Goal: Information Seeking & Learning: Learn about a topic

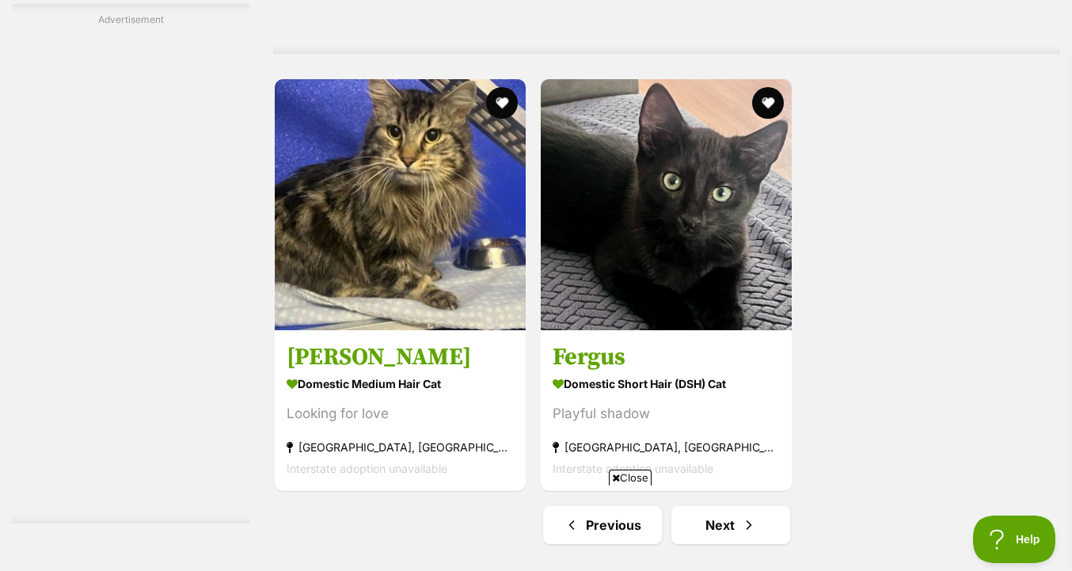
scroll to position [3729, 0]
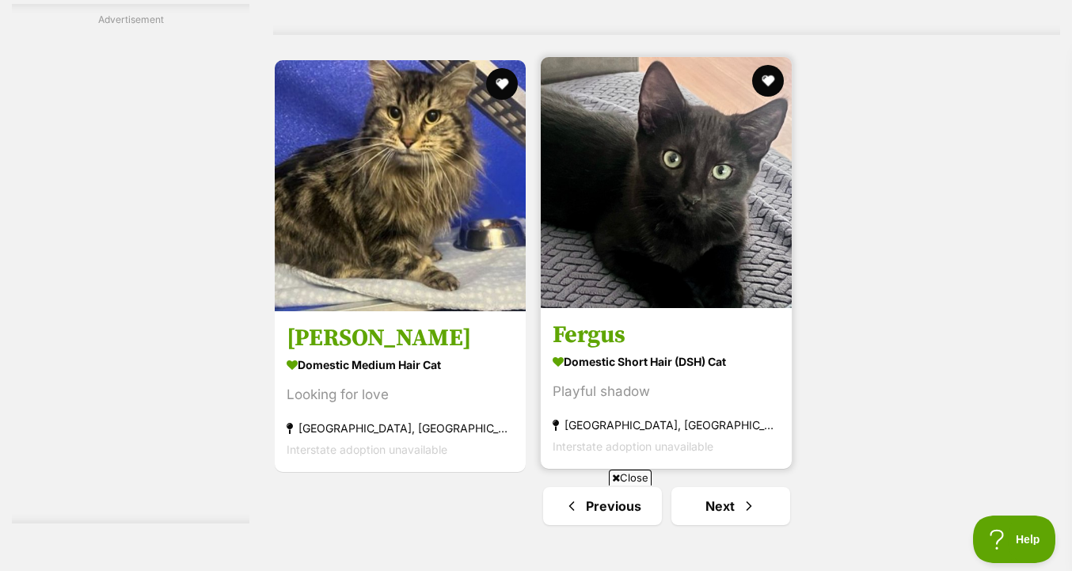
click at [755, 299] on img at bounding box center [666, 182] width 251 height 251
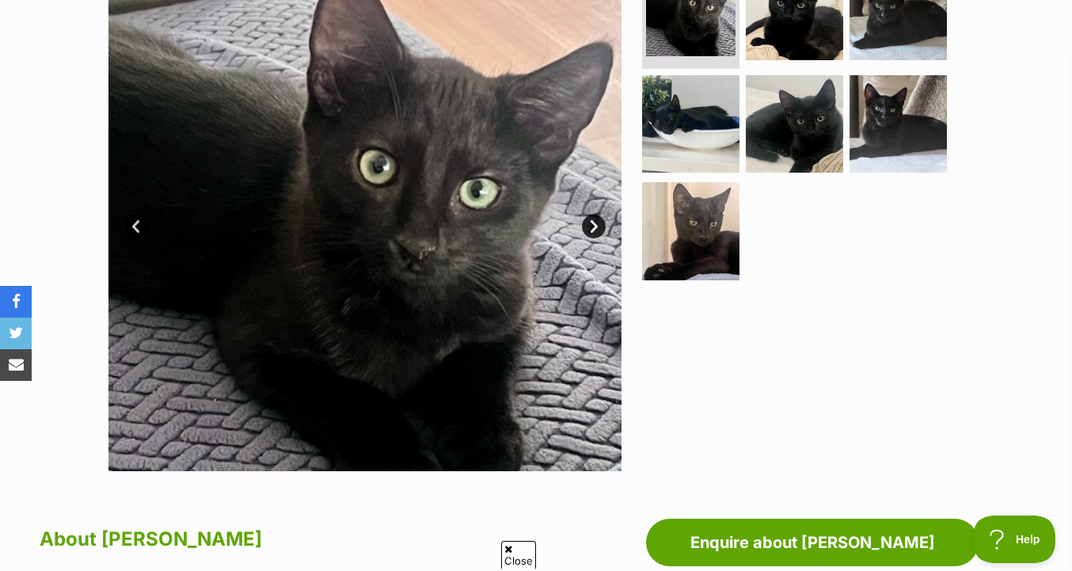
scroll to position [250, 0]
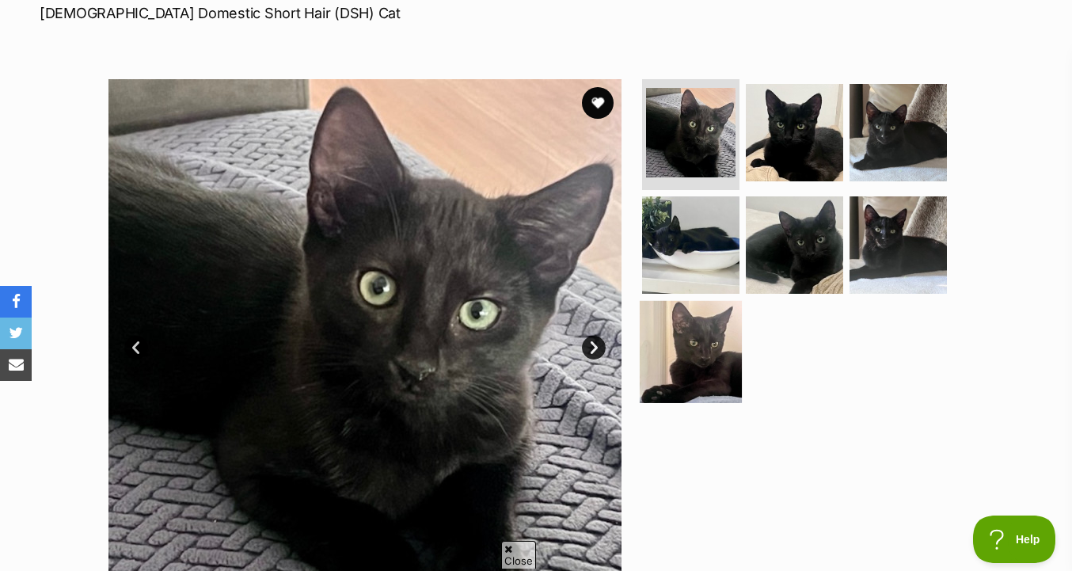
click at [716, 371] on img at bounding box center [691, 352] width 102 height 102
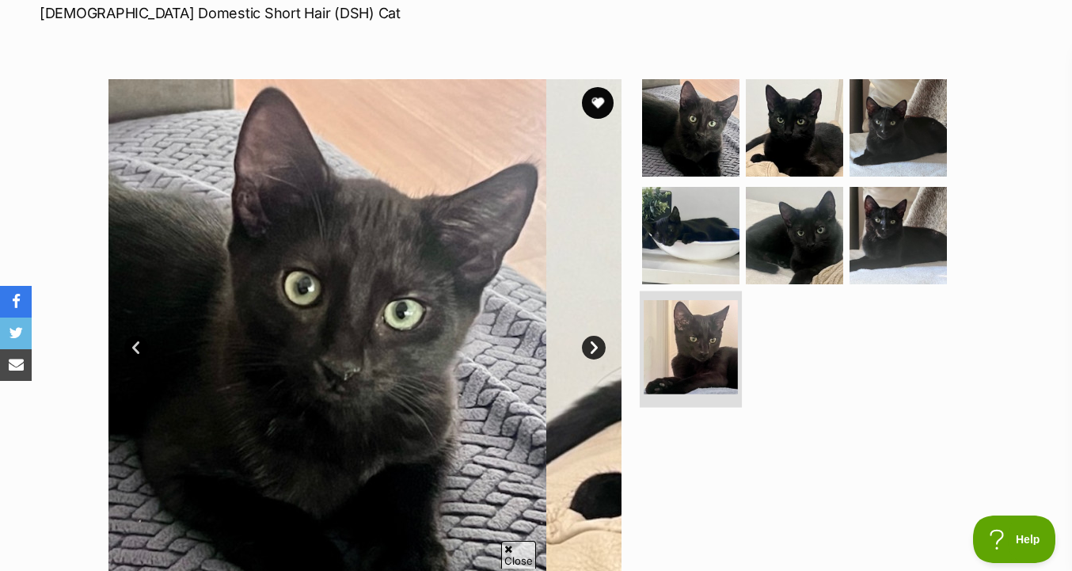
scroll to position [0, 0]
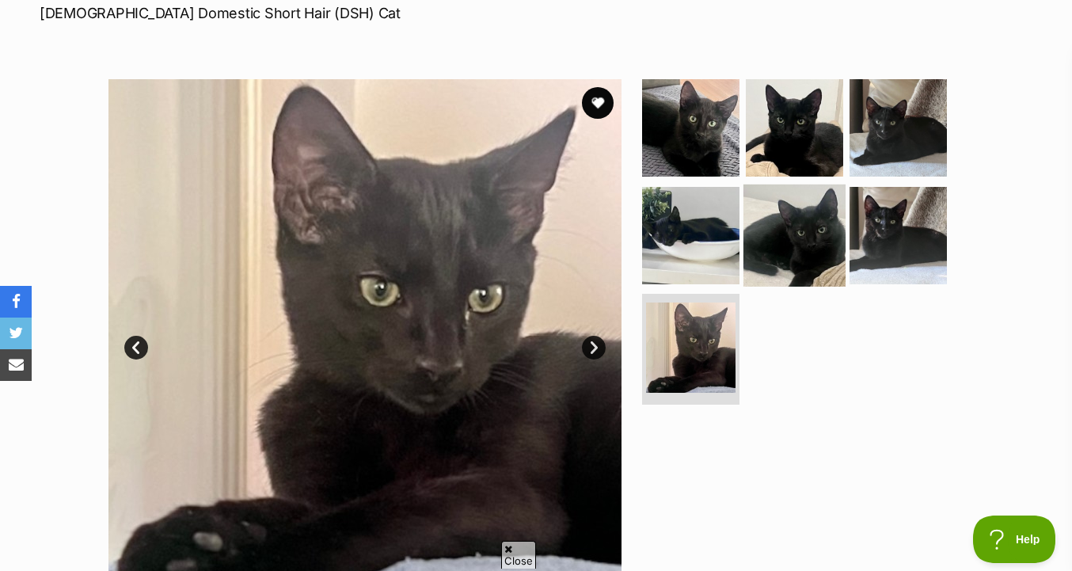
click at [795, 227] on img at bounding box center [794, 235] width 102 height 102
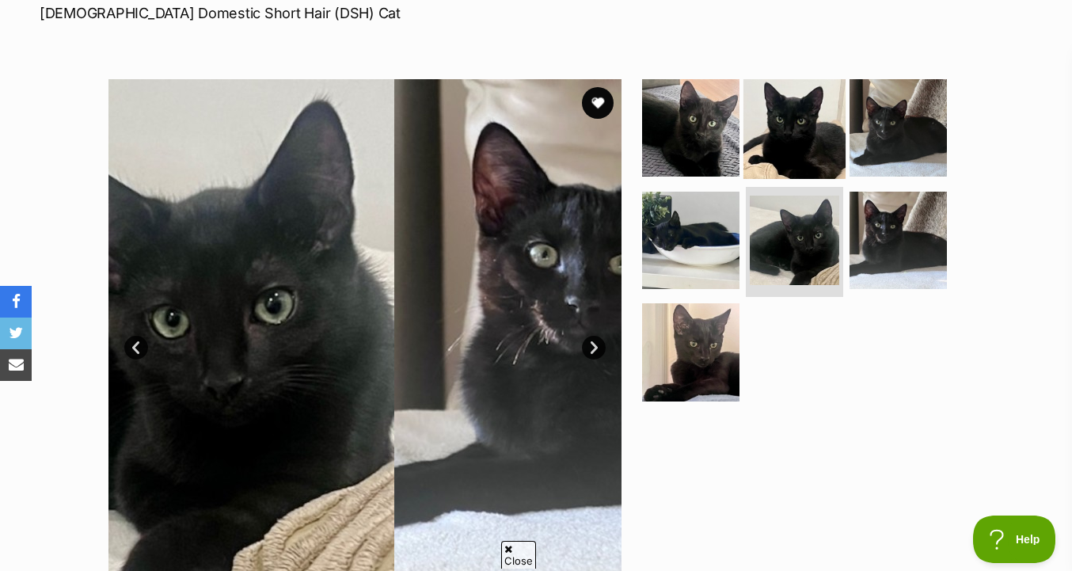
click at [815, 120] on img at bounding box center [794, 128] width 102 height 102
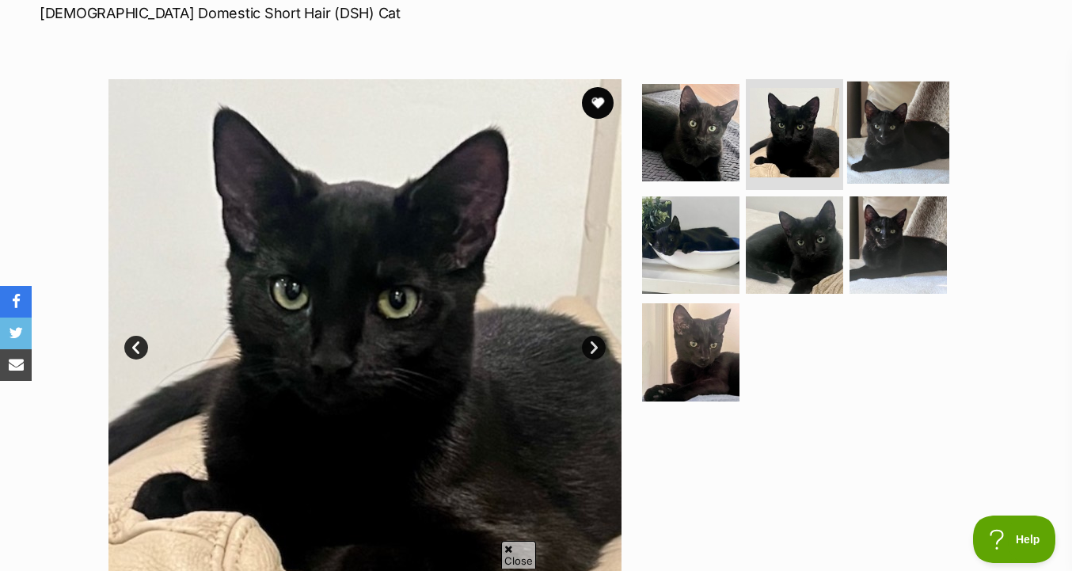
click at [876, 141] on img at bounding box center [898, 133] width 102 height 102
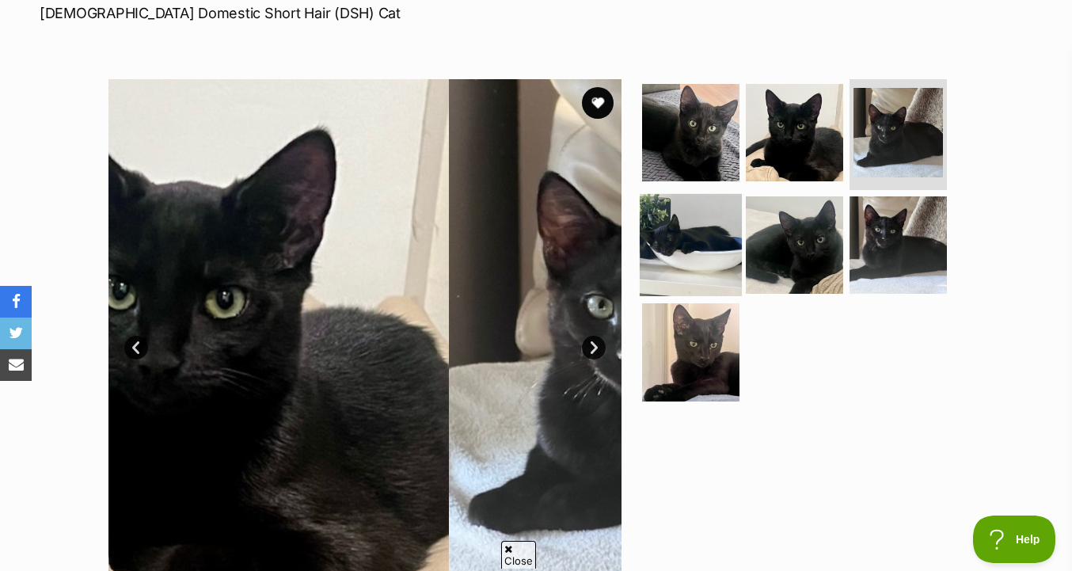
click at [693, 249] on img at bounding box center [691, 244] width 102 height 102
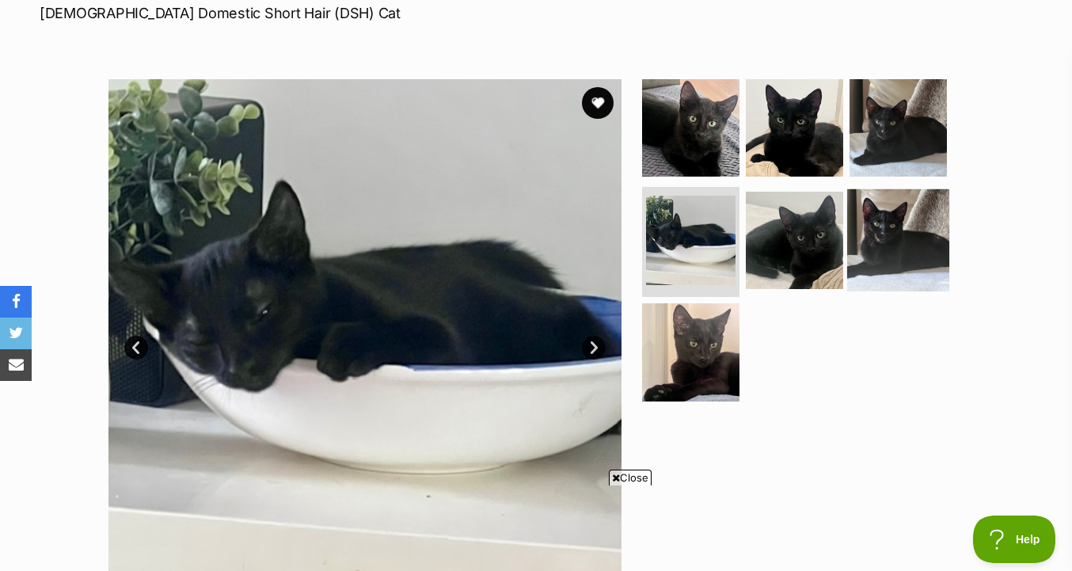
click at [895, 260] on img at bounding box center [898, 239] width 102 height 102
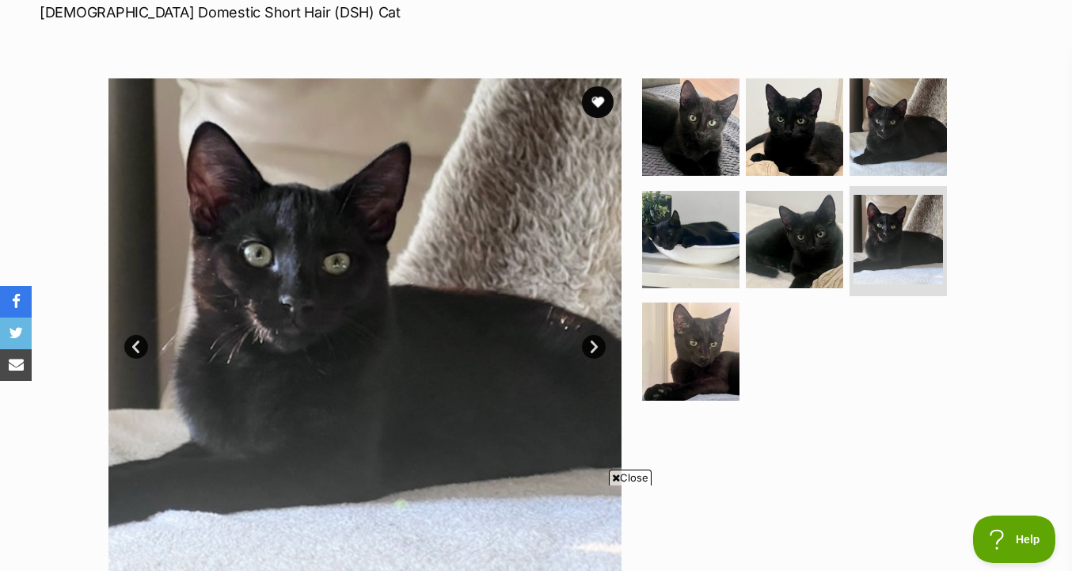
scroll to position [253, 0]
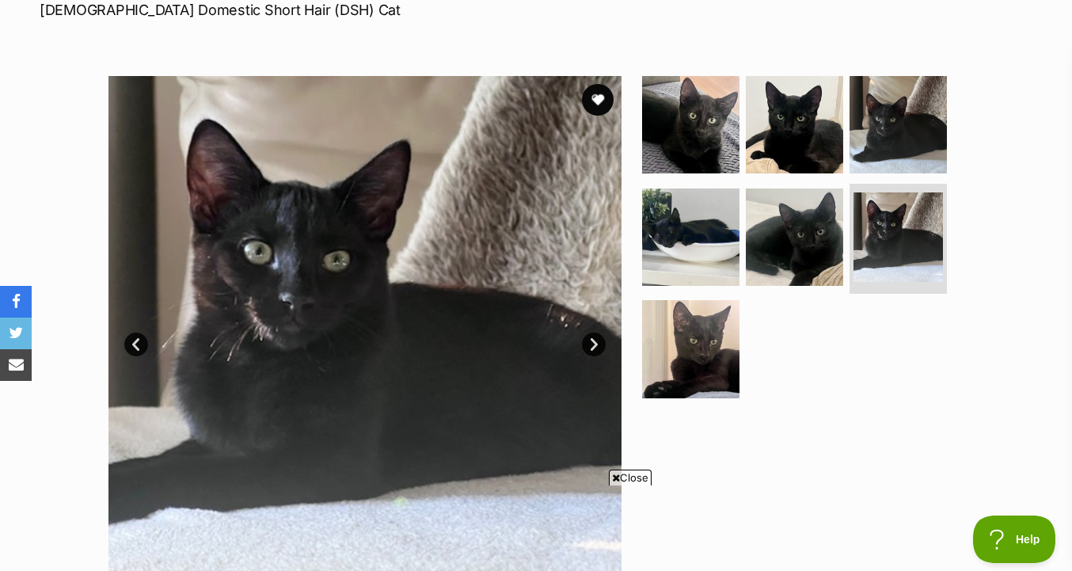
click at [764, 316] on ul at bounding box center [801, 242] width 325 height 332
click at [720, 333] on img at bounding box center [691, 349] width 102 height 102
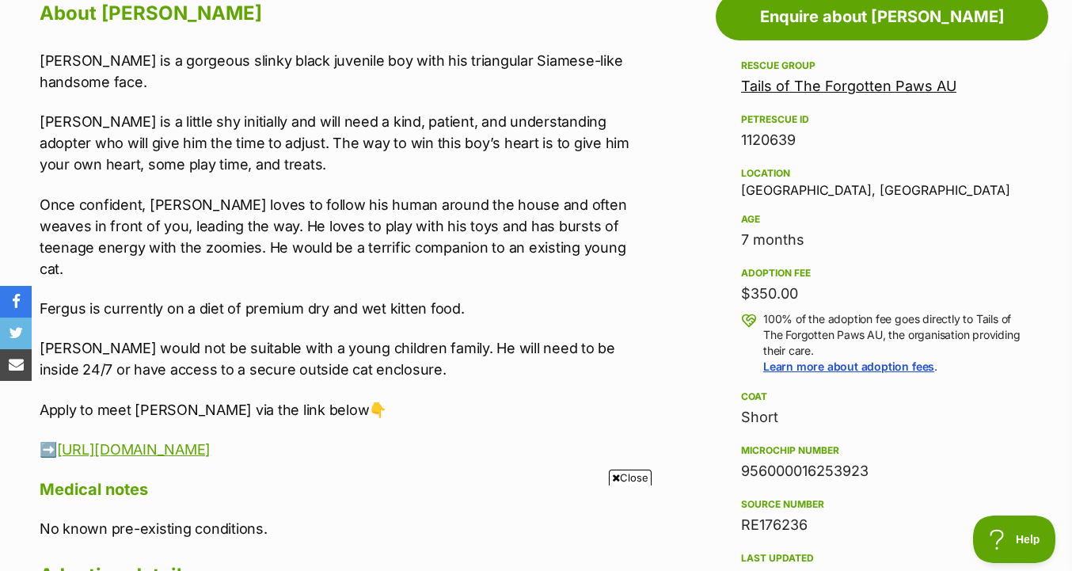
scroll to position [878, 0]
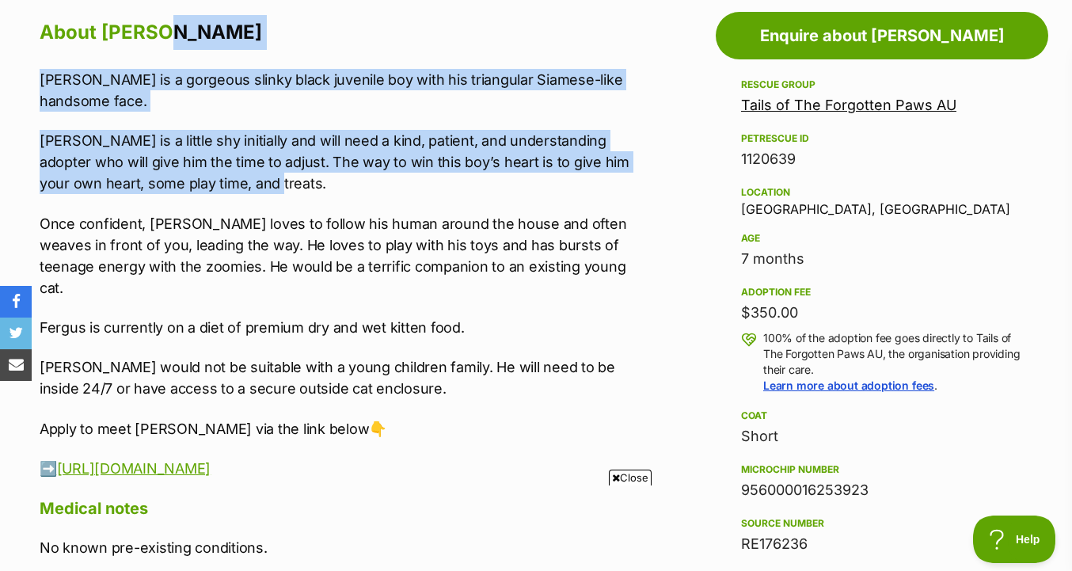
drag, startPoint x: 641, startPoint y: 49, endPoint x: 622, endPoint y: 182, distance: 134.3
click at [622, 182] on p "Fergus is a little shy initially and will need a kind, patient, and understandi…" at bounding box center [339, 162] width 598 height 64
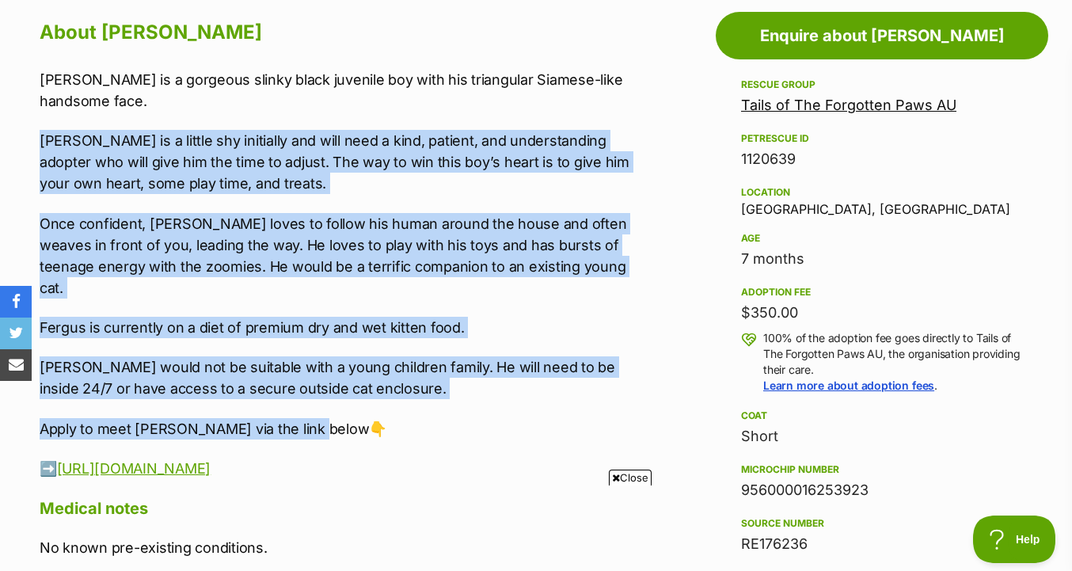
drag, startPoint x: 628, startPoint y: 123, endPoint x: 584, endPoint y: 403, distance: 283.6
click at [584, 404] on div "Fergus is a gorgeous slinky black juvenile boy with his triangular Siamese-like…" at bounding box center [339, 274] width 598 height 410
click at [584, 418] on p "Apply to meet Fergus via the link below👇" at bounding box center [339, 428] width 598 height 21
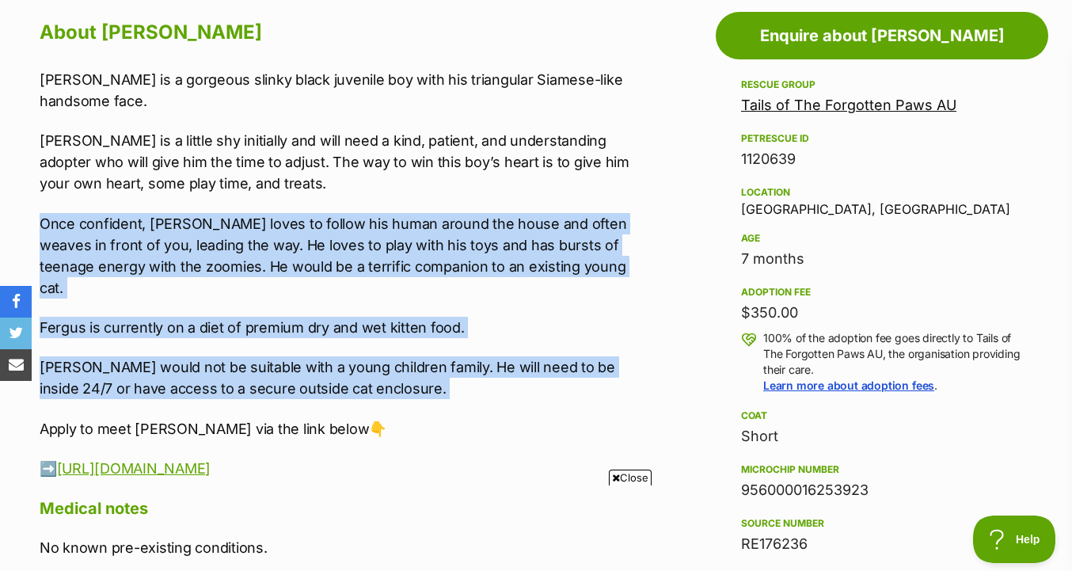
drag, startPoint x: 605, startPoint y: 396, endPoint x: 619, endPoint y: 196, distance: 200.0
click at [619, 196] on div "Fergus is a gorgeous slinky black juvenile boy with his triangular Siamese-like…" at bounding box center [339, 274] width 598 height 410
drag, startPoint x: 619, startPoint y: 196, endPoint x: 597, endPoint y: 375, distance: 180.3
click at [597, 375] on div "Fergus is a gorgeous slinky black juvenile boy with his triangular Siamese-like…" at bounding box center [339, 274] width 598 height 410
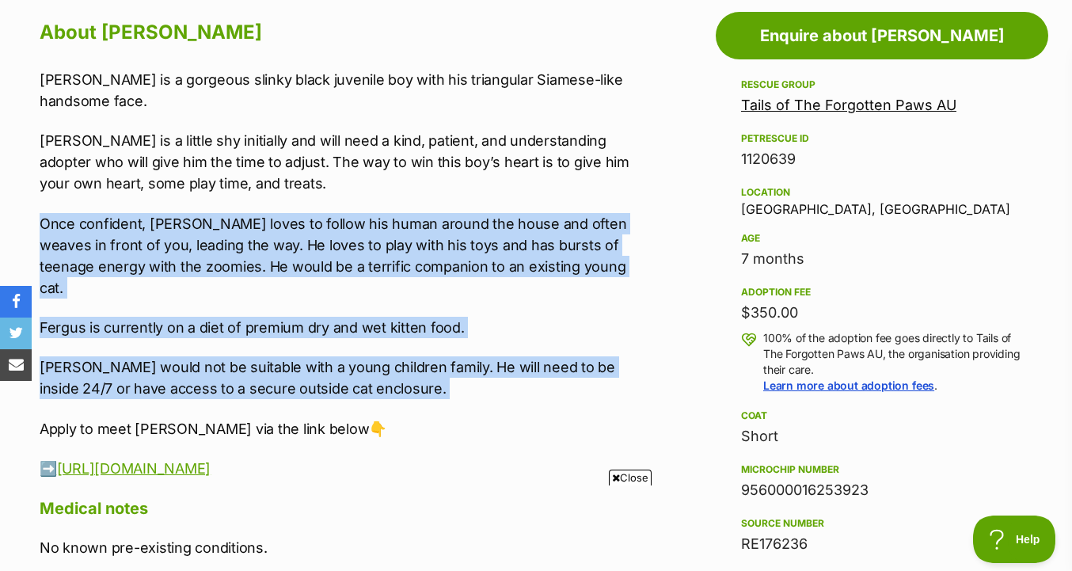
click at [597, 375] on p "Fergus would not be suitable with a young children family. He will need to be i…" at bounding box center [339, 377] width 598 height 43
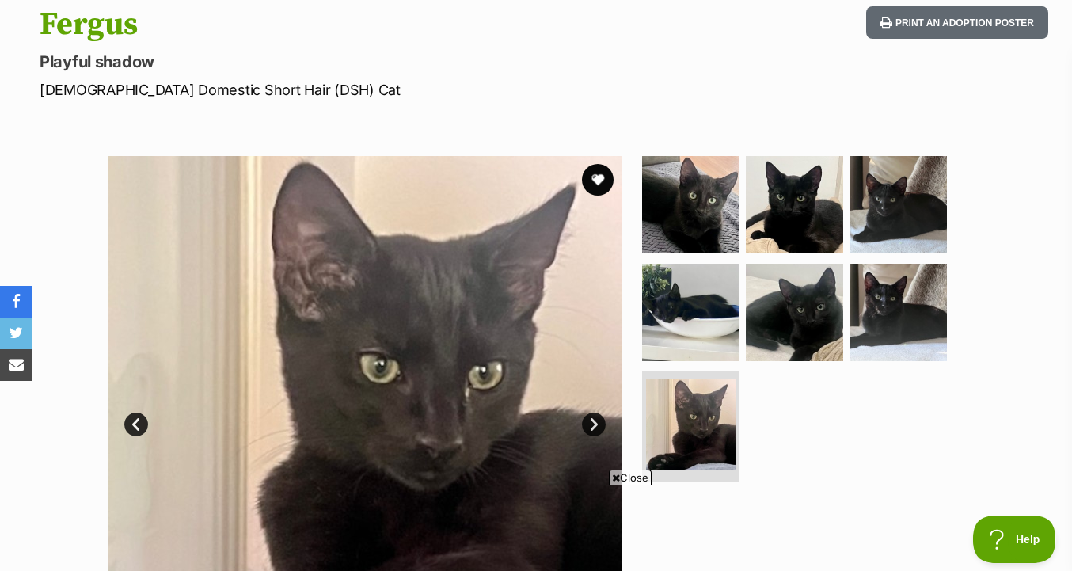
scroll to position [302, 0]
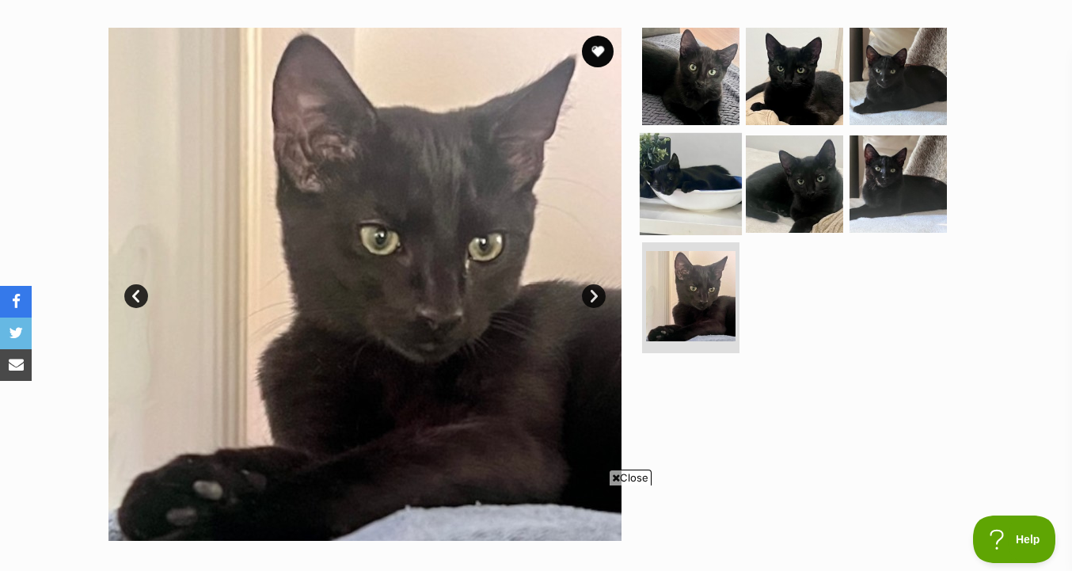
click at [735, 188] on img at bounding box center [691, 183] width 102 height 102
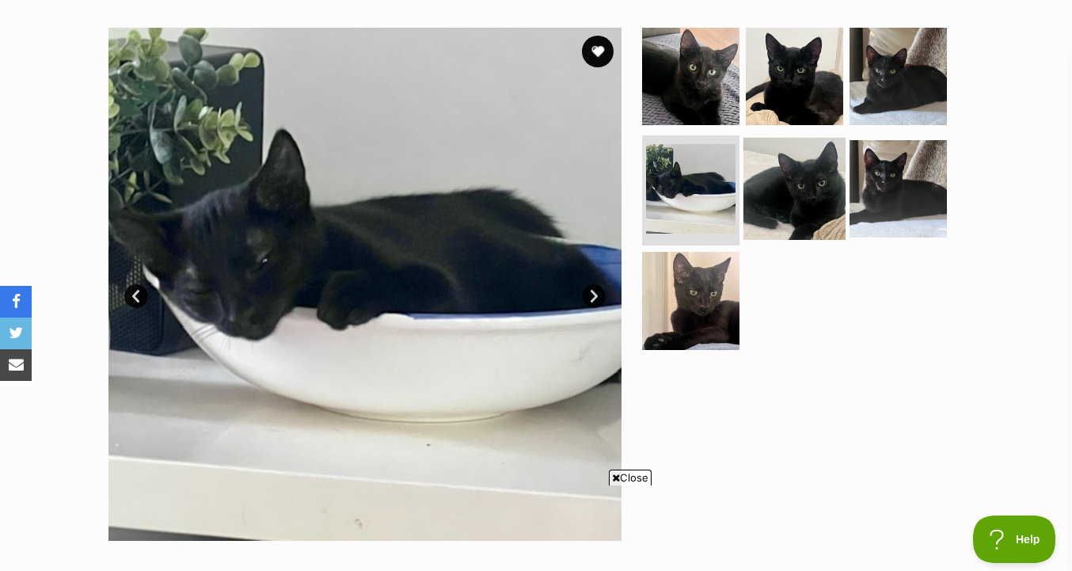
click at [794, 185] on img at bounding box center [794, 188] width 102 height 102
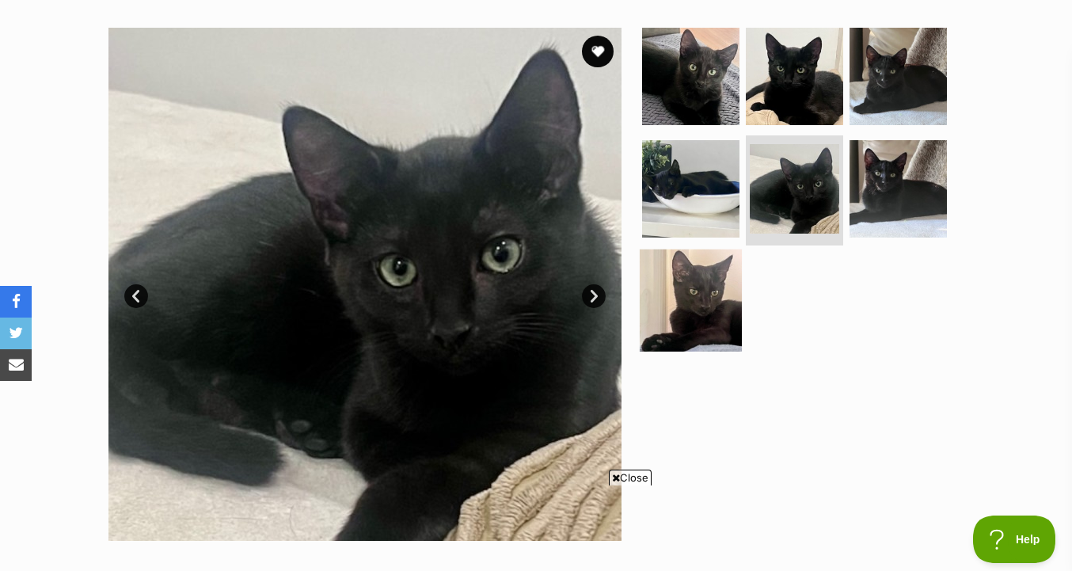
click at [727, 292] on img at bounding box center [691, 300] width 102 height 102
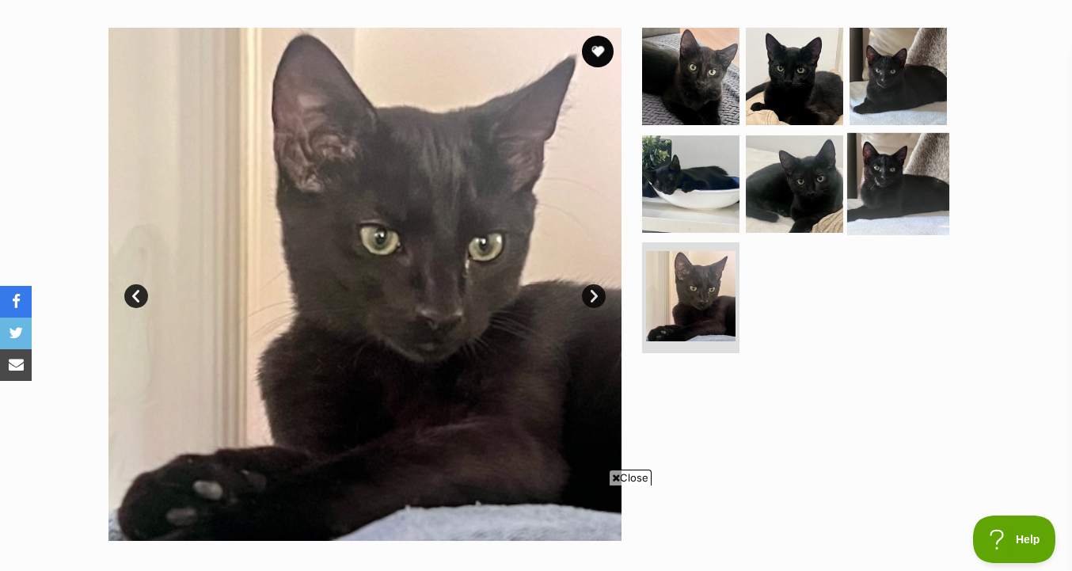
click at [848, 213] on img at bounding box center [898, 183] width 102 height 102
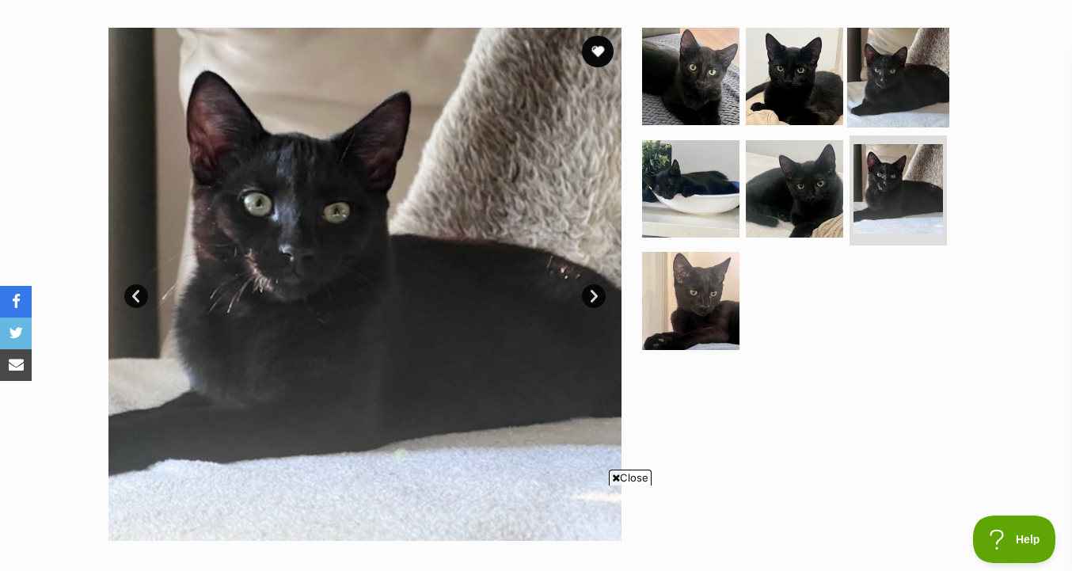
click at [862, 96] on img at bounding box center [898, 76] width 102 height 102
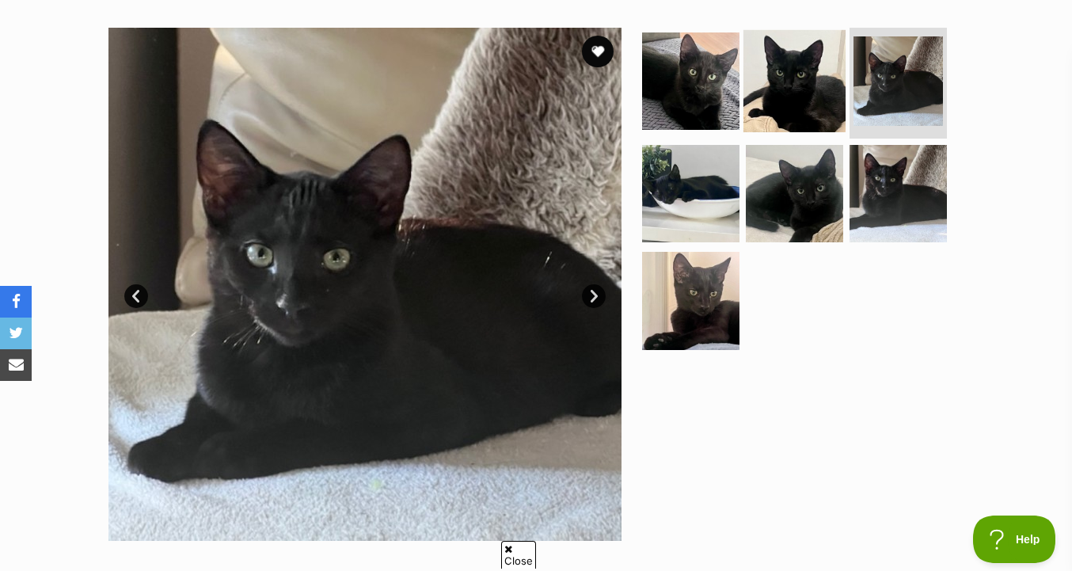
click at [783, 93] on img at bounding box center [794, 81] width 102 height 102
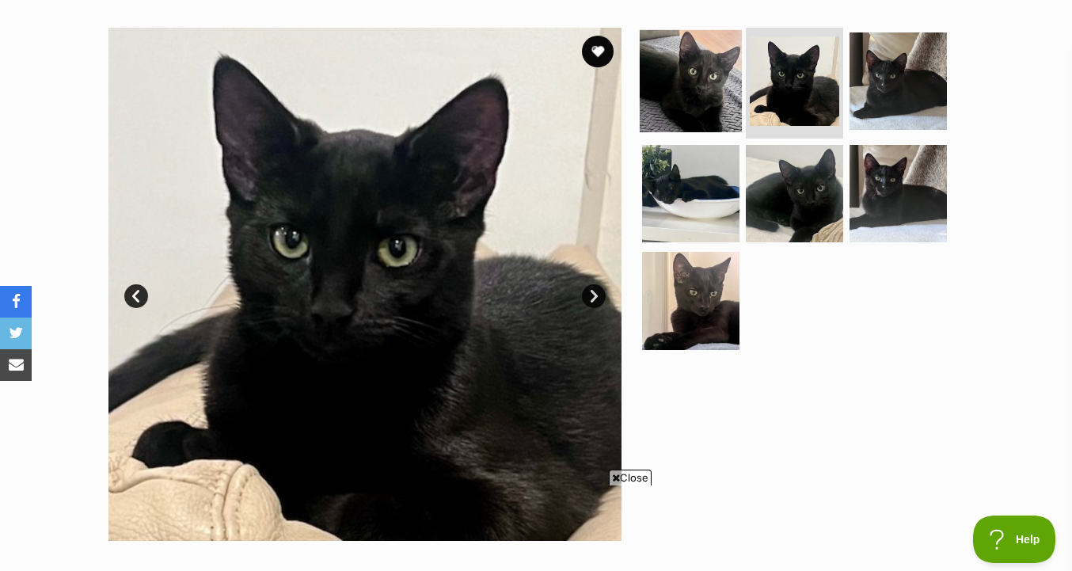
scroll to position [0, 0]
click at [708, 98] on img at bounding box center [691, 81] width 102 height 102
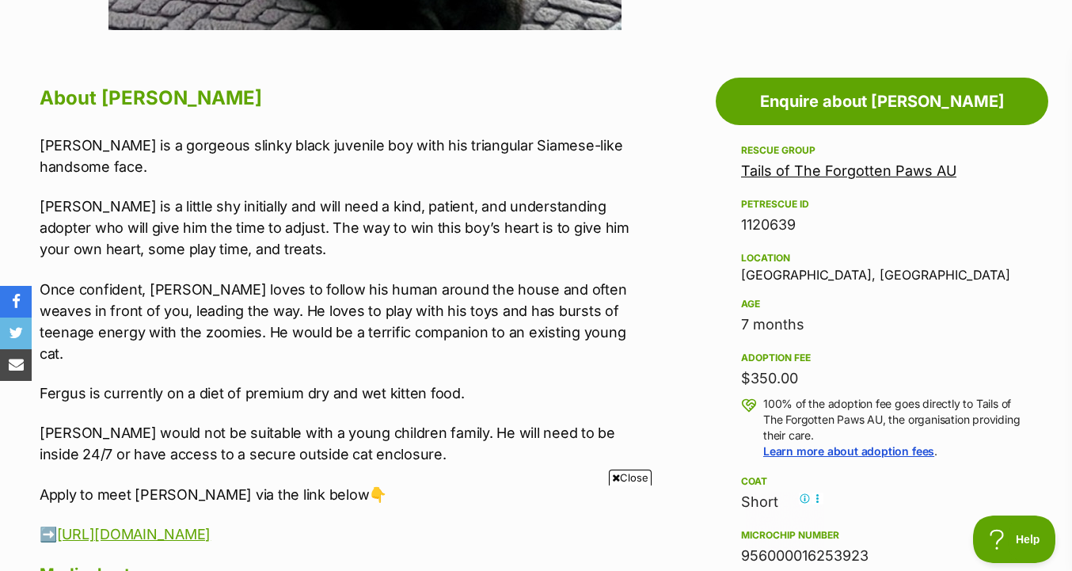
scroll to position [813, 0]
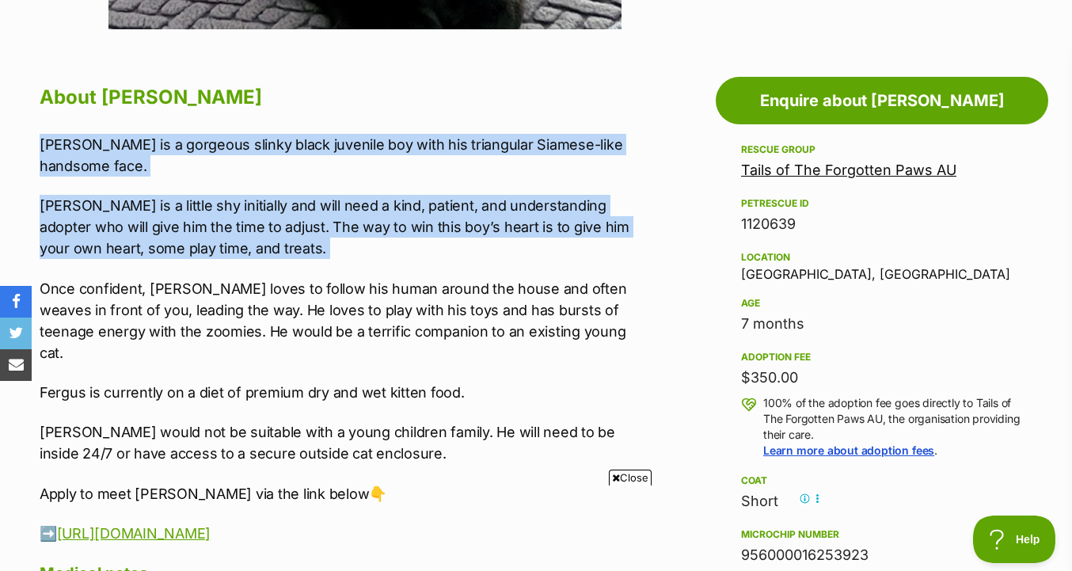
drag, startPoint x: 648, startPoint y: 122, endPoint x: 639, endPoint y: 264, distance: 142.0
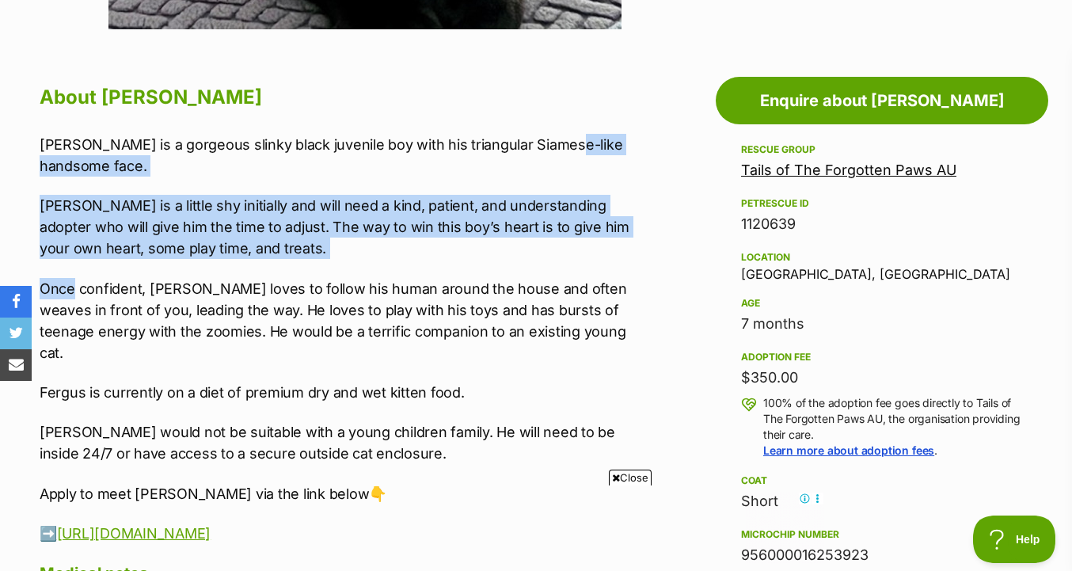
drag, startPoint x: 639, startPoint y: 264, endPoint x: 639, endPoint y: 134, distance: 129.8
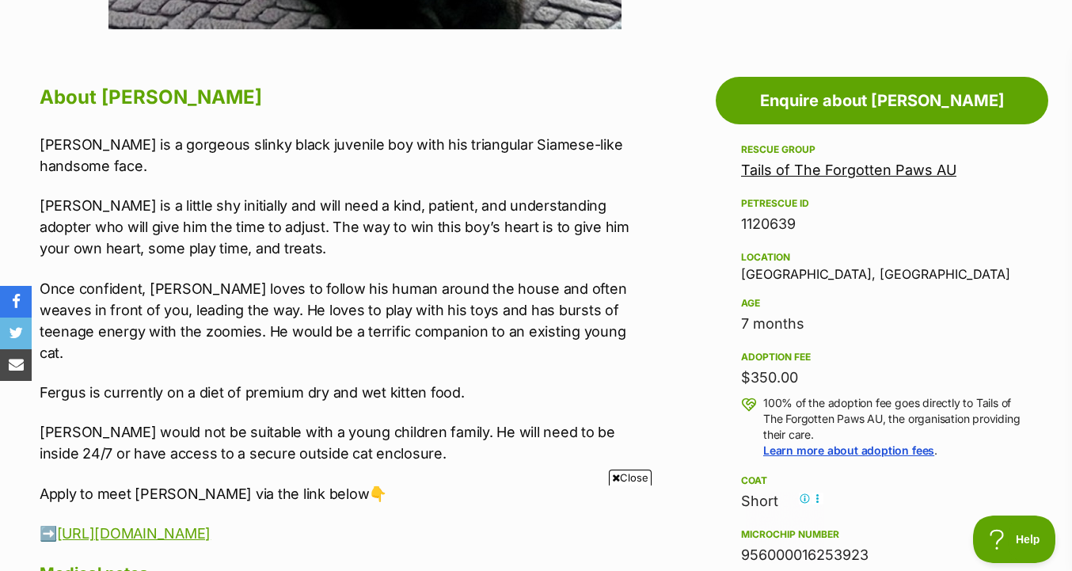
click at [626, 142] on p "Fergus is a gorgeous slinky black juvenile boy with his triangular Siamese-like…" at bounding box center [339, 155] width 598 height 43
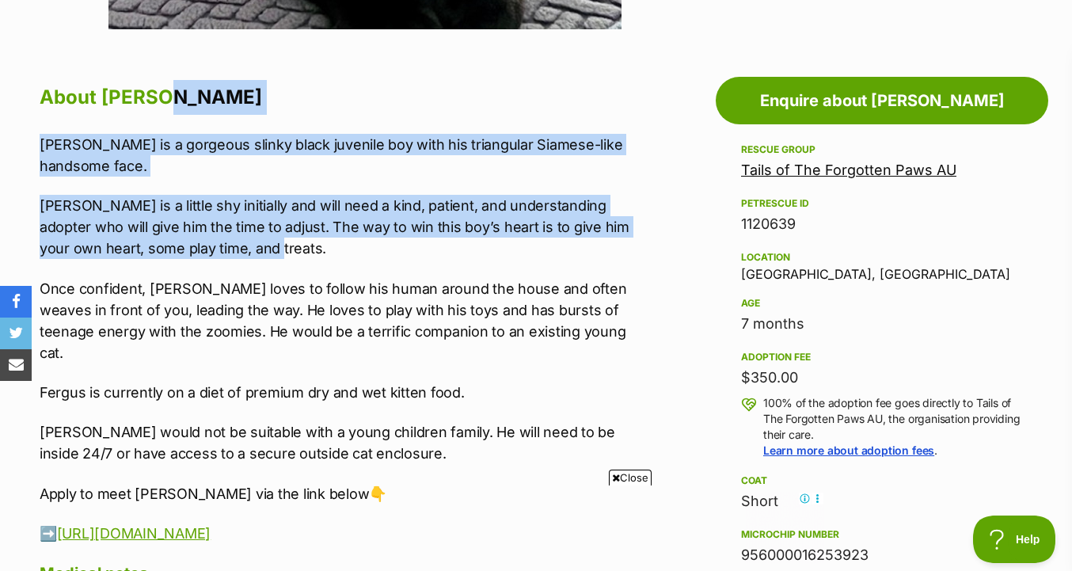
drag, startPoint x: 626, startPoint y: 112, endPoint x: 626, endPoint y: 242, distance: 129.8
click at [626, 242] on div "About Fergus Fergus is a gorgeous slinky black juvenile boy with his triangular…" at bounding box center [339, 531] width 598 height 903
click at [626, 242] on p "Fergus is a little shy initially and will need a kind, patient, and understandi…" at bounding box center [339, 227] width 598 height 64
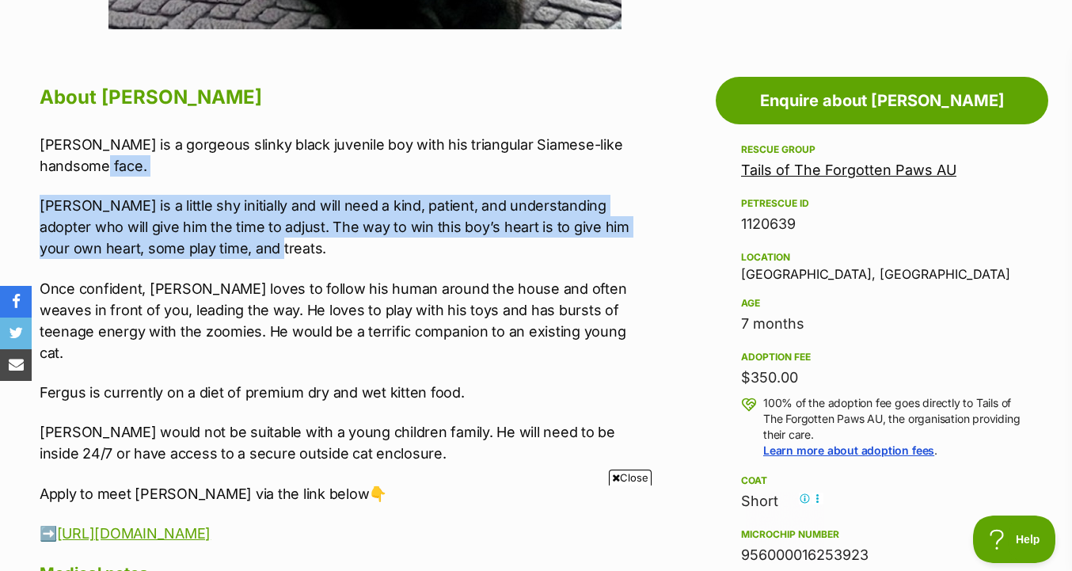
drag, startPoint x: 626, startPoint y: 258, endPoint x: 621, endPoint y: 170, distance: 88.0
click at [621, 170] on div "Fergus is a gorgeous slinky black juvenile boy with his triangular Siamese-like…" at bounding box center [339, 339] width 598 height 410
click at [621, 170] on p "Fergus is a gorgeous slinky black juvenile boy with his triangular Siamese-like…" at bounding box center [339, 155] width 598 height 43
drag, startPoint x: 621, startPoint y: 170, endPoint x: 620, endPoint y: 248, distance: 77.6
click at [620, 248] on div "Fergus is a gorgeous slinky black juvenile boy with his triangular Siamese-like…" at bounding box center [339, 339] width 598 height 410
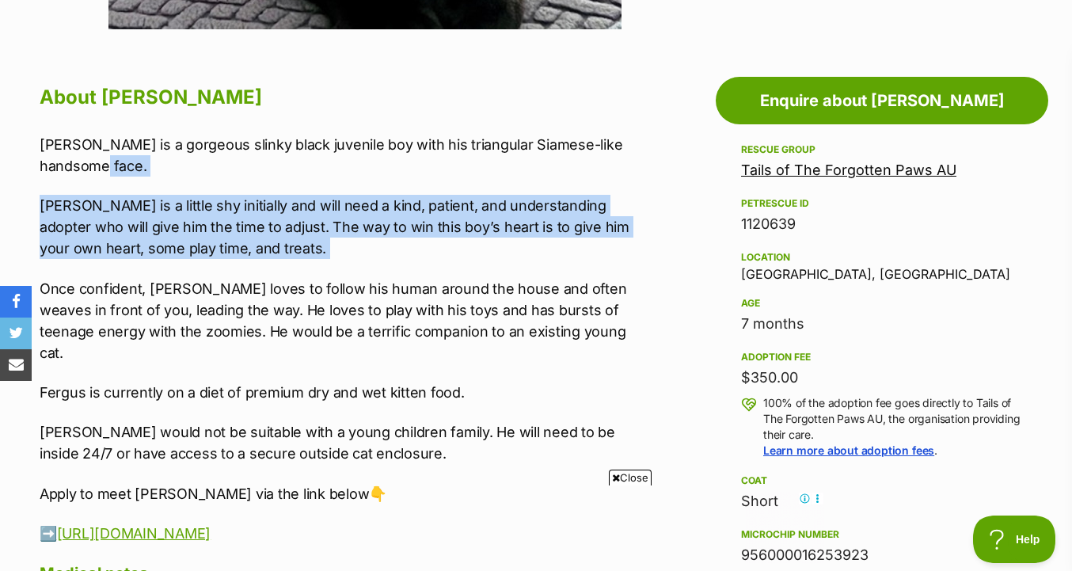
click at [620, 248] on p "Fergus is a little shy initially and will need a kind, patient, and understandi…" at bounding box center [339, 227] width 598 height 64
drag, startPoint x: 620, startPoint y: 248, endPoint x: 621, endPoint y: 157, distance: 91.0
click at [621, 157] on div "Fergus is a gorgeous slinky black juvenile boy with his triangular Siamese-like…" at bounding box center [339, 339] width 598 height 410
click at [621, 157] on p "Fergus is a gorgeous slinky black juvenile boy with his triangular Siamese-like…" at bounding box center [339, 155] width 598 height 43
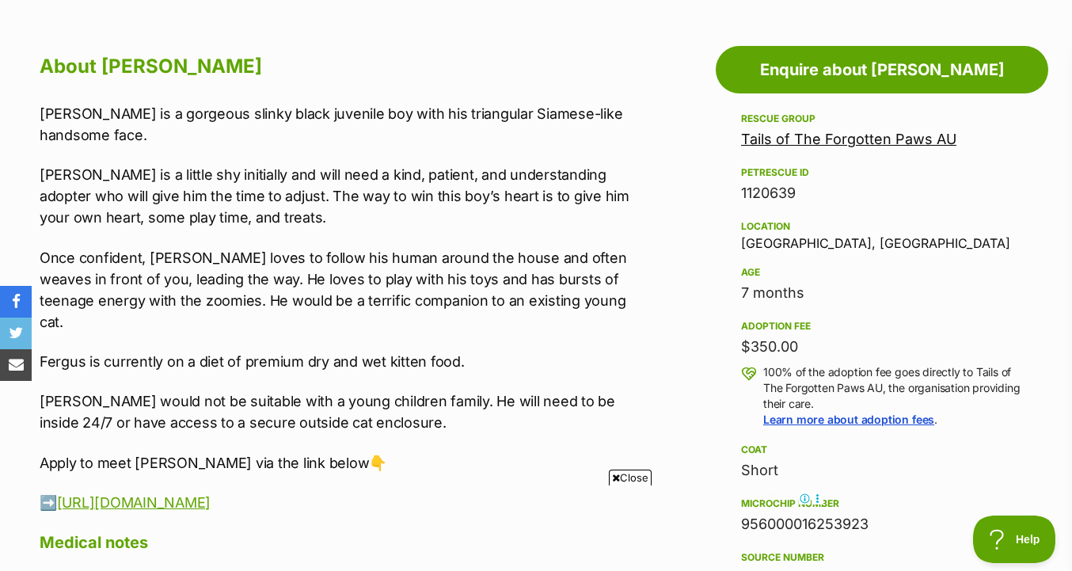
scroll to position [848, 0]
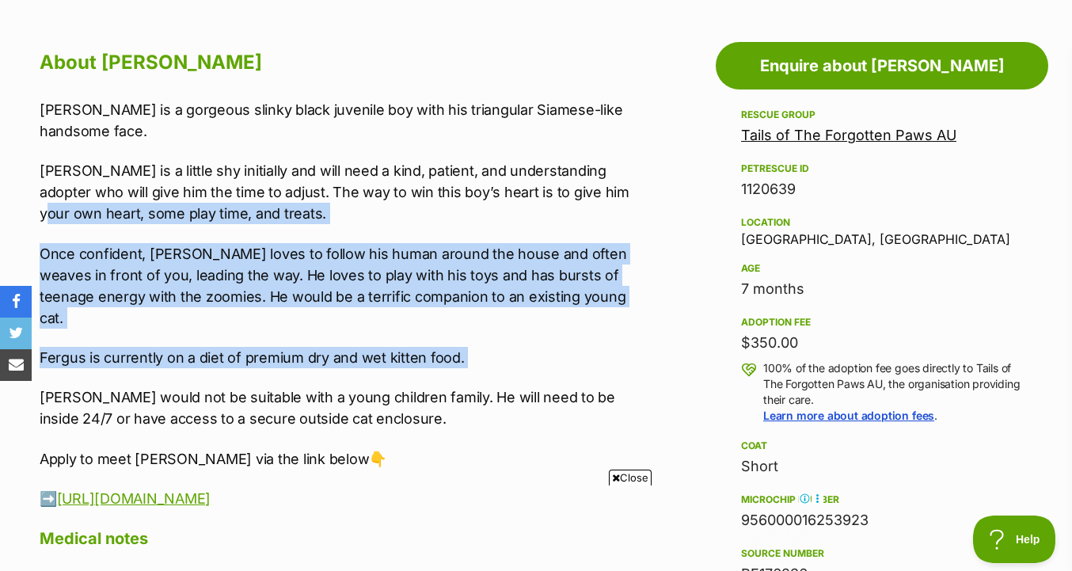
drag, startPoint x: 613, startPoint y: 188, endPoint x: 613, endPoint y: 354, distance: 166.2
click at [613, 354] on div "Fergus is a gorgeous slinky black juvenile boy with his triangular Siamese-like…" at bounding box center [339, 304] width 598 height 410
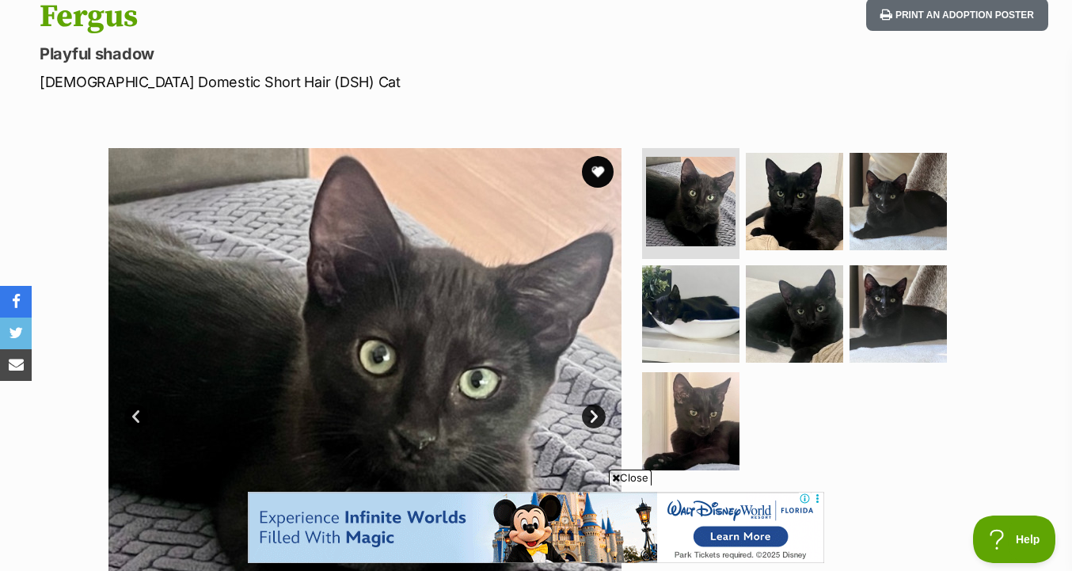
scroll to position [218, 0]
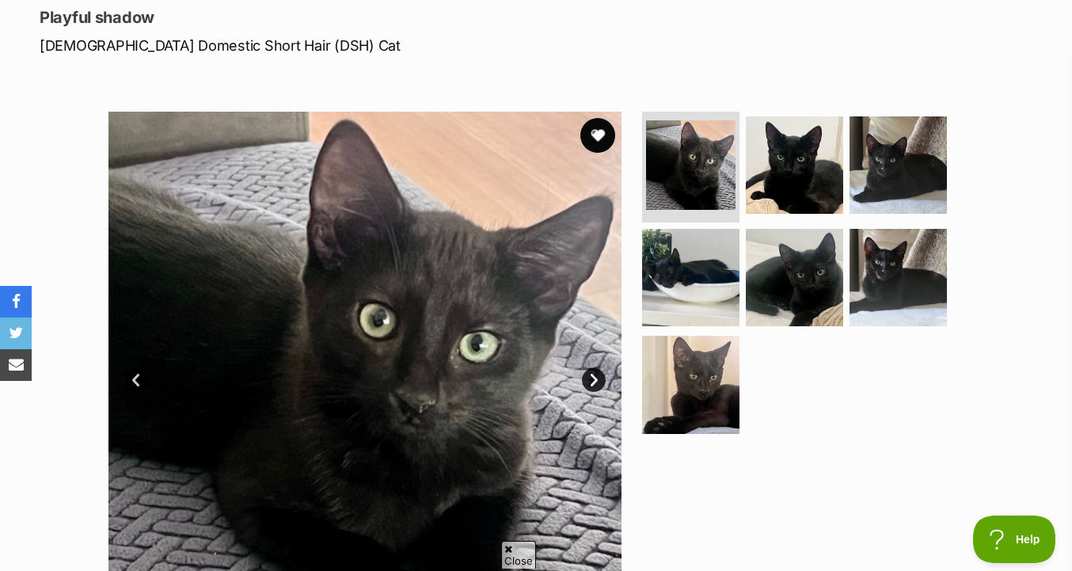
click at [596, 142] on button "favourite" at bounding box center [597, 135] width 35 height 35
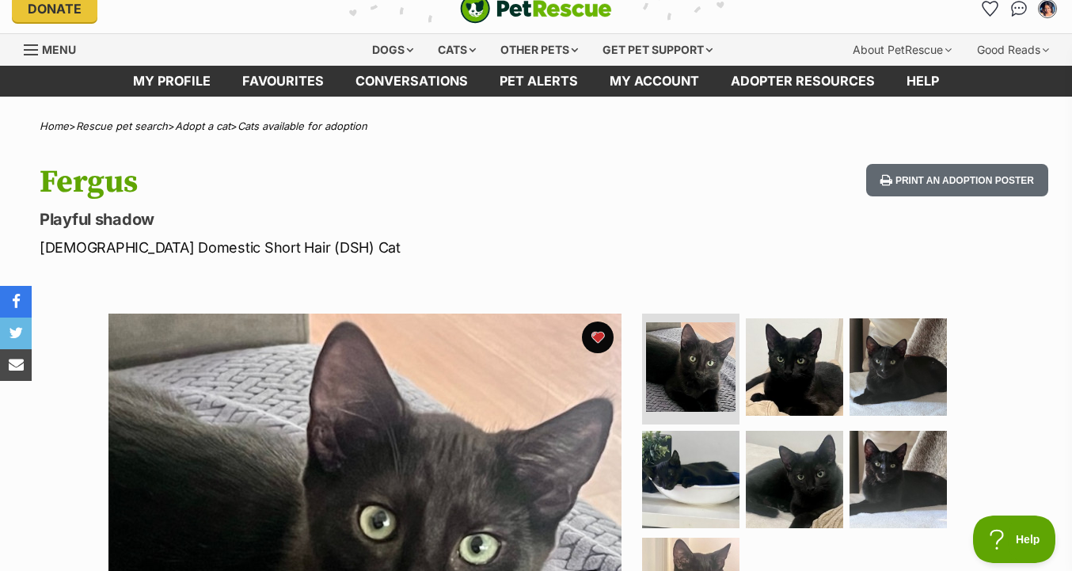
scroll to position [0, 0]
click at [983, 6] on icon "Favourites" at bounding box center [990, 8] width 21 height 21
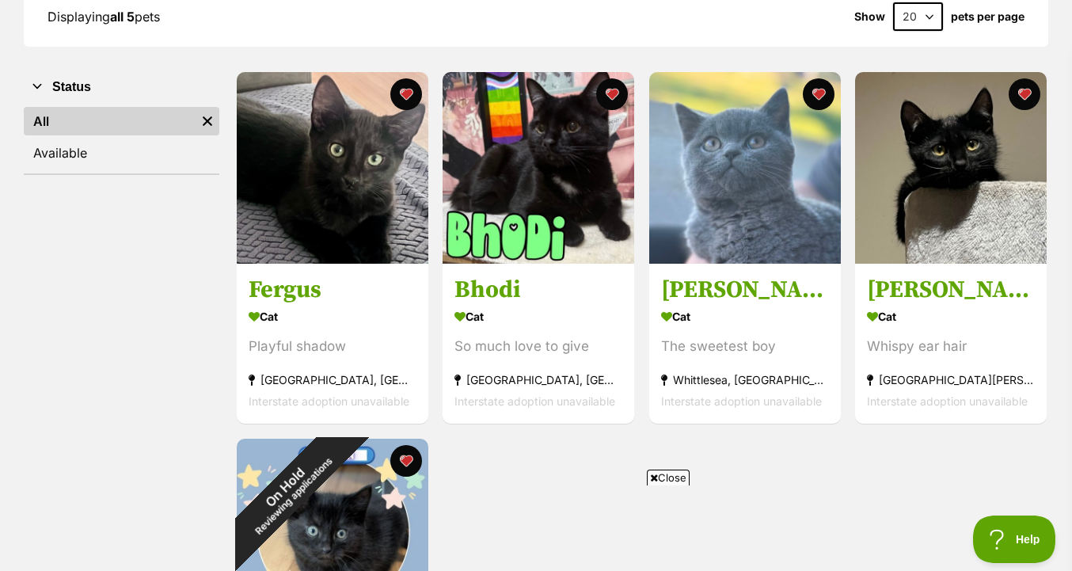
scroll to position [237, 0]
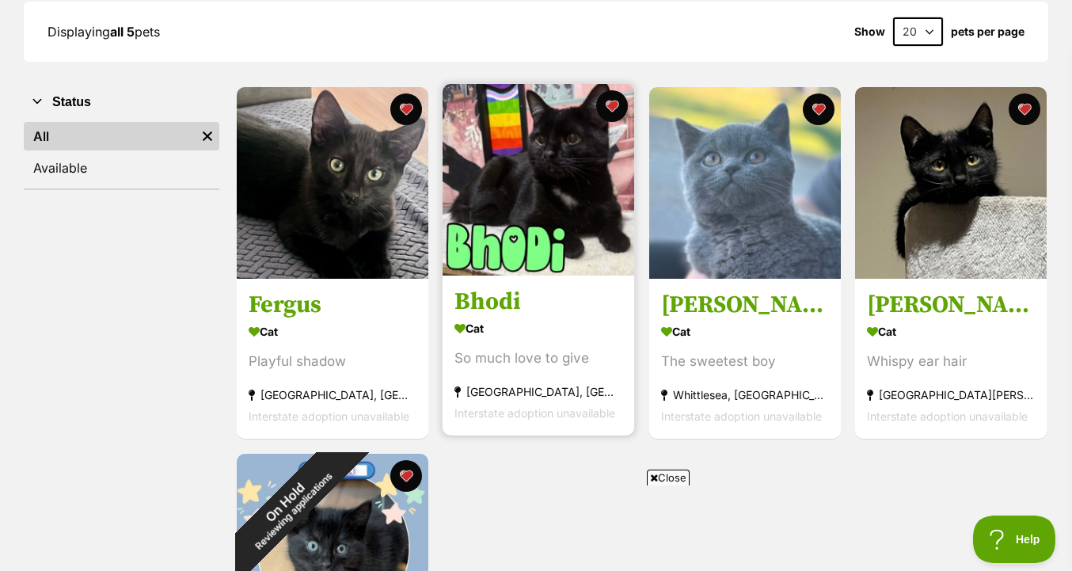
click at [560, 189] on img at bounding box center [539, 180] width 192 height 192
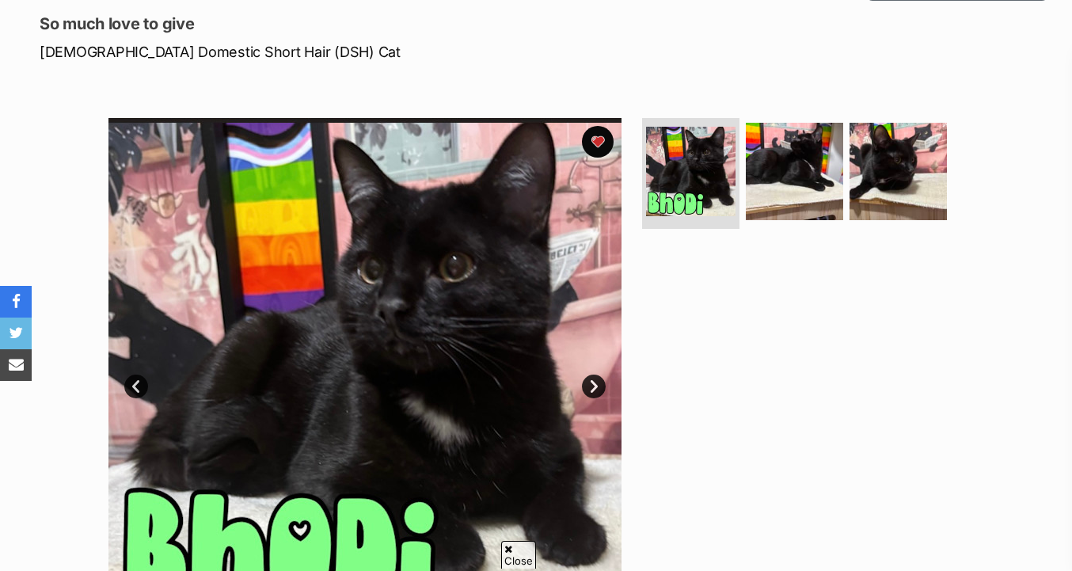
scroll to position [258, 0]
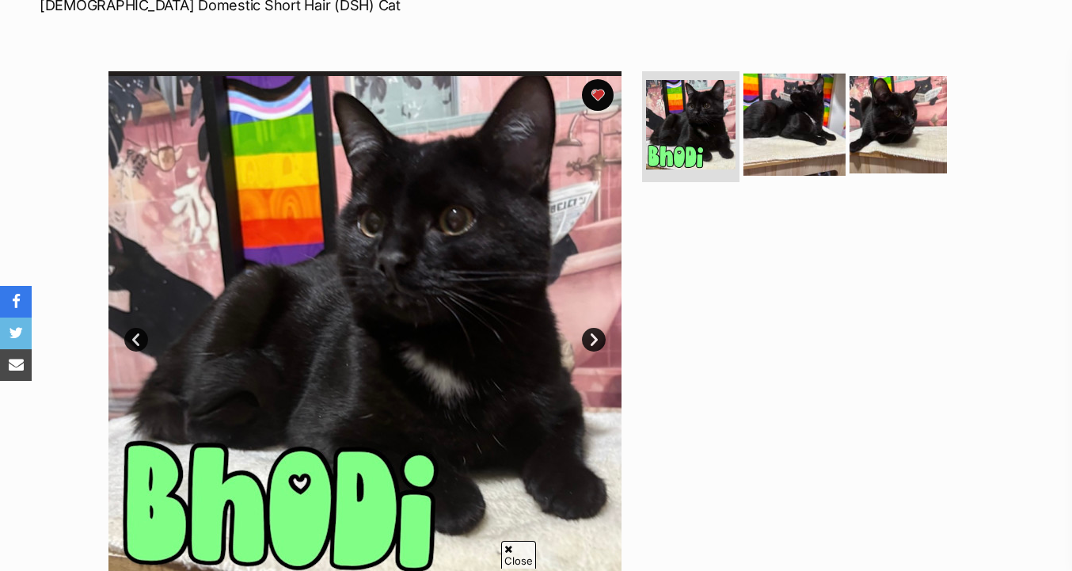
click at [812, 142] on img at bounding box center [794, 125] width 102 height 102
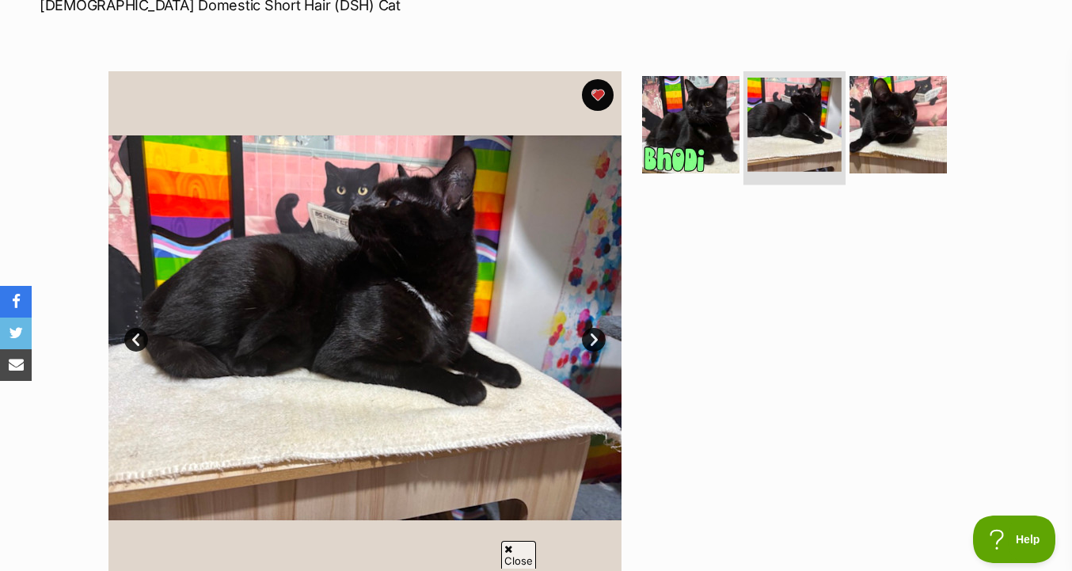
scroll to position [0, 0]
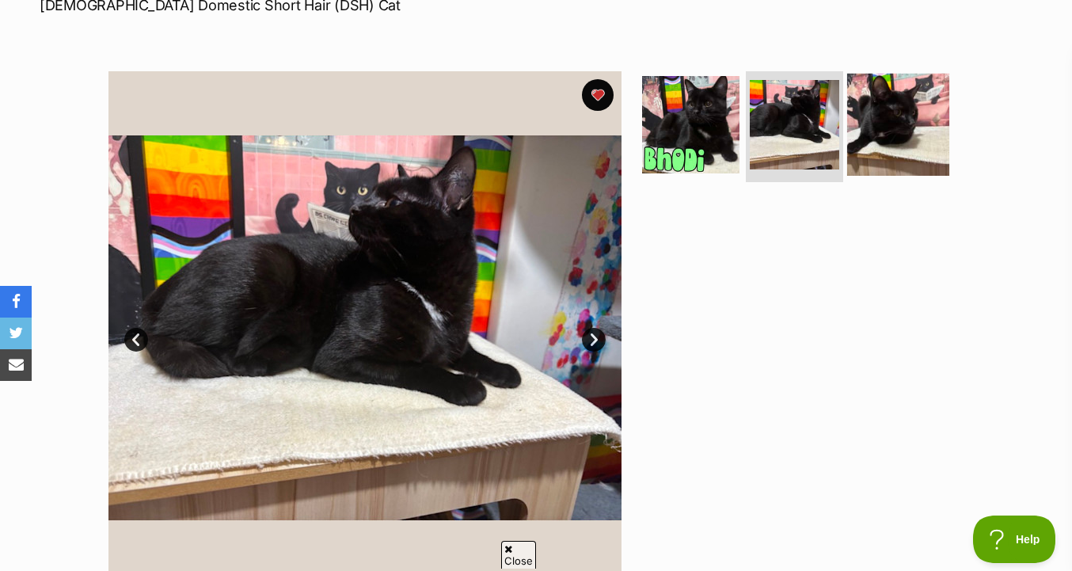
click at [923, 135] on img at bounding box center [898, 125] width 102 height 102
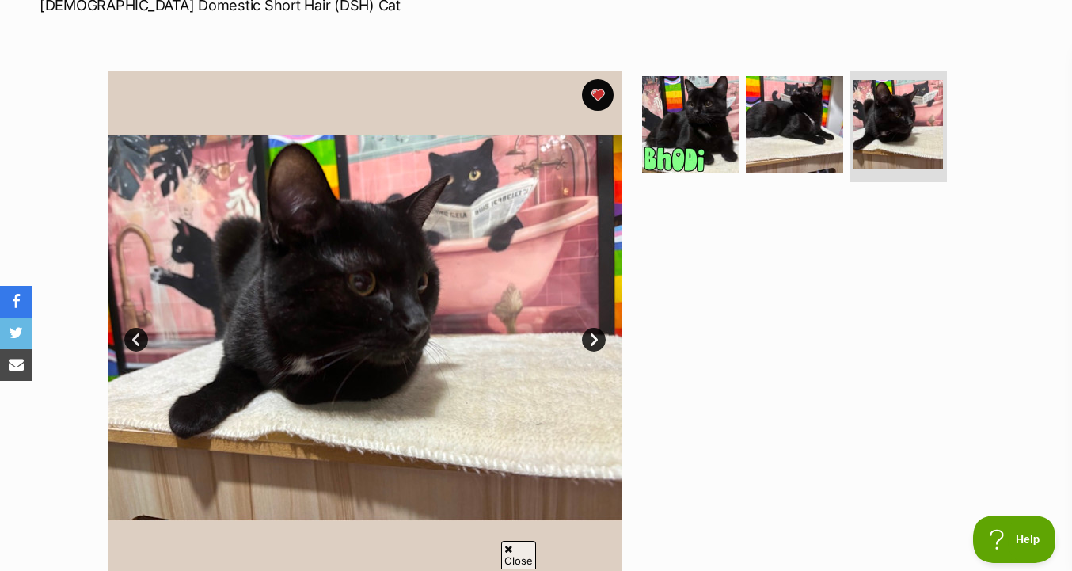
scroll to position [281, 0]
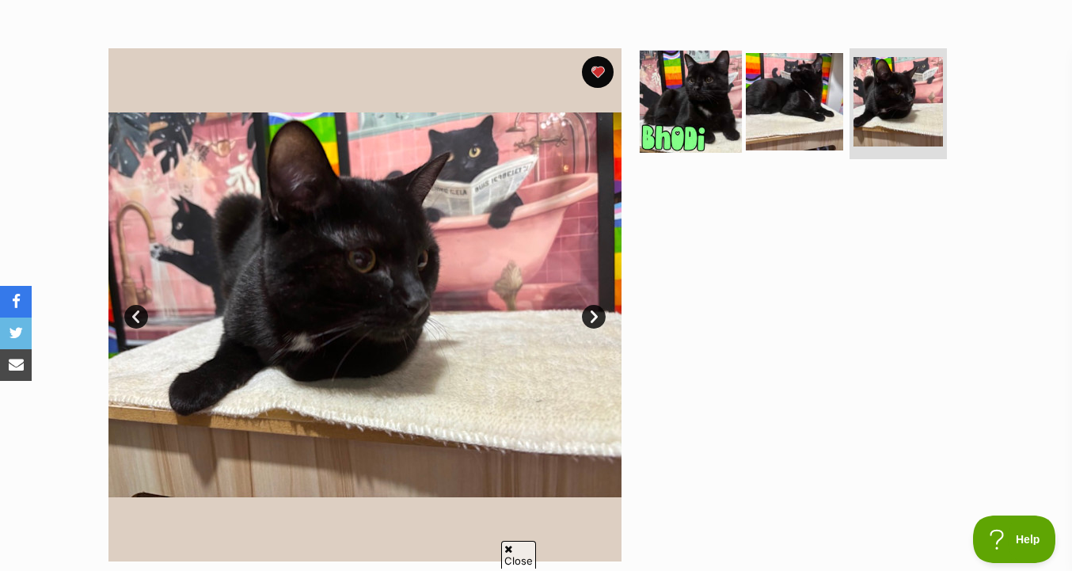
click at [708, 108] on img at bounding box center [691, 102] width 102 height 102
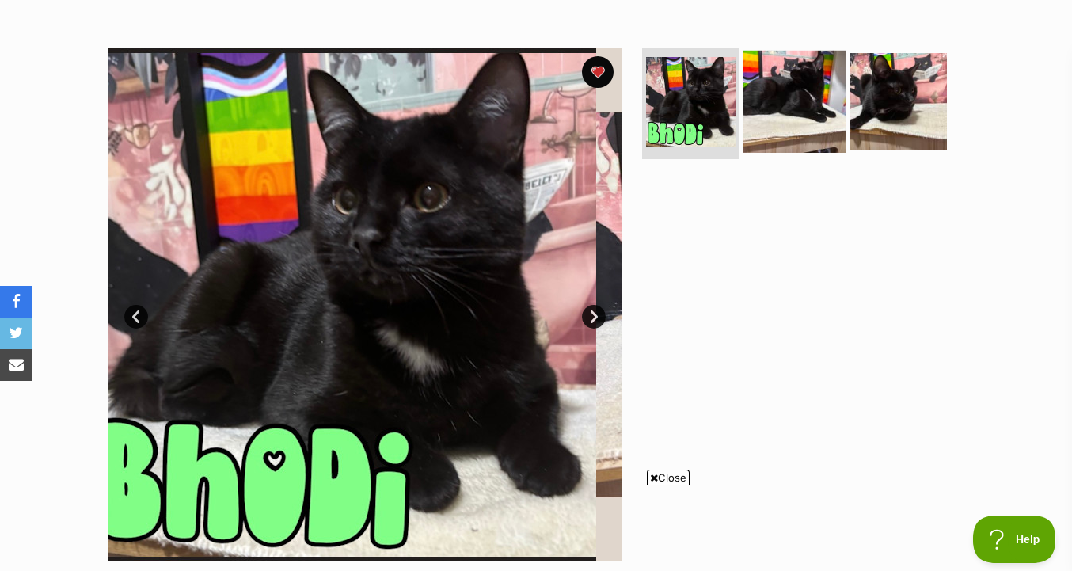
scroll to position [0, 0]
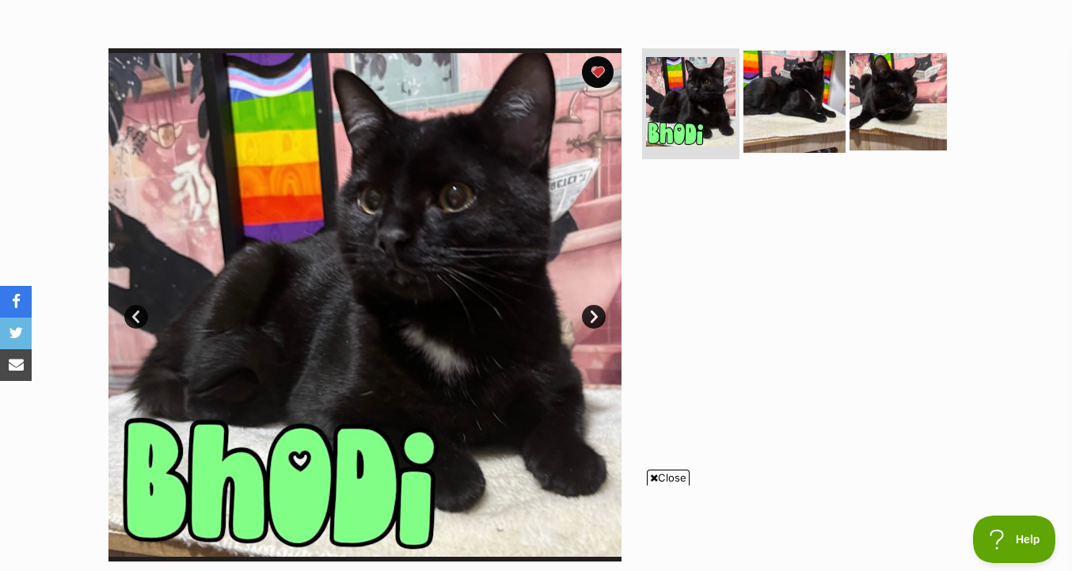
click at [797, 117] on img at bounding box center [794, 102] width 102 height 102
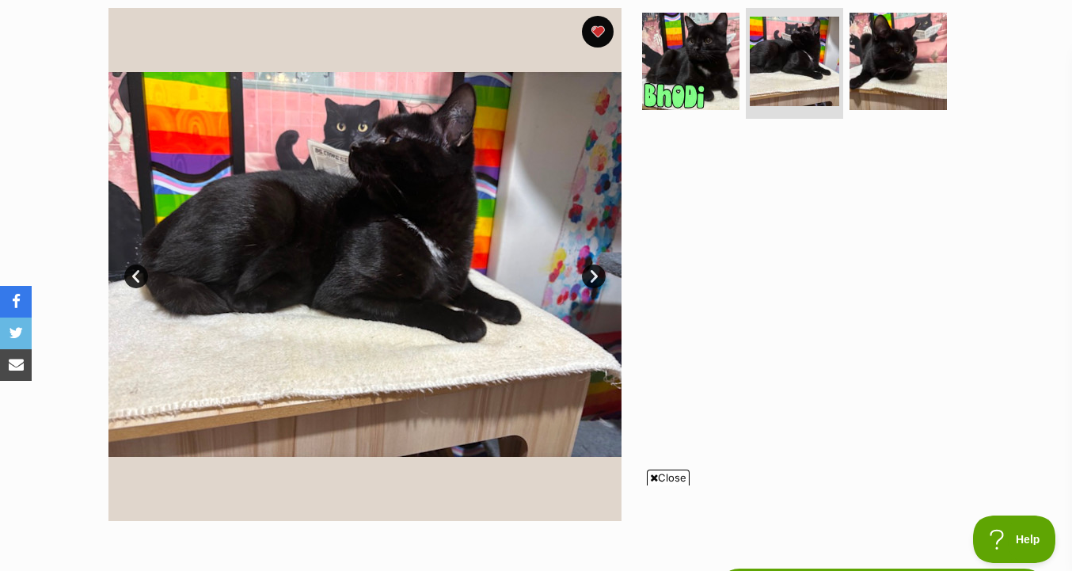
scroll to position [304, 0]
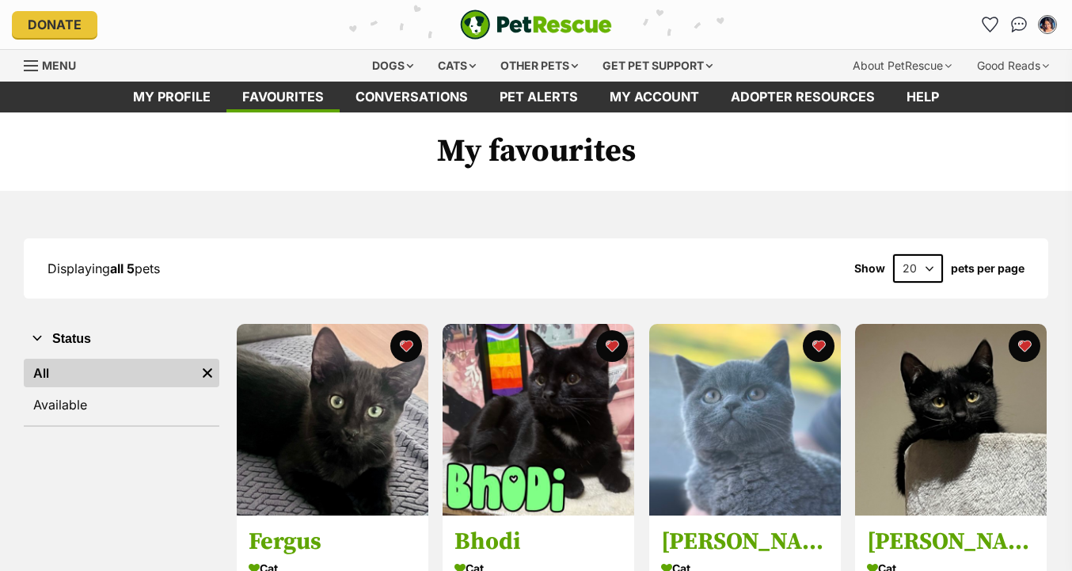
click at [923, 324] on img at bounding box center [951, 420] width 192 height 192
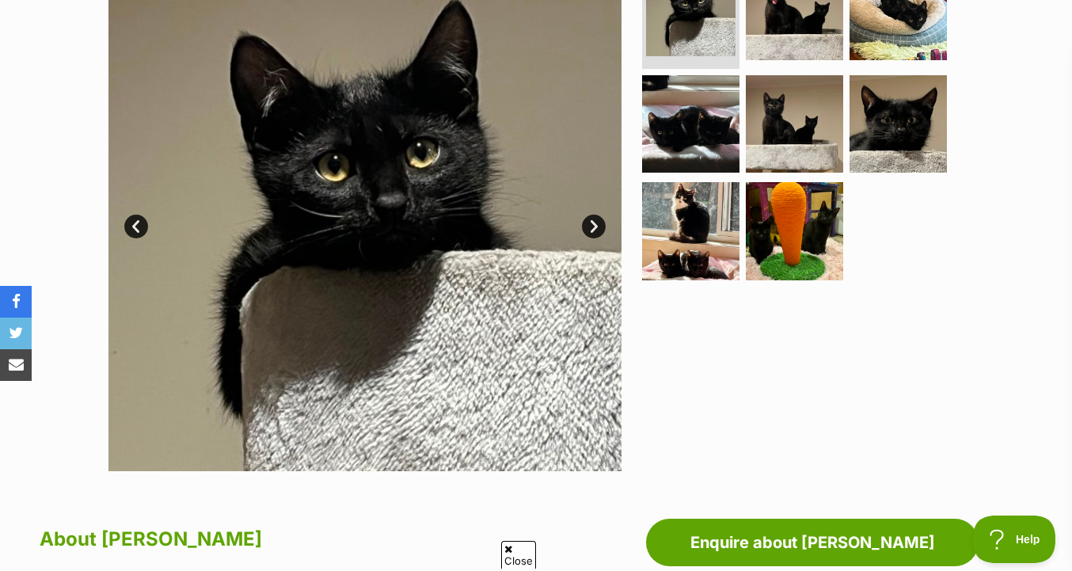
scroll to position [359, 0]
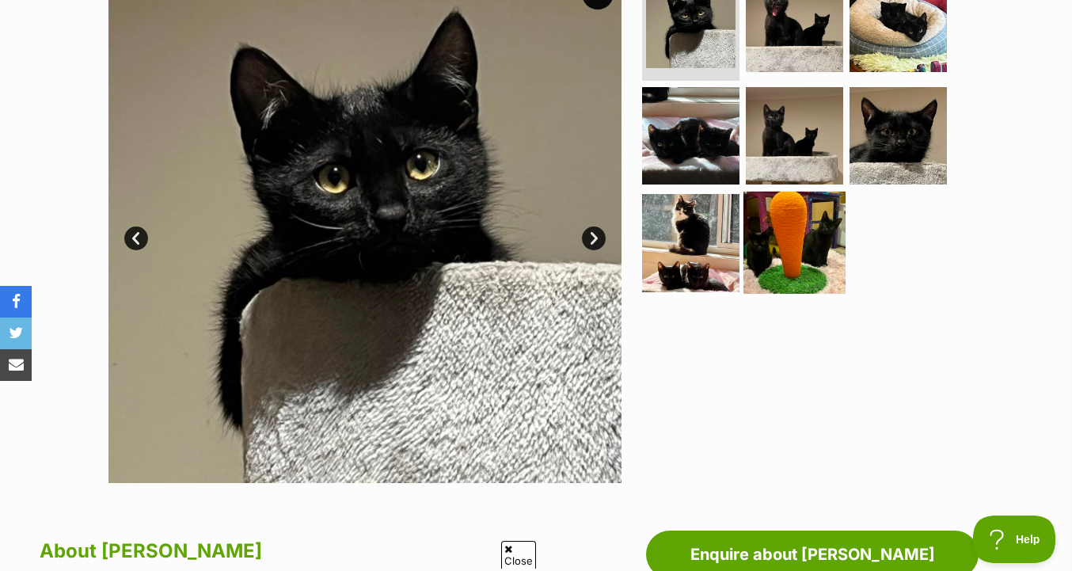
click at [780, 197] on img at bounding box center [794, 243] width 102 height 102
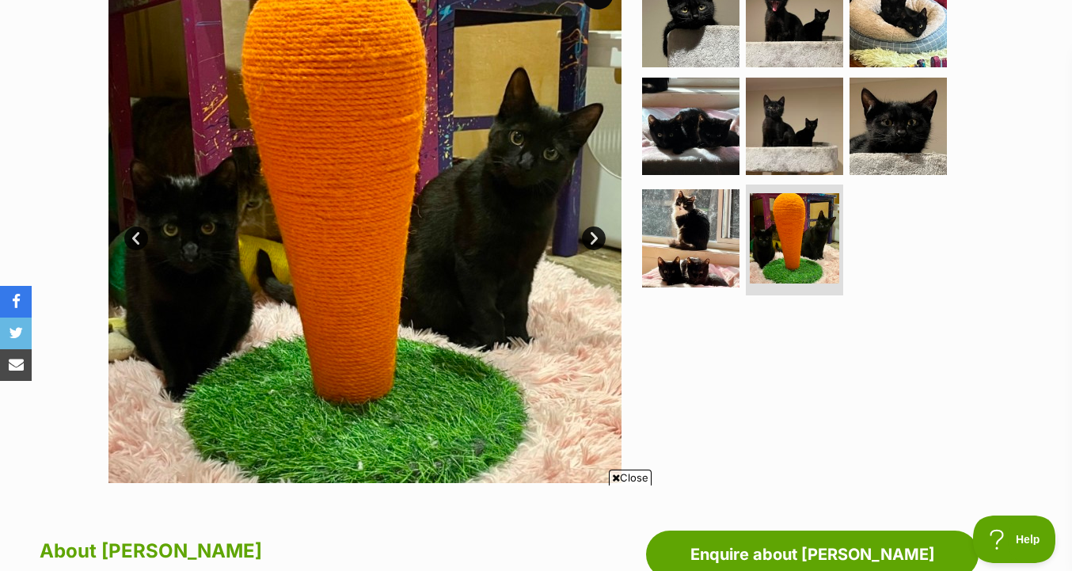
scroll to position [0, 0]
click at [842, 145] on ul at bounding box center [801, 136] width 325 height 332
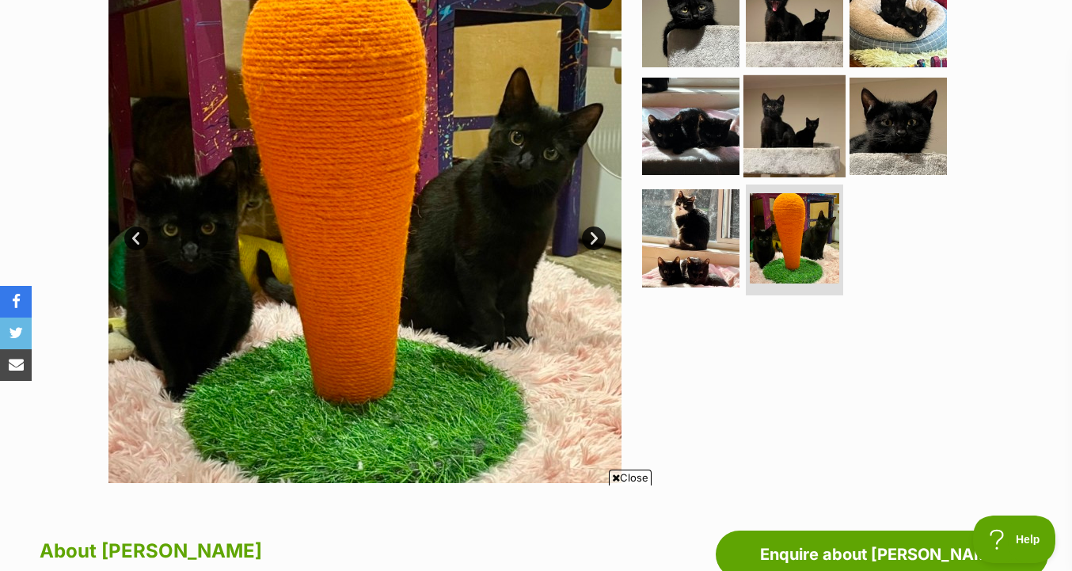
click at [807, 139] on img at bounding box center [794, 125] width 102 height 102
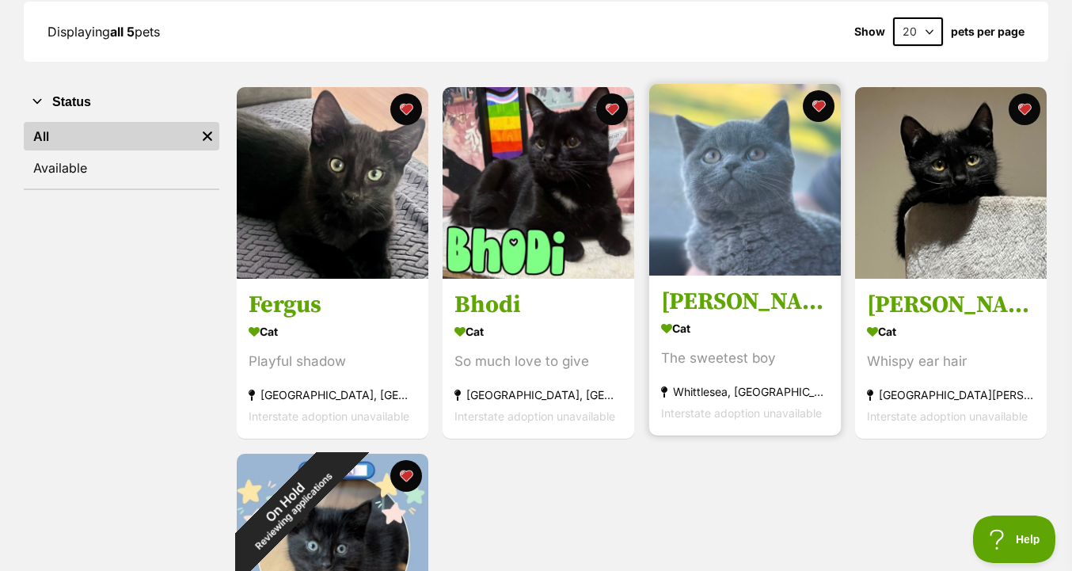
click at [737, 239] on img at bounding box center [745, 180] width 192 height 192
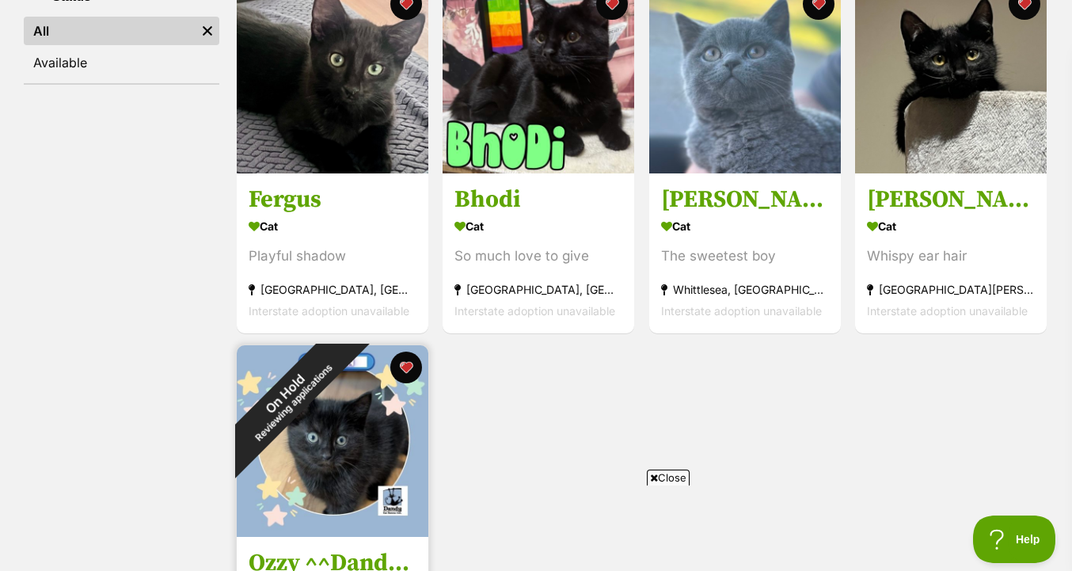
scroll to position [325, 0]
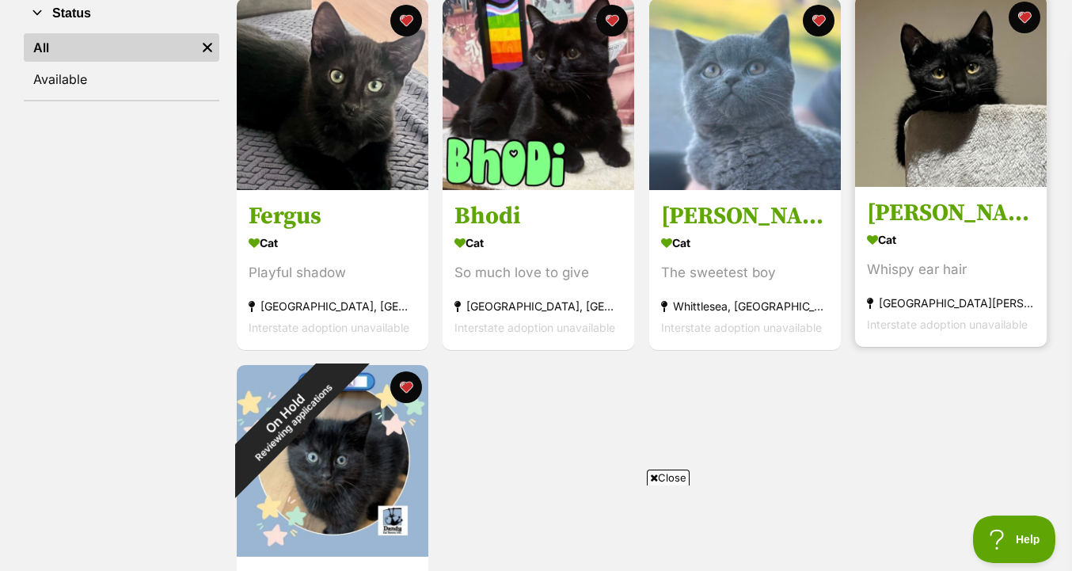
click at [864, 196] on link "[PERSON_NAME] Cat Whispy ear hair [GEOGRAPHIC_DATA][PERSON_NAME][GEOGRAPHIC_DAT…" at bounding box center [951, 266] width 192 height 161
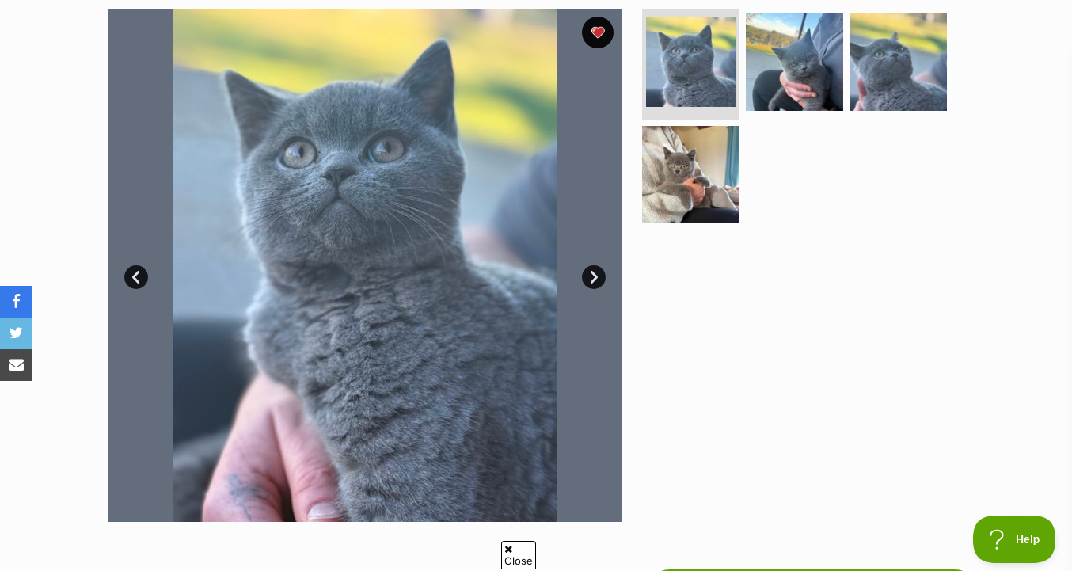
scroll to position [339, 0]
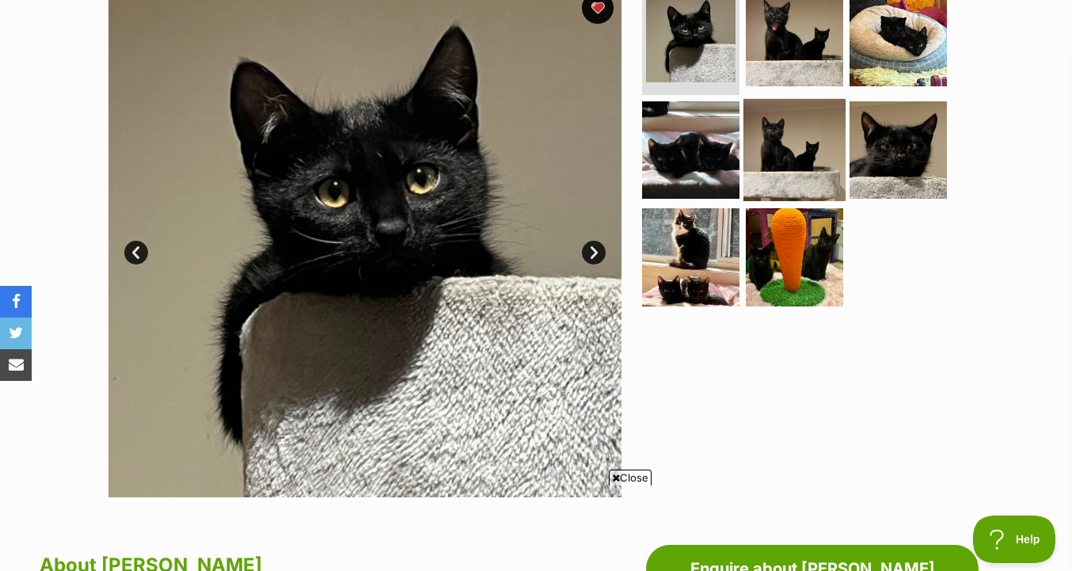
click at [837, 128] on img at bounding box center [794, 149] width 102 height 102
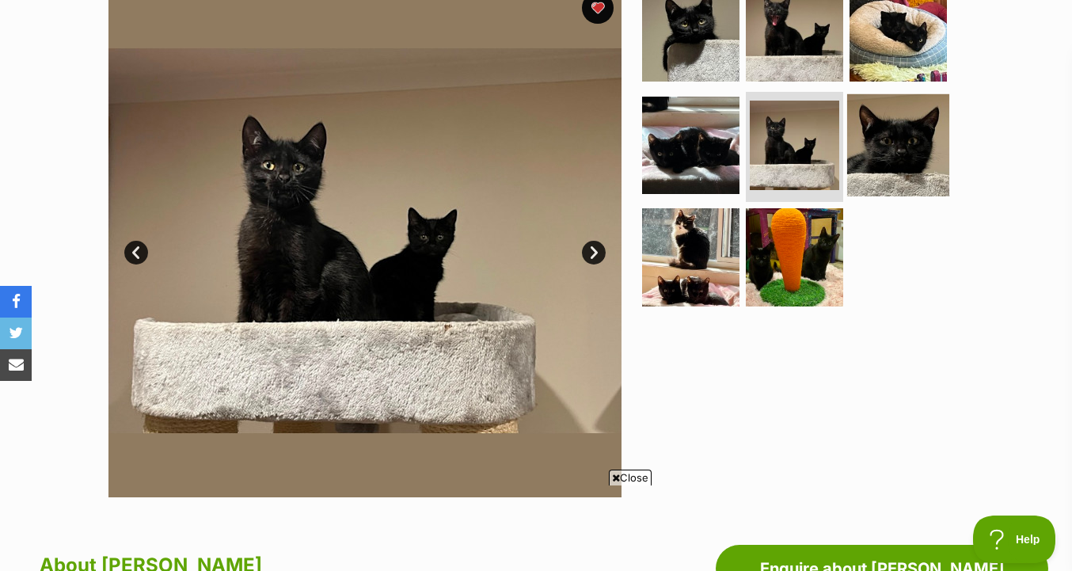
click at [902, 128] on img at bounding box center [898, 144] width 102 height 102
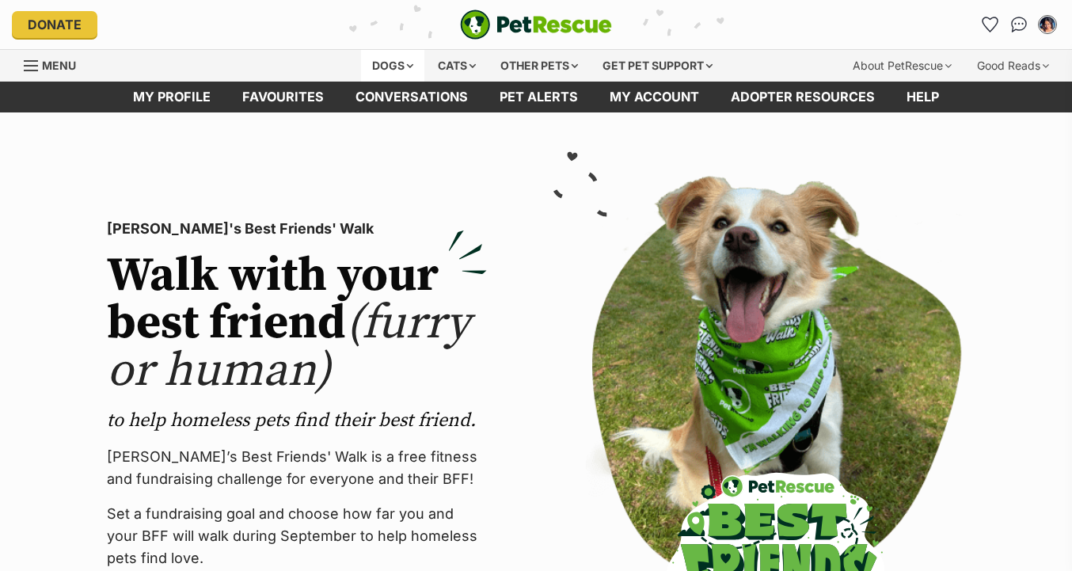
click at [374, 69] on div "Dogs" at bounding box center [392, 66] width 63 height 32
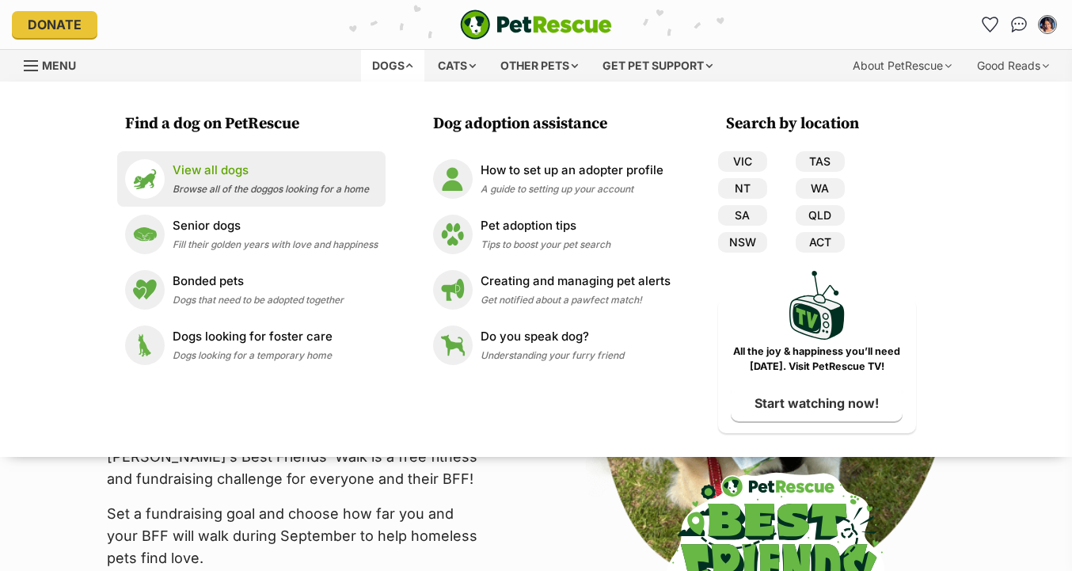
click at [283, 184] on span "Browse all of the doggos looking for a home" at bounding box center [271, 189] width 196 height 12
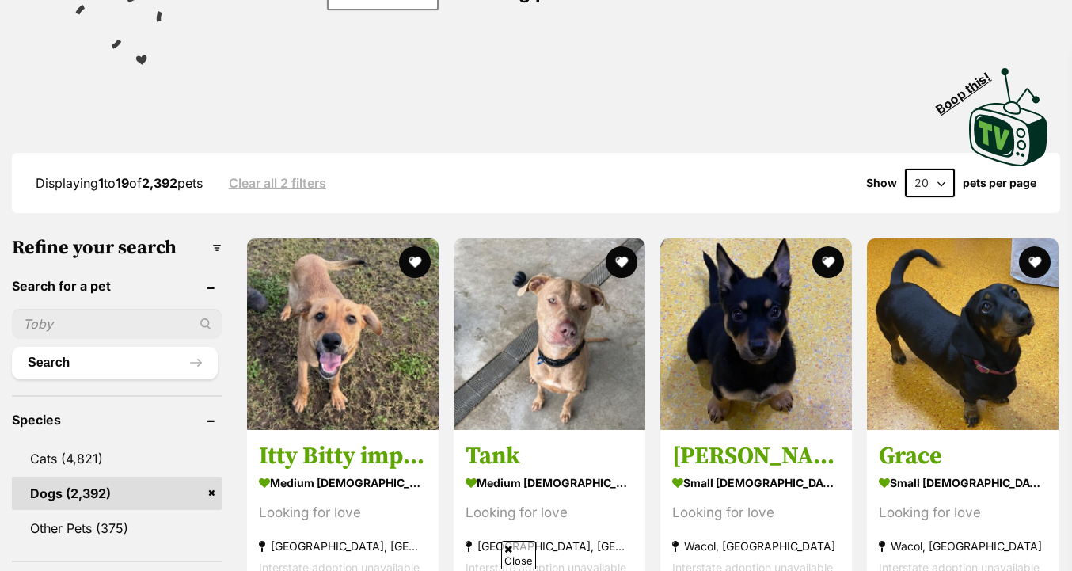
scroll to position [190, 0]
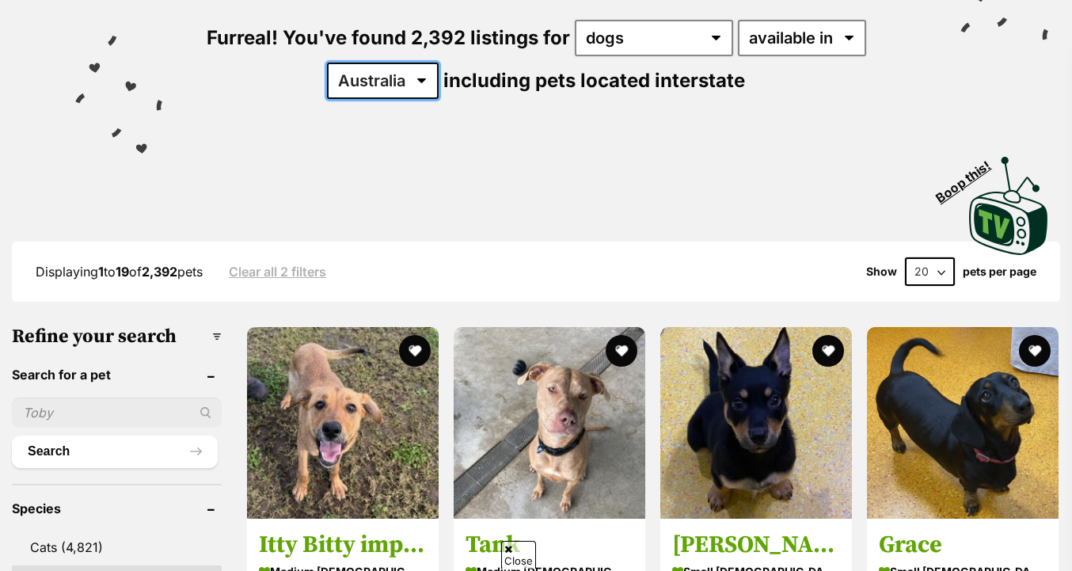
click at [407, 85] on select "Australia ACT NSW NT QLD SA TAS VIC WA" at bounding box center [383, 81] width 112 height 36
select select "VIC"
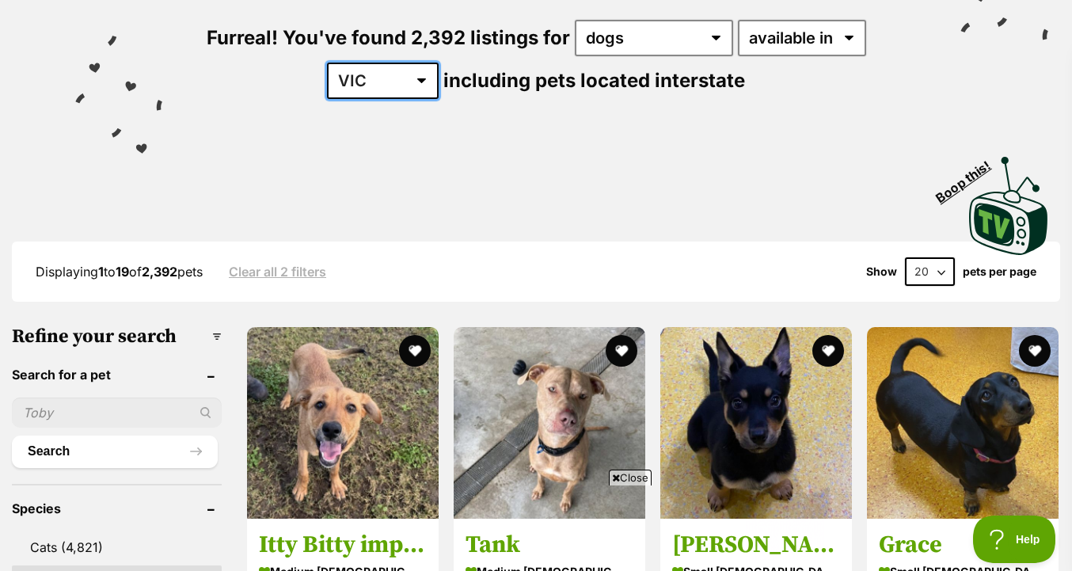
scroll to position [348, 0]
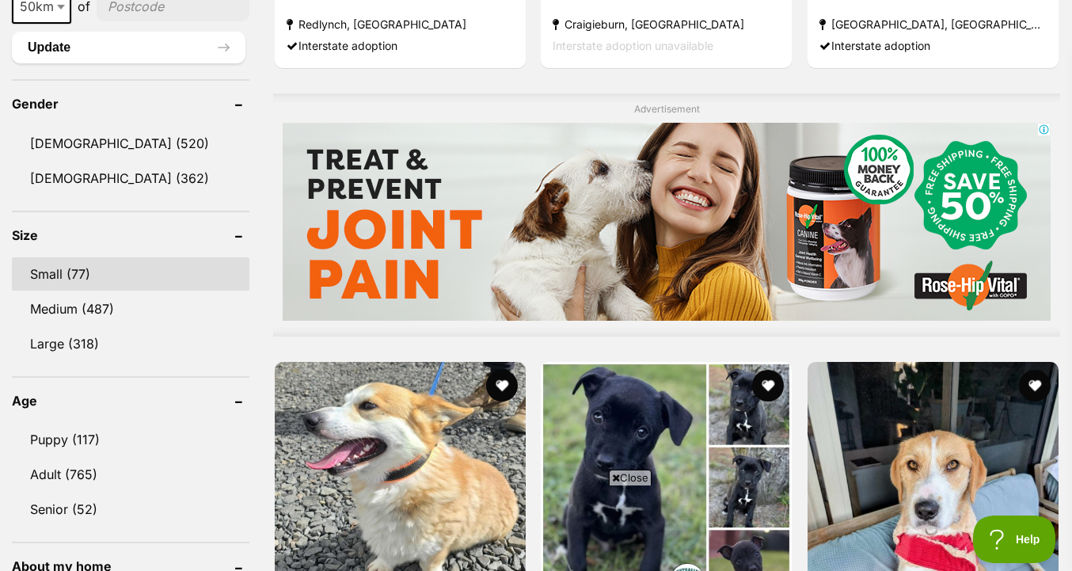
scroll to position [1300, 0]
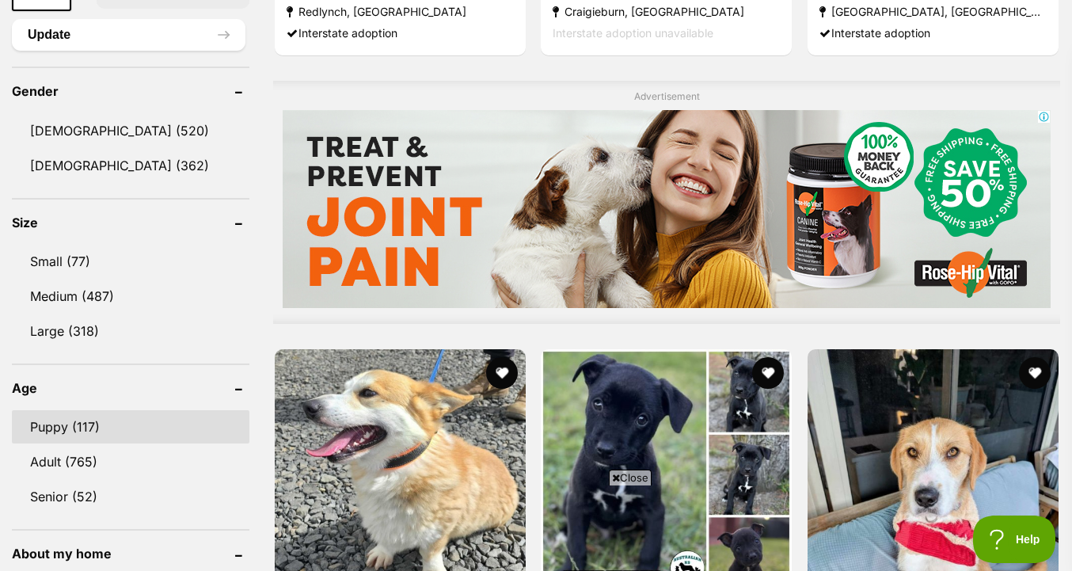
click at [156, 428] on link "Puppy (117)" at bounding box center [130, 426] width 237 height 33
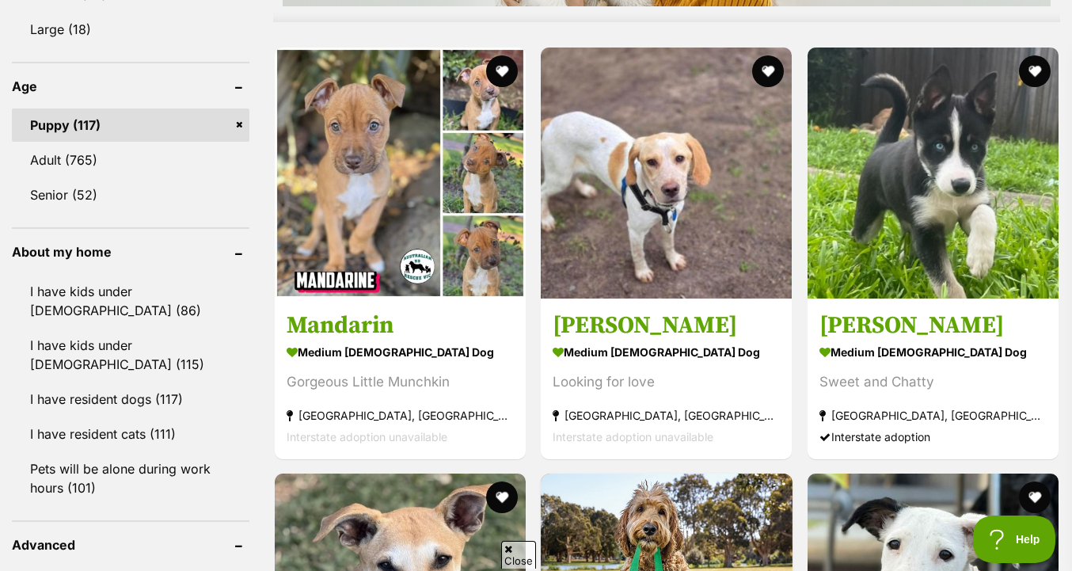
scroll to position [1618, 0]
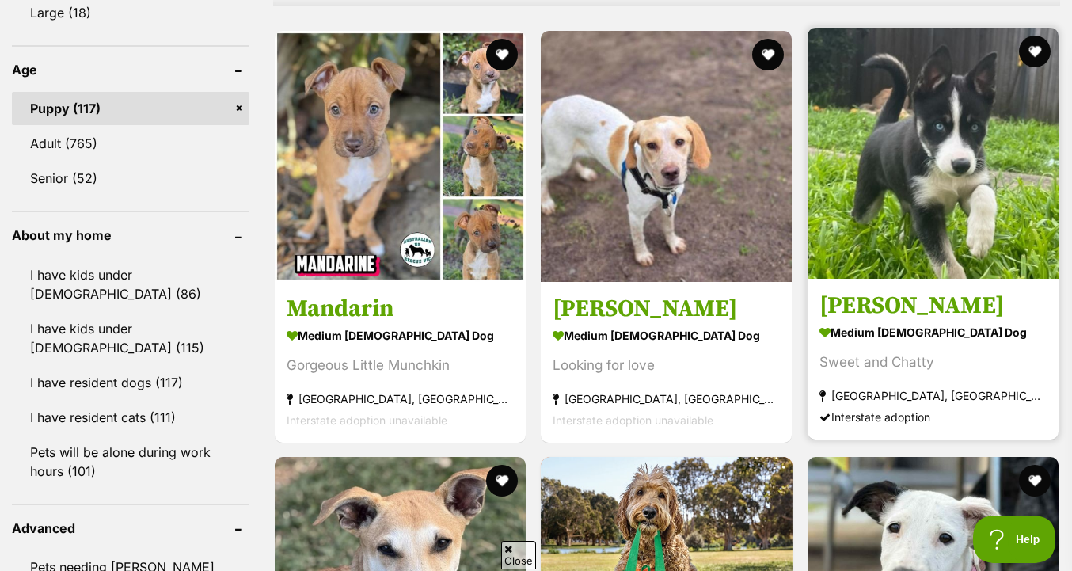
click at [914, 208] on img at bounding box center [932, 153] width 251 height 251
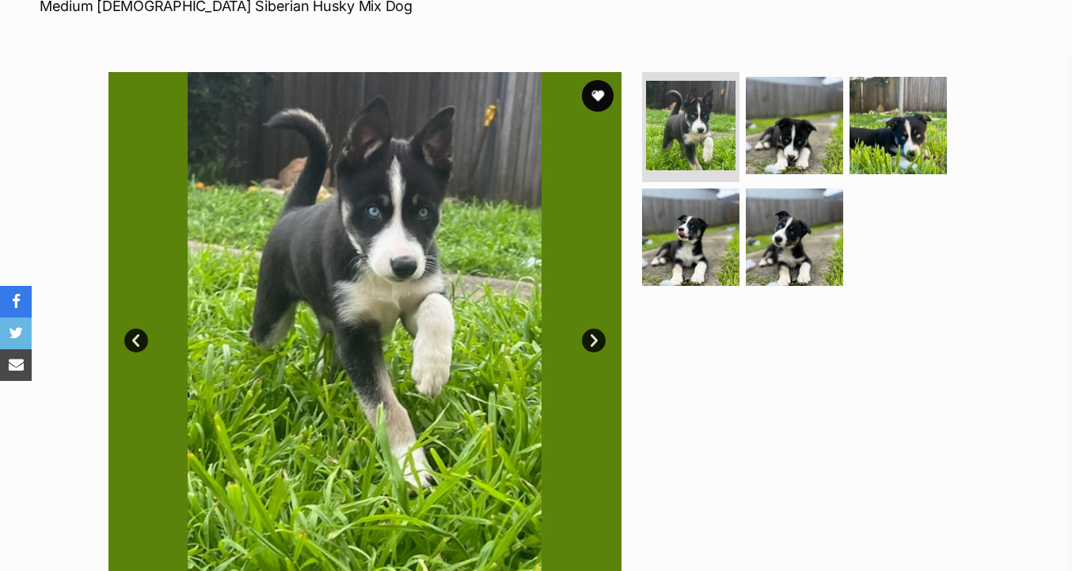
scroll to position [288, 0]
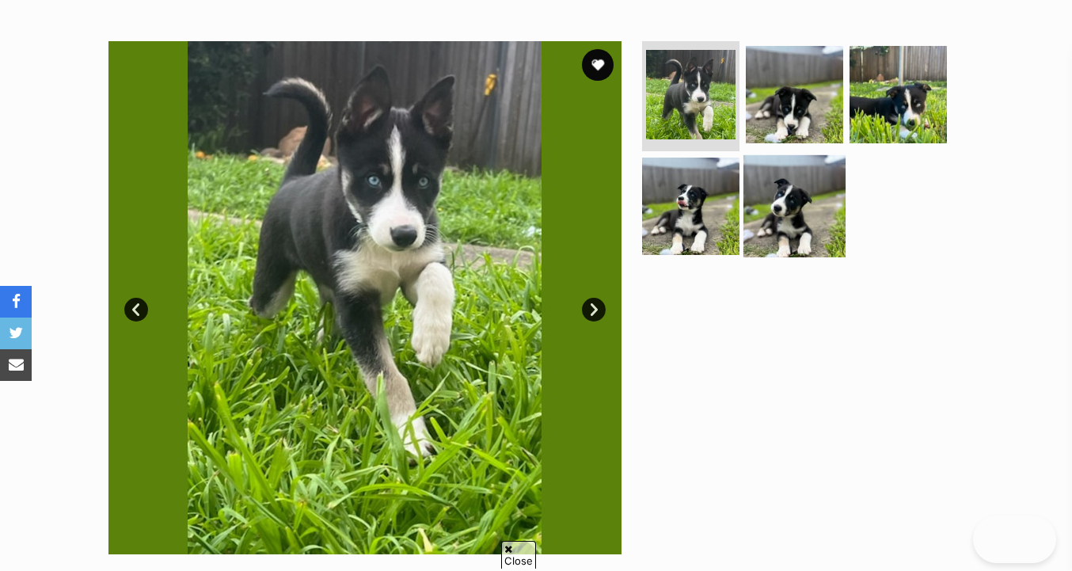
click at [798, 241] on img at bounding box center [794, 206] width 102 height 102
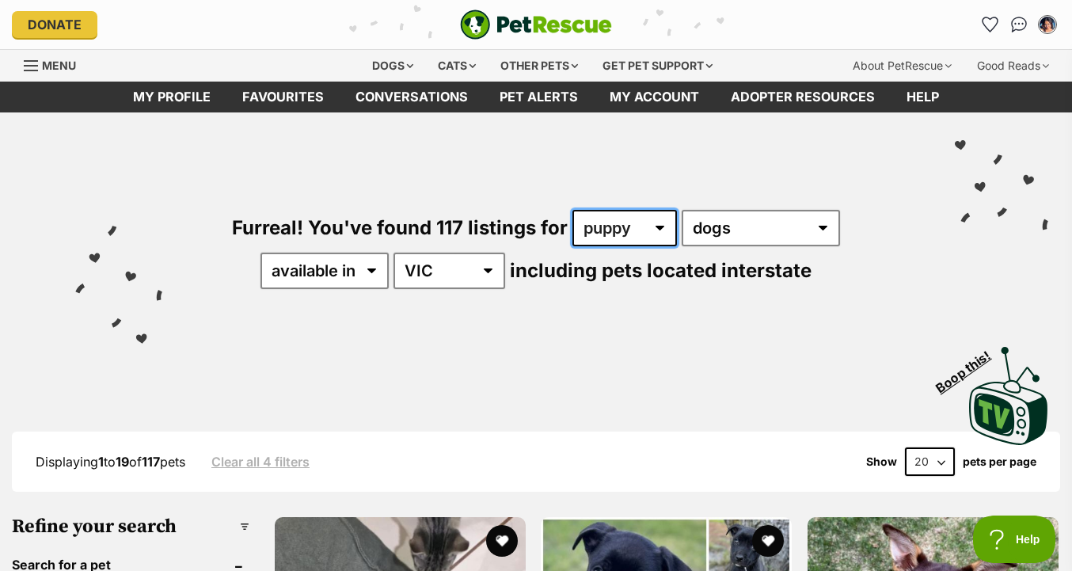
click at [642, 234] on select "any age puppy adult senior" at bounding box center [624, 228] width 104 height 36
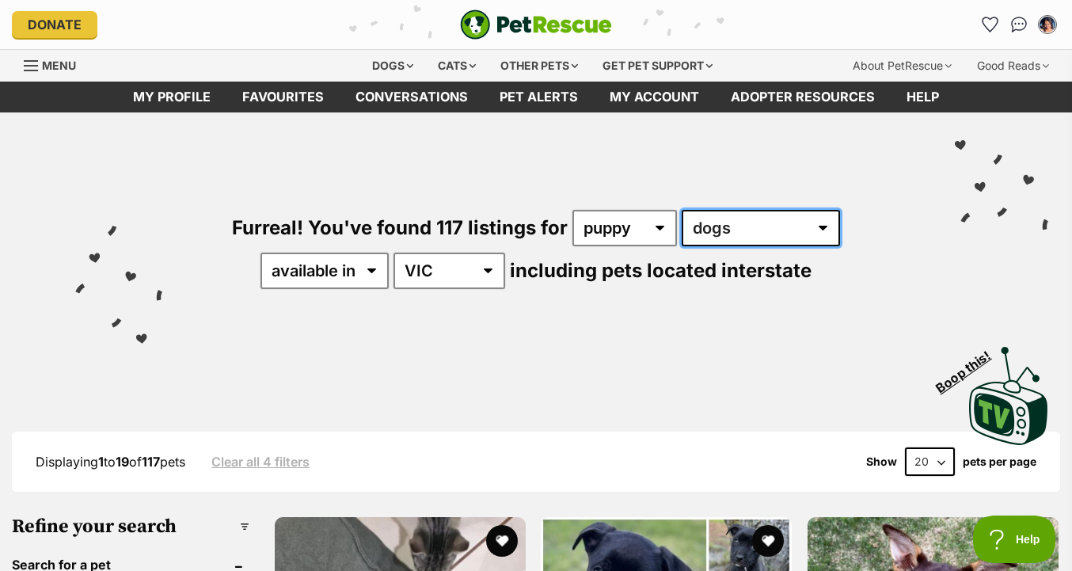
click at [709, 215] on select "any type of pet cats dogs other pets" at bounding box center [761, 228] width 158 height 36
click at [460, 66] on div "Cats" at bounding box center [457, 66] width 60 height 32
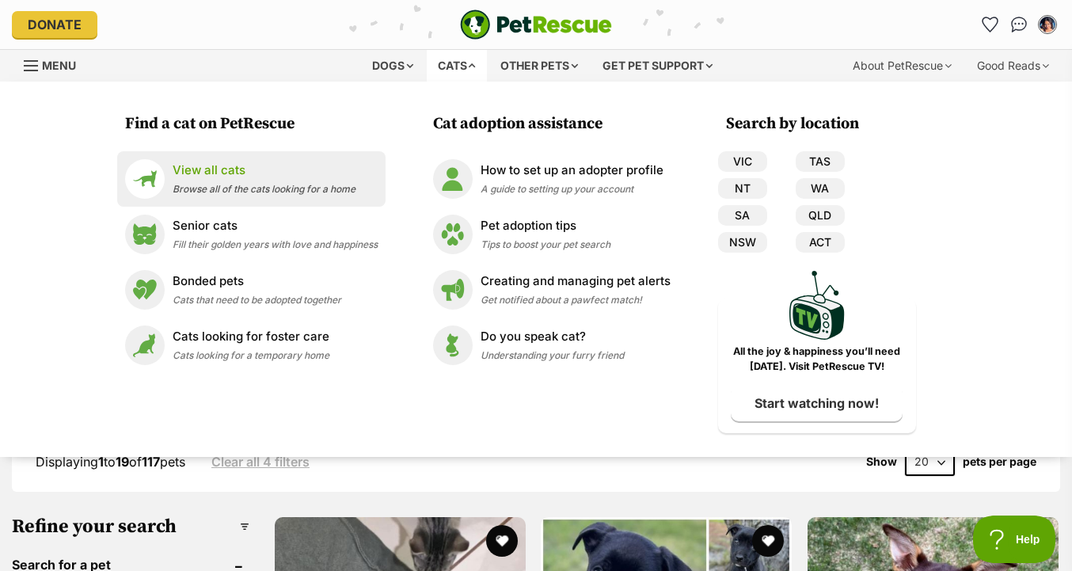
click at [341, 192] on span "Browse all of the cats looking for a home" at bounding box center [264, 189] width 183 height 12
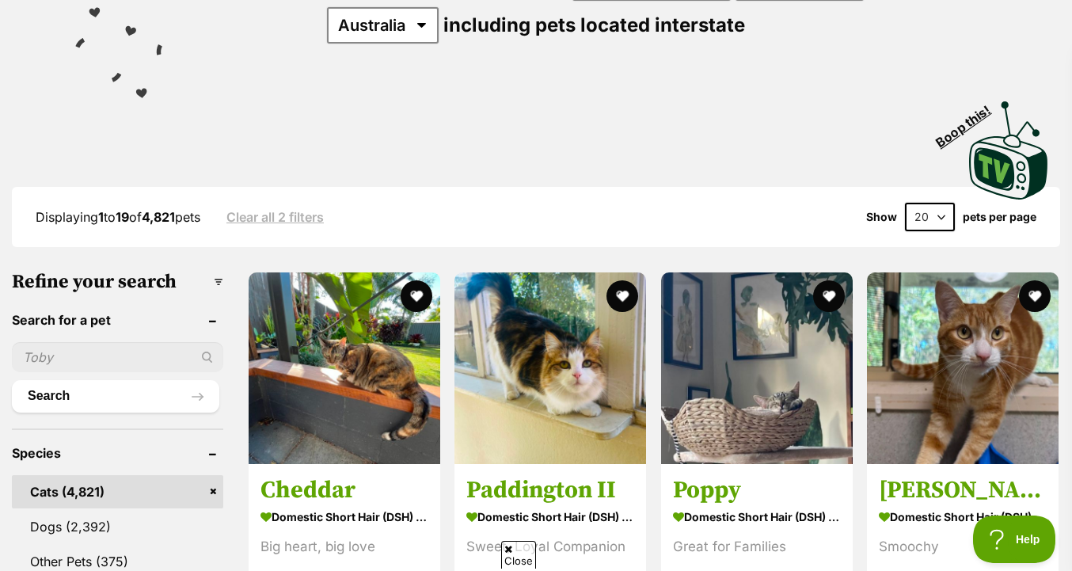
scroll to position [236, 0]
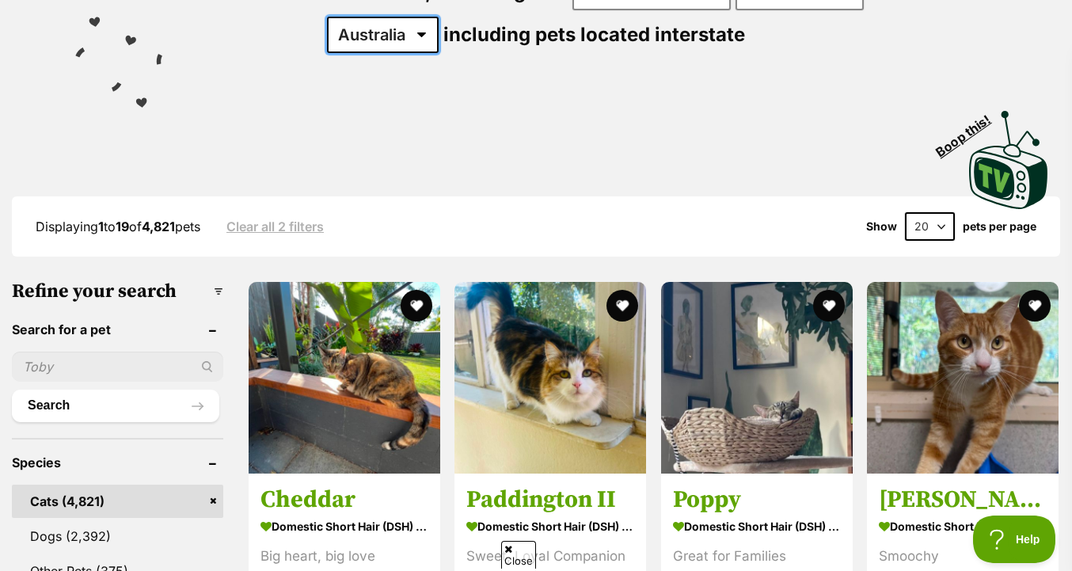
click at [439, 31] on select "[GEOGRAPHIC_DATA] [GEOGRAPHIC_DATA] [GEOGRAPHIC_DATA] [GEOGRAPHIC_DATA] [GEOGRA…" at bounding box center [383, 35] width 112 height 36
select select "VIC"
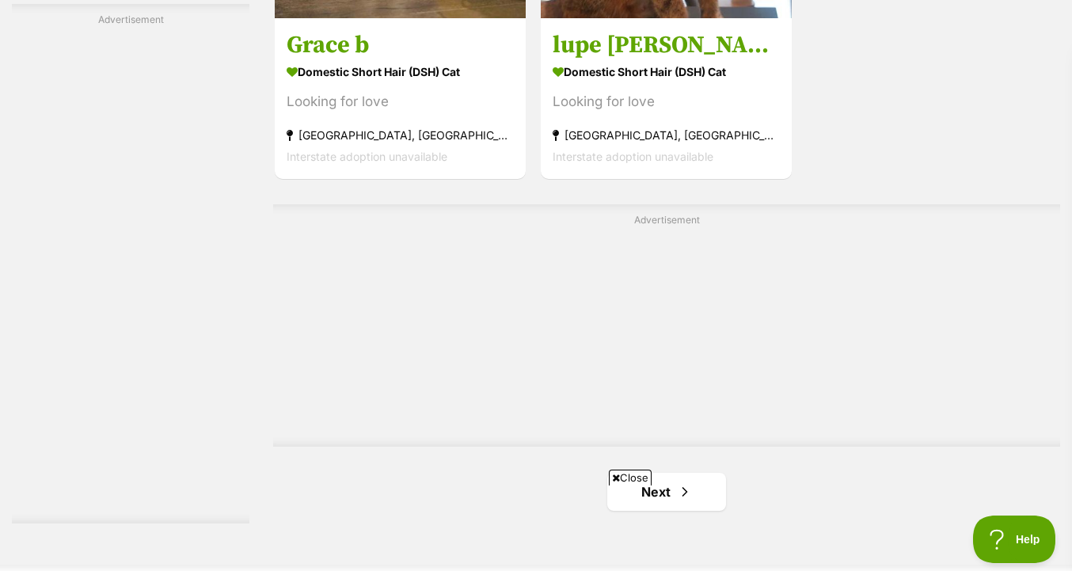
scroll to position [4027, 0]
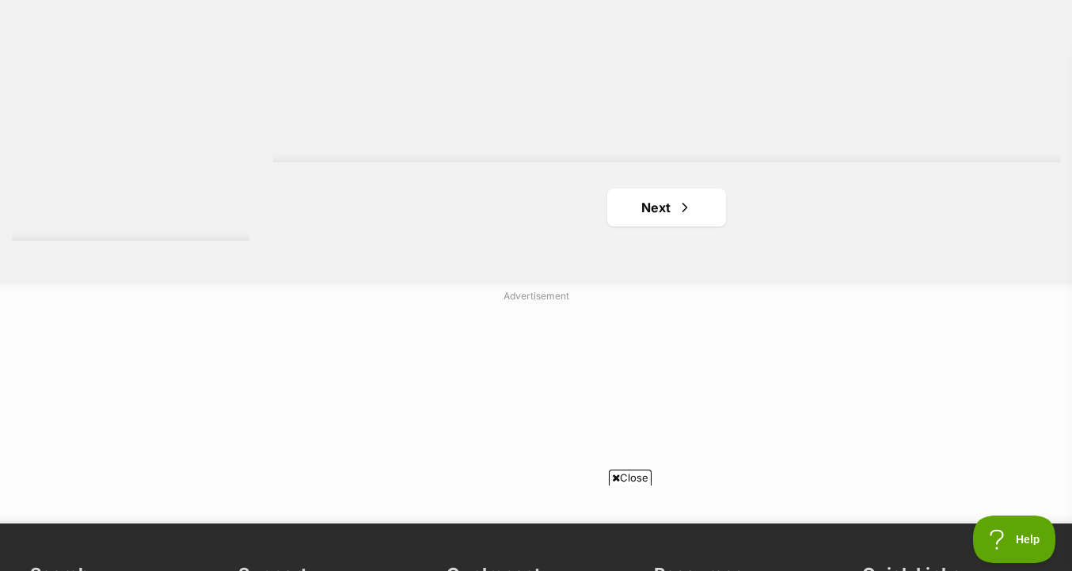
click at [737, 203] on ul "Next" at bounding box center [666, 207] width 787 height 38
click at [679, 209] on span "Next page" at bounding box center [685, 207] width 16 height 19
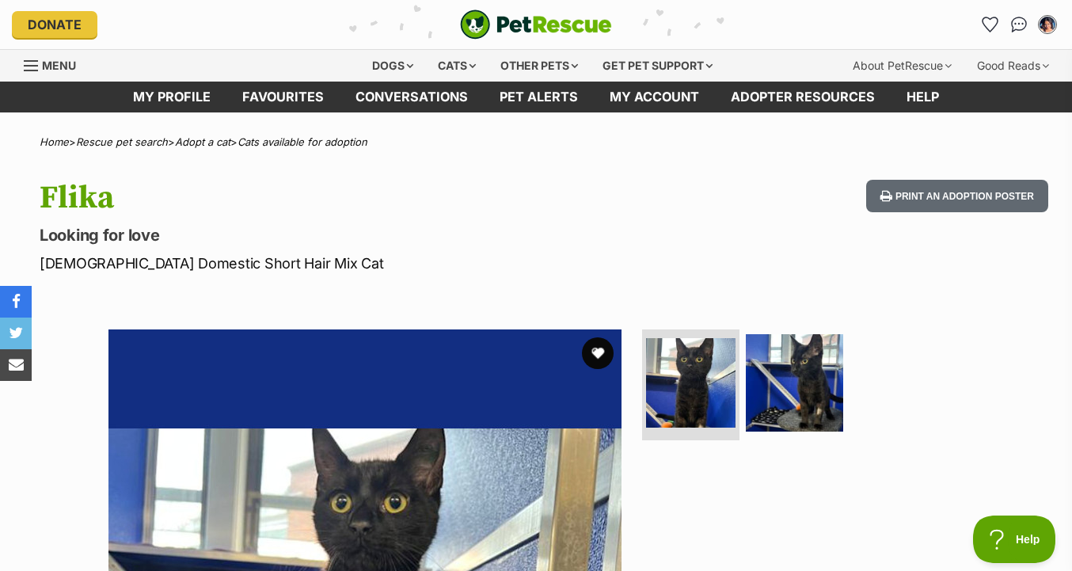
scroll to position [262, 0]
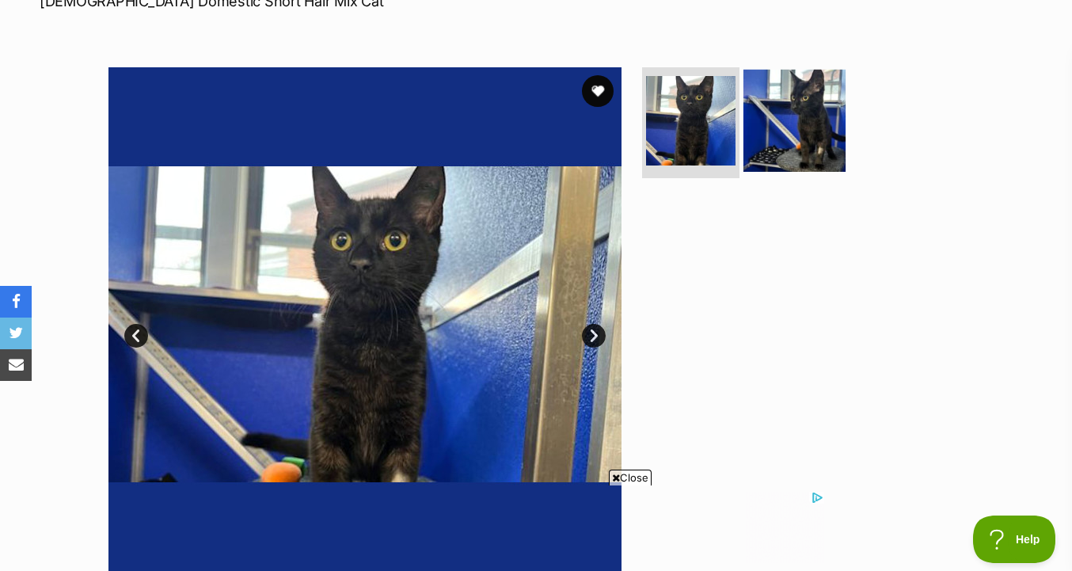
click at [808, 161] on img at bounding box center [794, 121] width 102 height 102
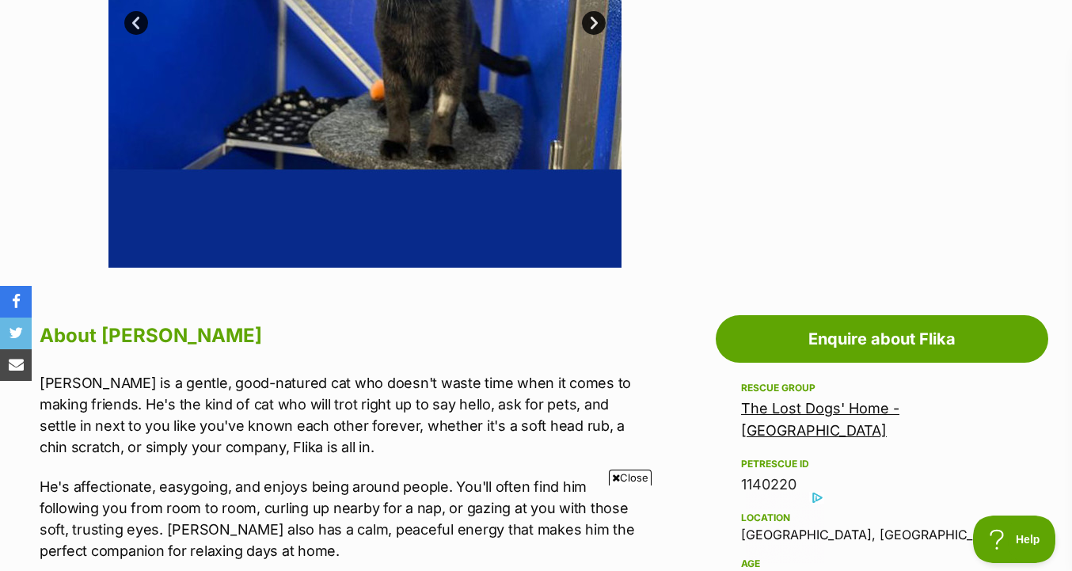
scroll to position [762, 0]
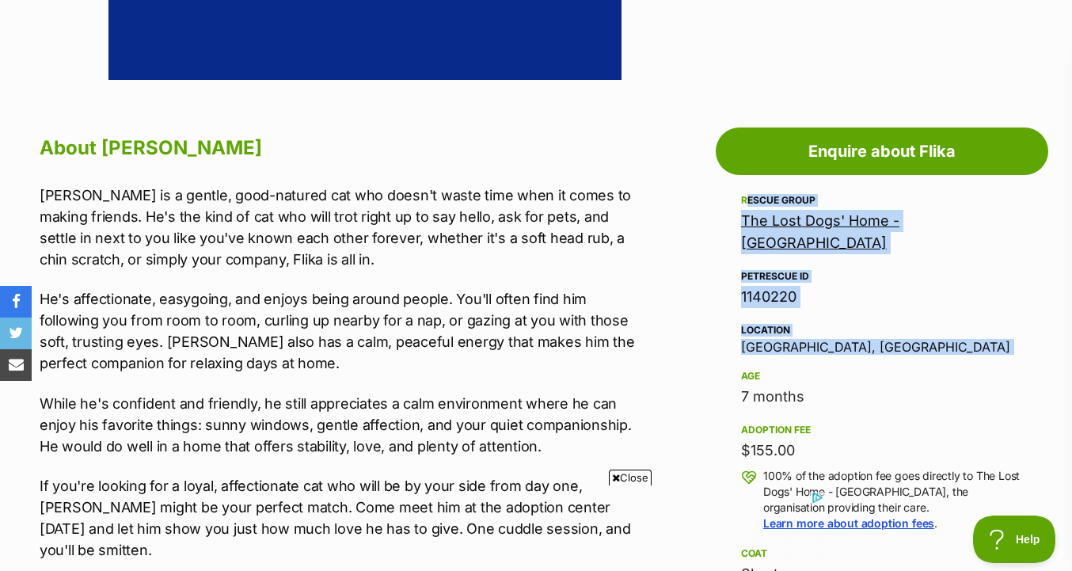
drag, startPoint x: 680, startPoint y: 184, endPoint x: 678, endPoint y: 360, distance: 175.8
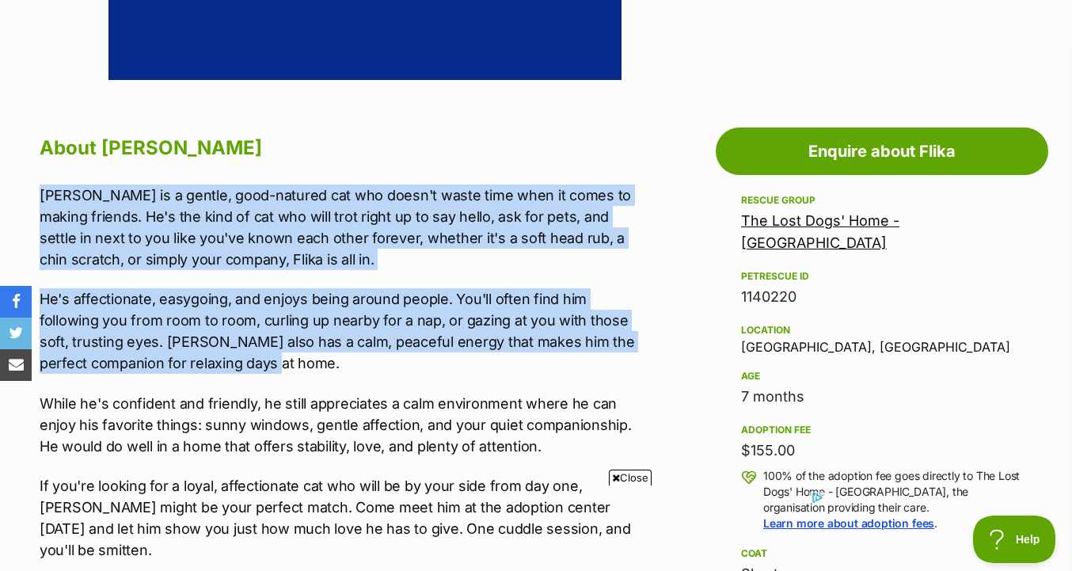
drag, startPoint x: 610, startPoint y: 329, endPoint x: 610, endPoint y: 174, distance: 154.4
click at [610, 174] on div "About Flika Flika is a gentle, good-natured cat who doesn't waste time when it …" at bounding box center [339, 346] width 598 height 430
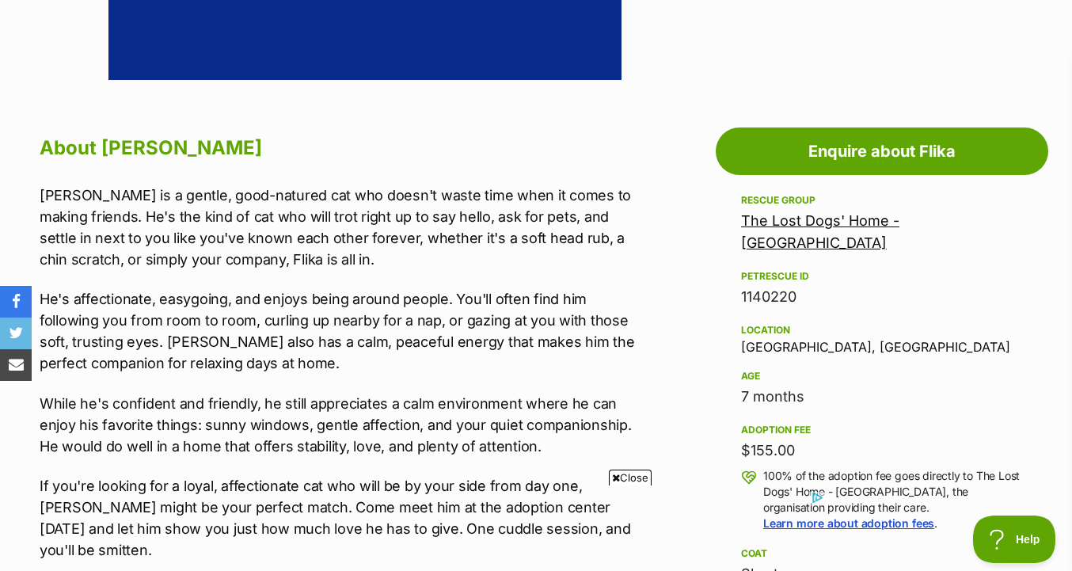
scroll to position [0, 0]
click at [830, 211] on div "The Lost Dogs' Home - North Melbourne" at bounding box center [882, 232] width 282 height 44
click at [828, 216] on link "The Lost Dogs' Home - [GEOGRAPHIC_DATA]" at bounding box center [820, 231] width 158 height 39
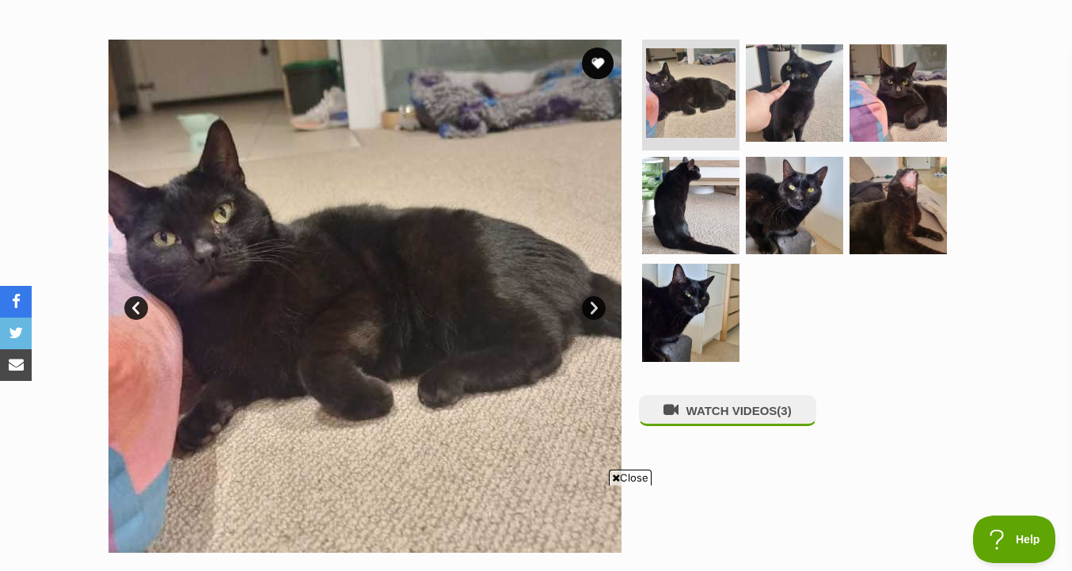
click at [704, 264] on img at bounding box center [690, 312] width 97 height 97
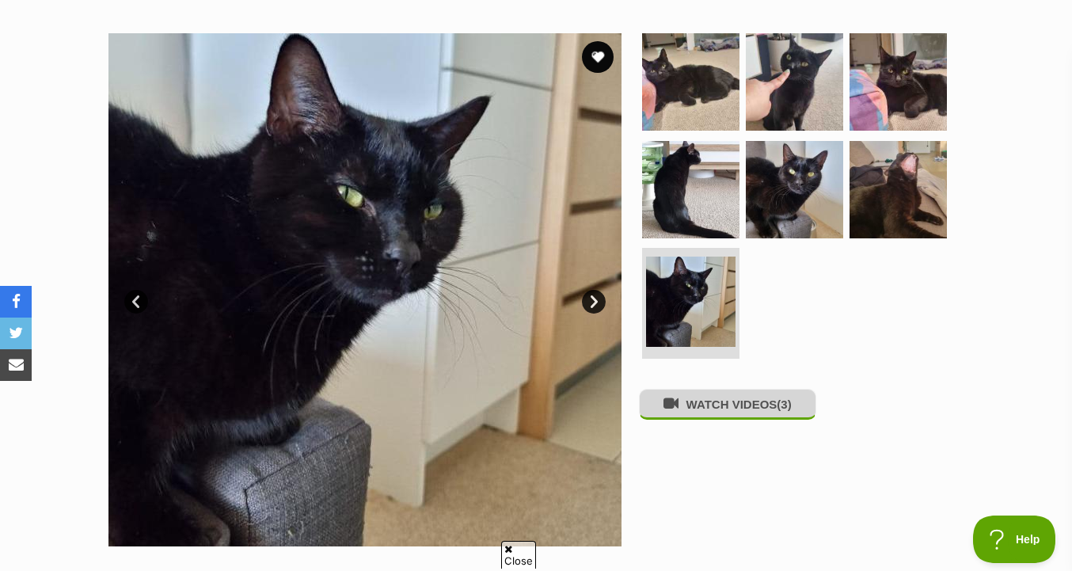
click at [739, 420] on button "WATCH VIDEOS (3)" at bounding box center [727, 404] width 177 height 31
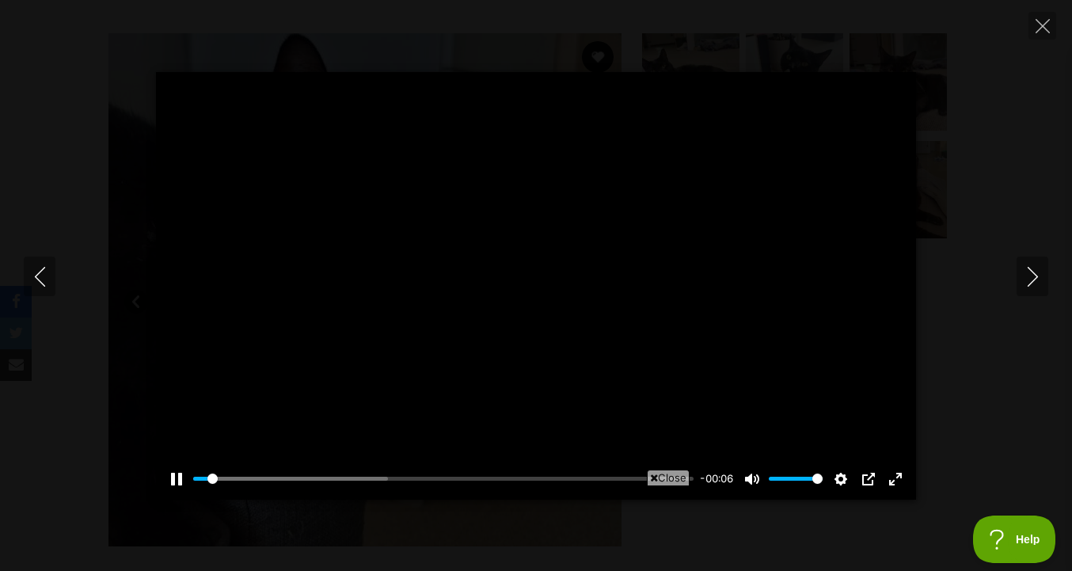
click at [516, 338] on div at bounding box center [536, 285] width 760 height 427
click at [595, 328] on div at bounding box center [536, 285] width 760 height 427
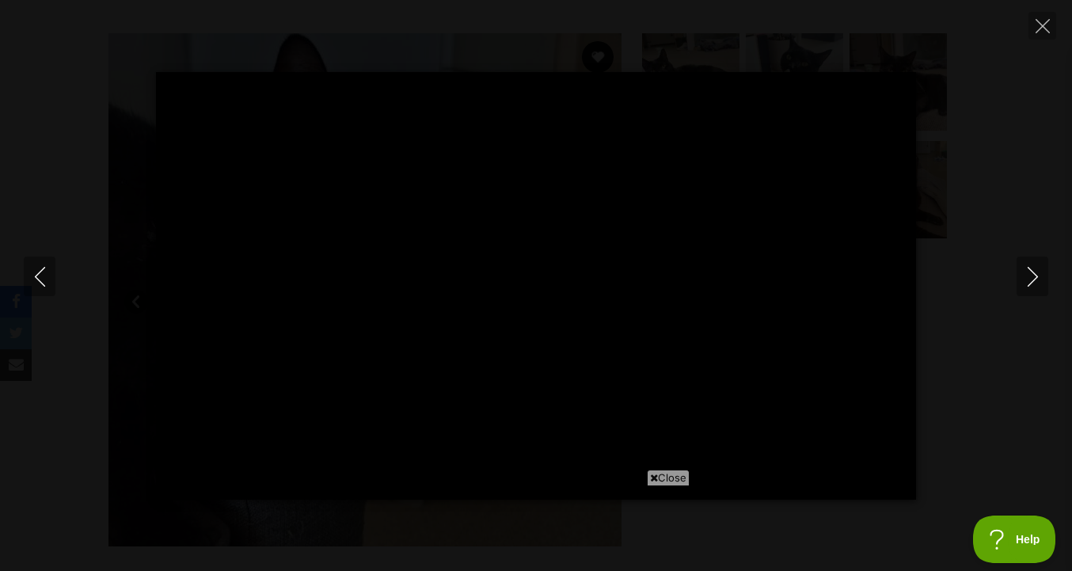
type input "25.39"
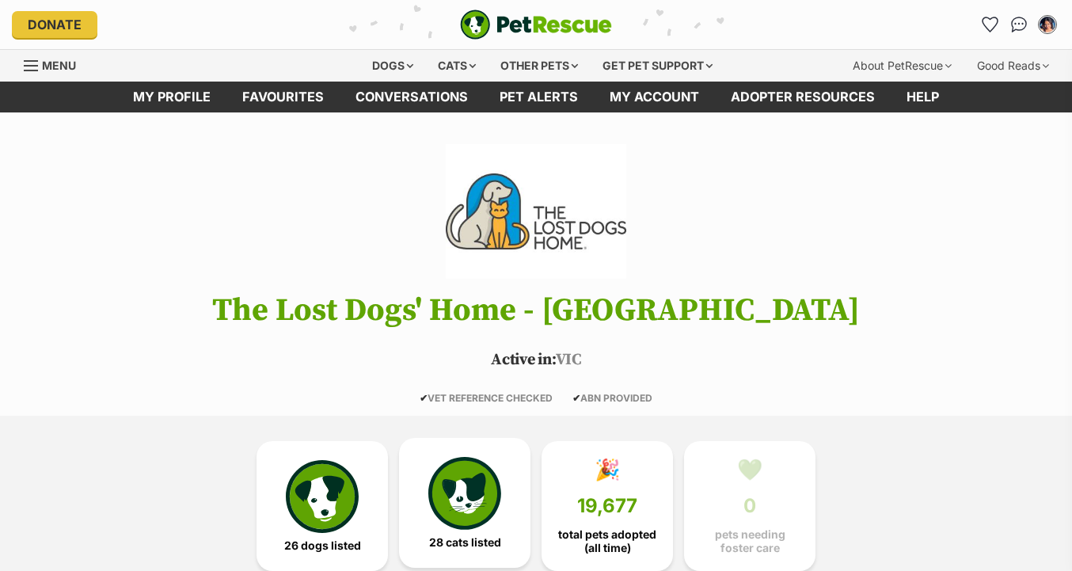
click at [432, 481] on img at bounding box center [464, 493] width 73 height 73
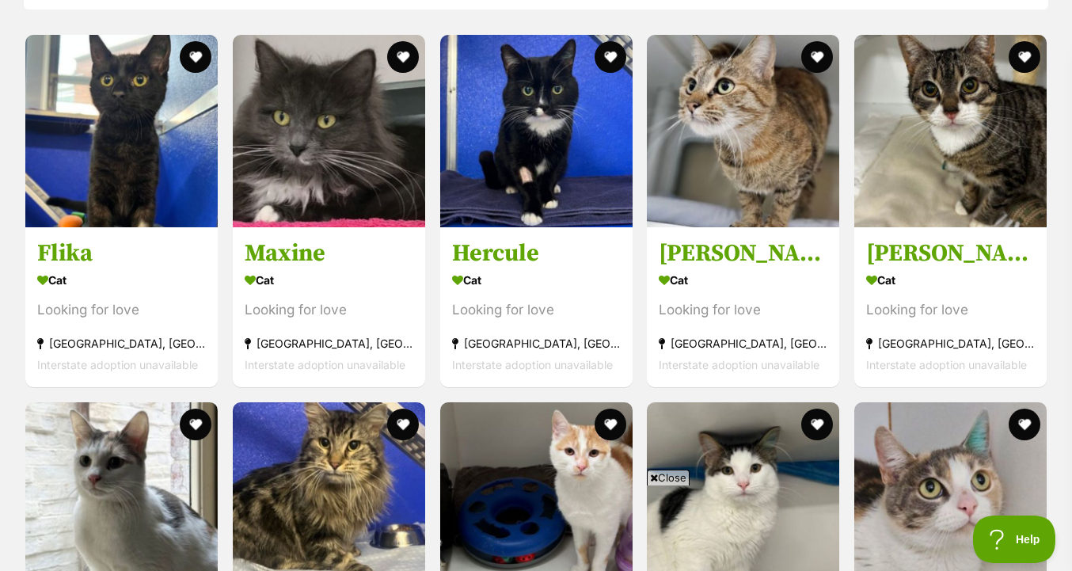
scroll to position [1335, 0]
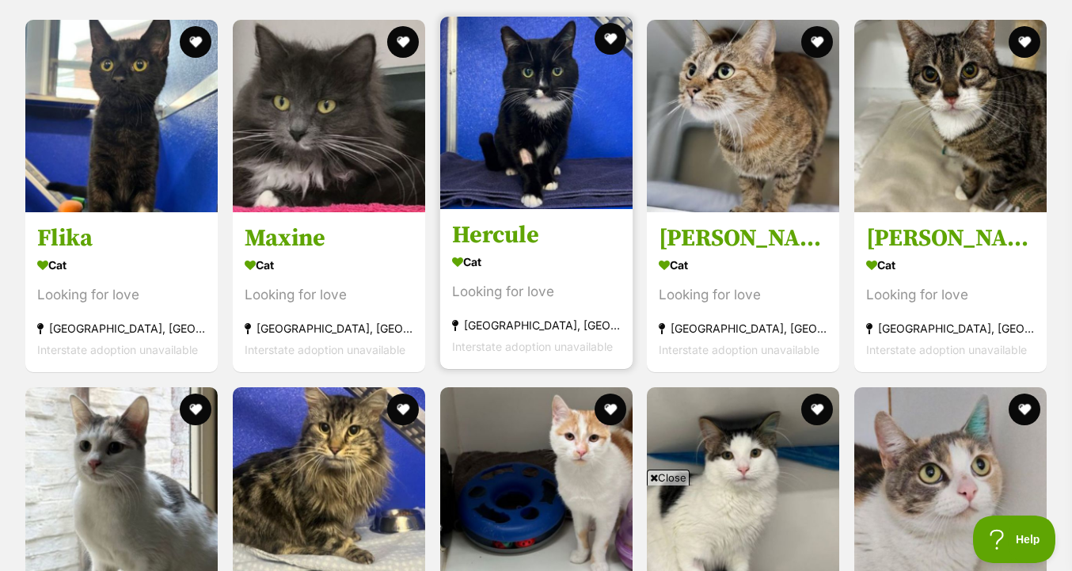
click at [518, 191] on img at bounding box center [536, 113] width 192 height 192
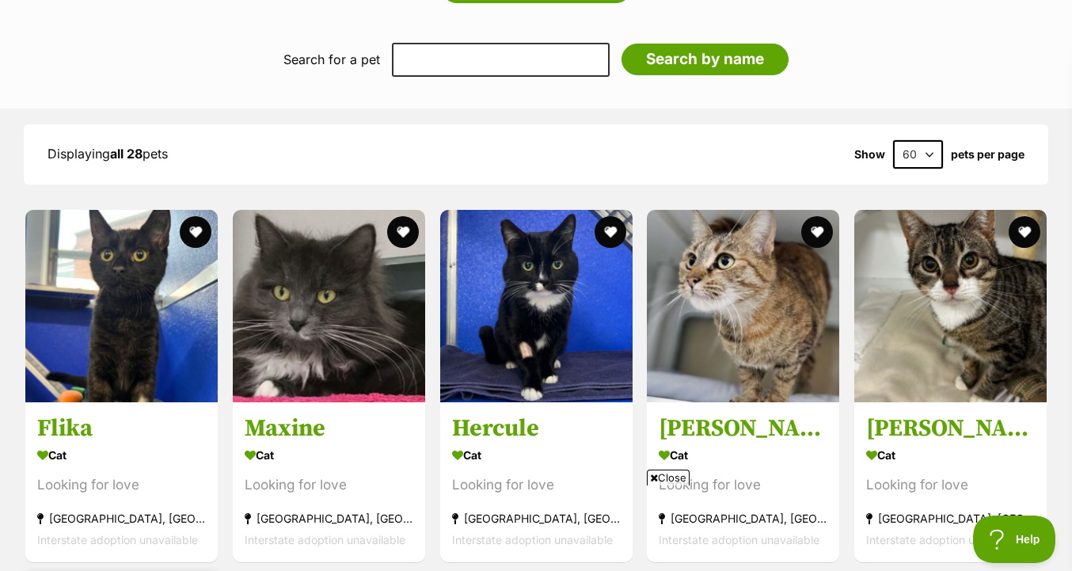
scroll to position [1085, 0]
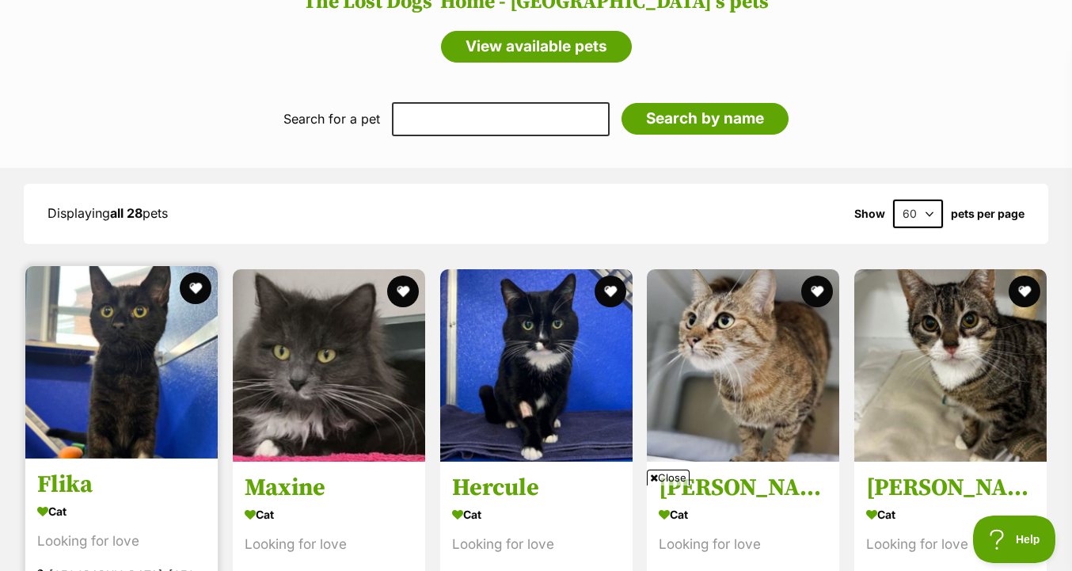
click at [120, 360] on img at bounding box center [121, 362] width 192 height 192
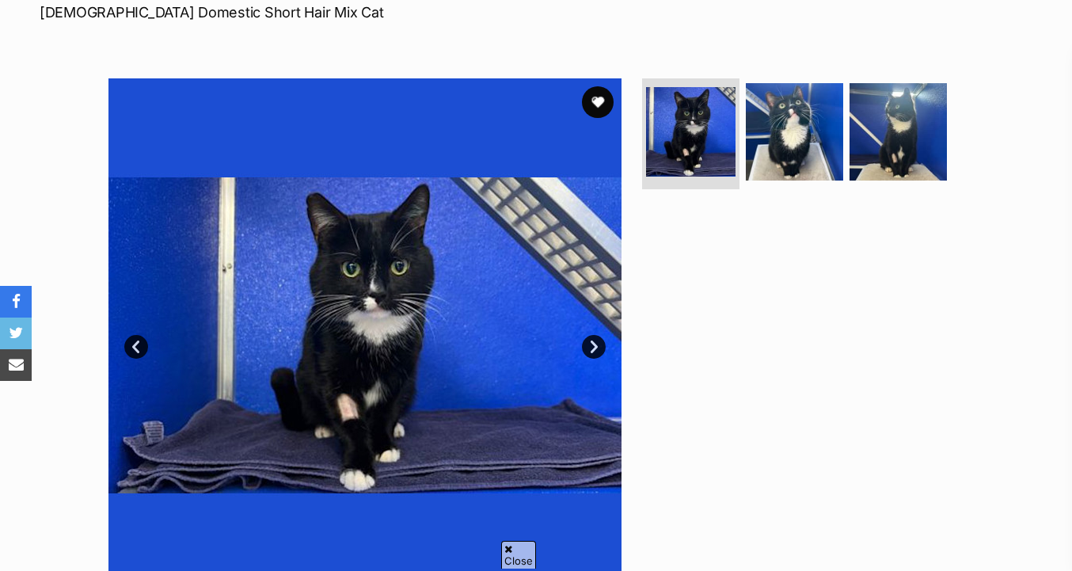
scroll to position [257, 0]
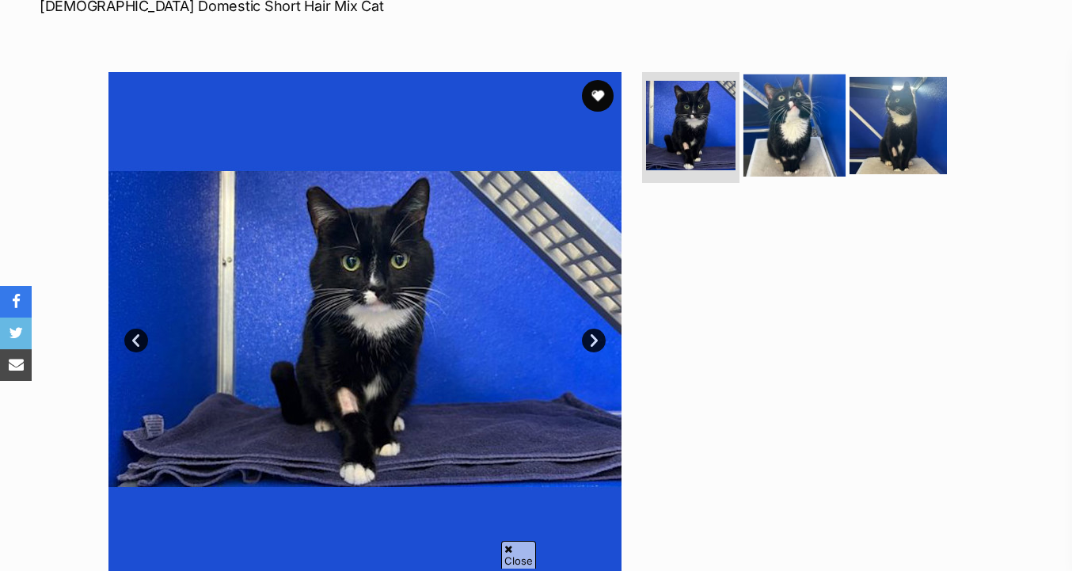
click at [771, 118] on img at bounding box center [794, 125] width 102 height 102
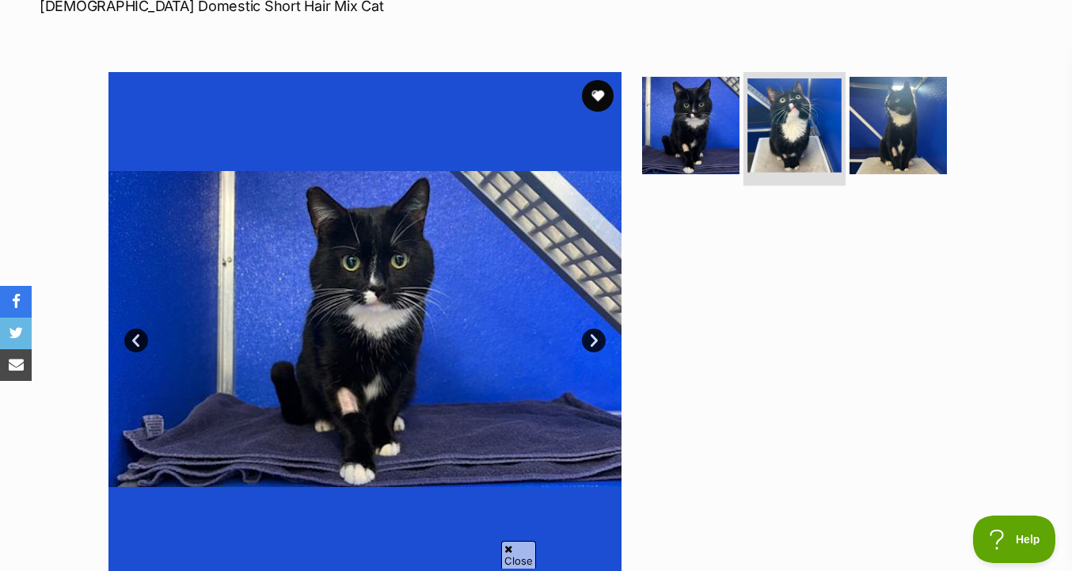
scroll to position [0, 0]
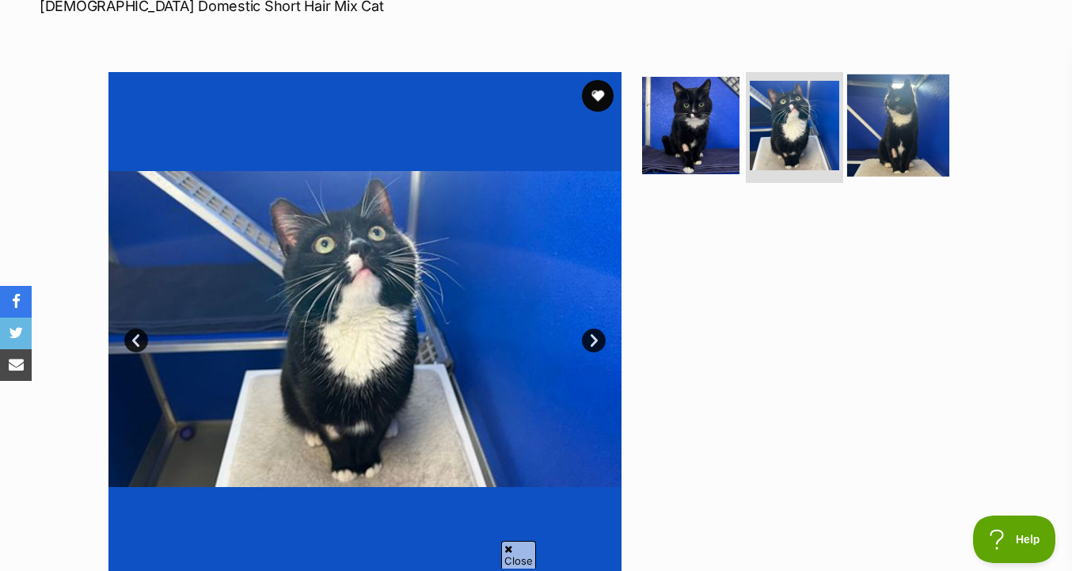
click at [889, 135] on img at bounding box center [898, 125] width 102 height 102
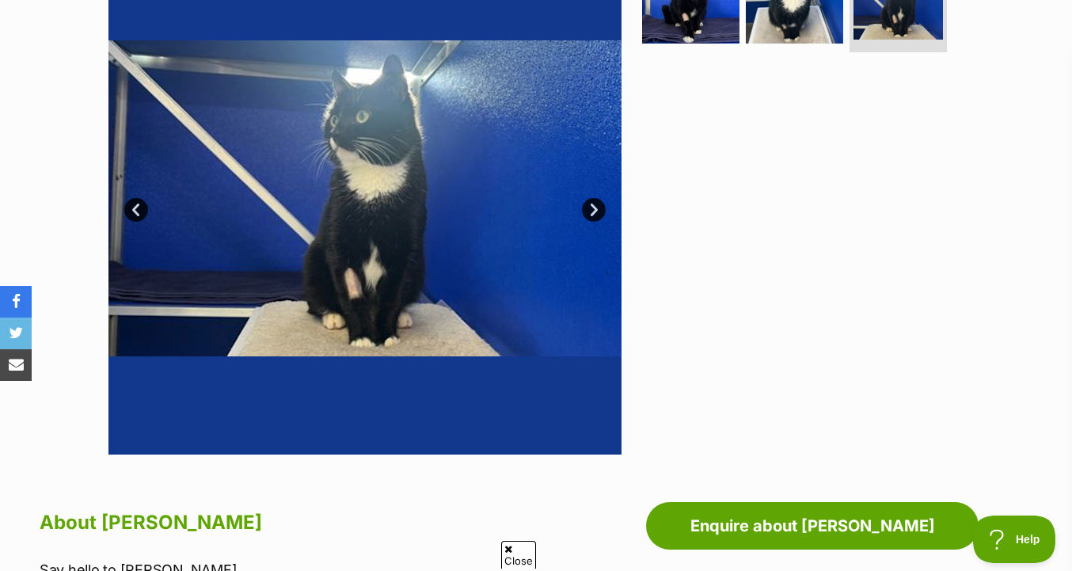
scroll to position [406, 0]
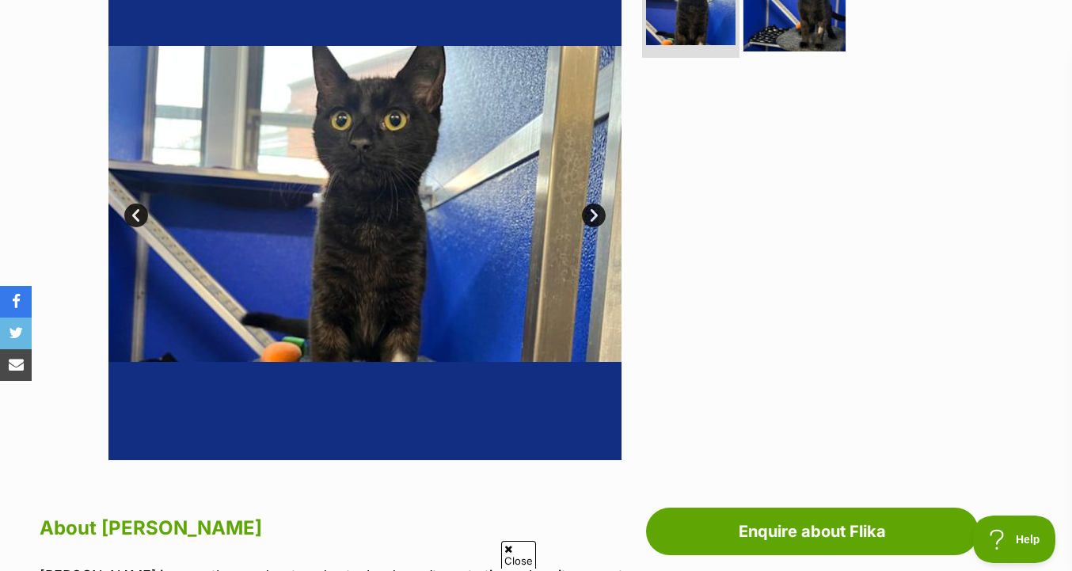
click at [815, 6] on img at bounding box center [794, 0] width 102 height 102
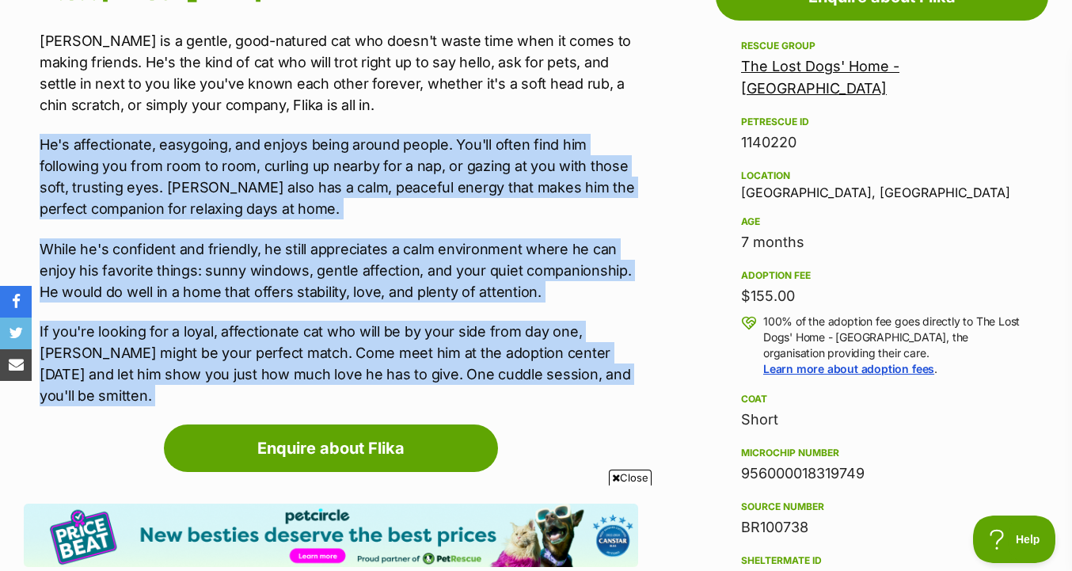
drag, startPoint x: 607, startPoint y: 394, endPoint x: 621, endPoint y: 116, distance: 278.2
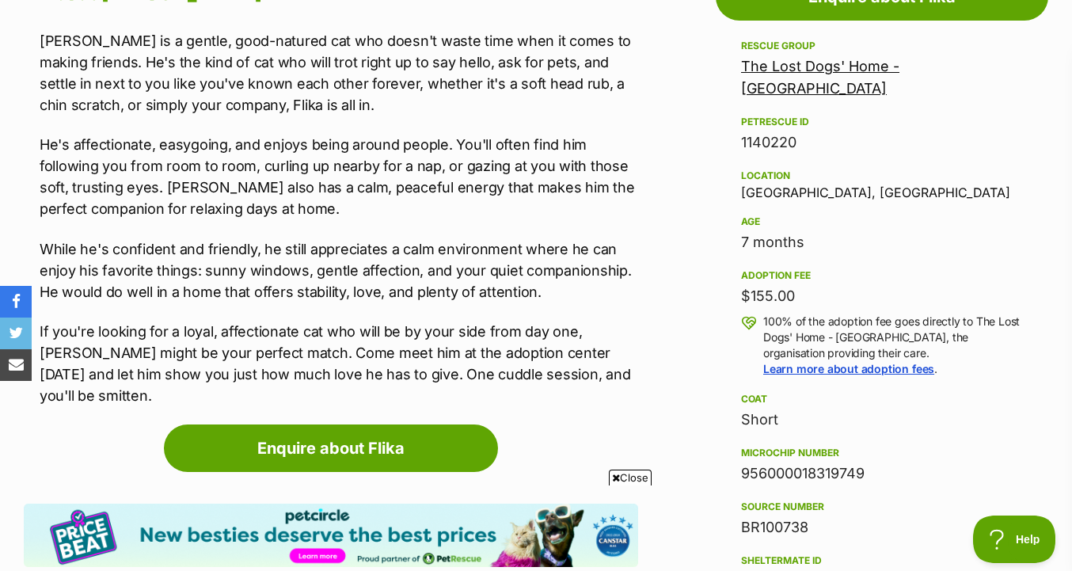
click at [591, 170] on p "He's affectionate, easygoing, and enjoys being around people. You'll often find…" at bounding box center [339, 176] width 598 height 85
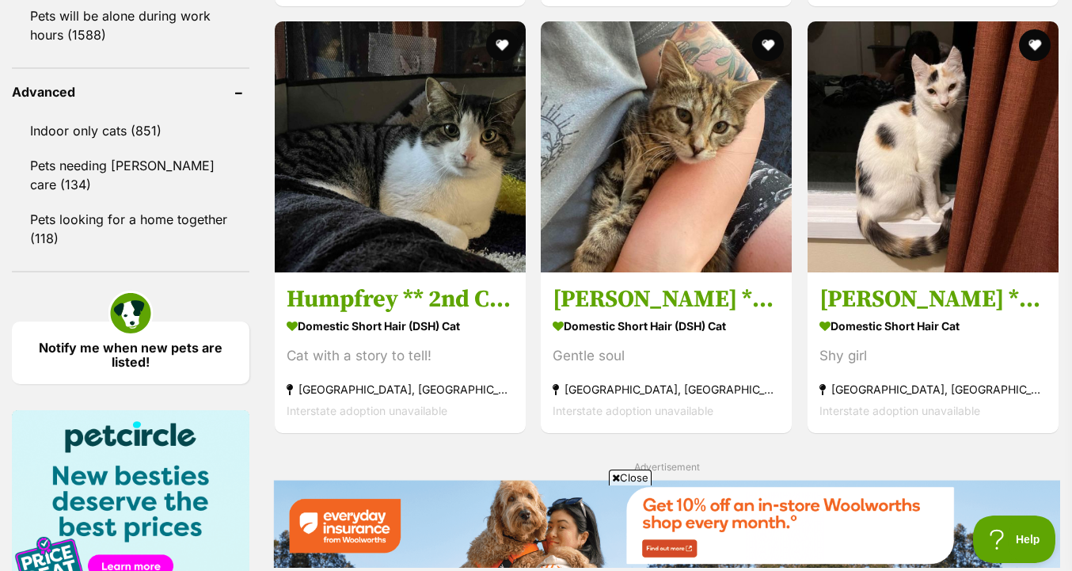
scroll to position [1290, 0]
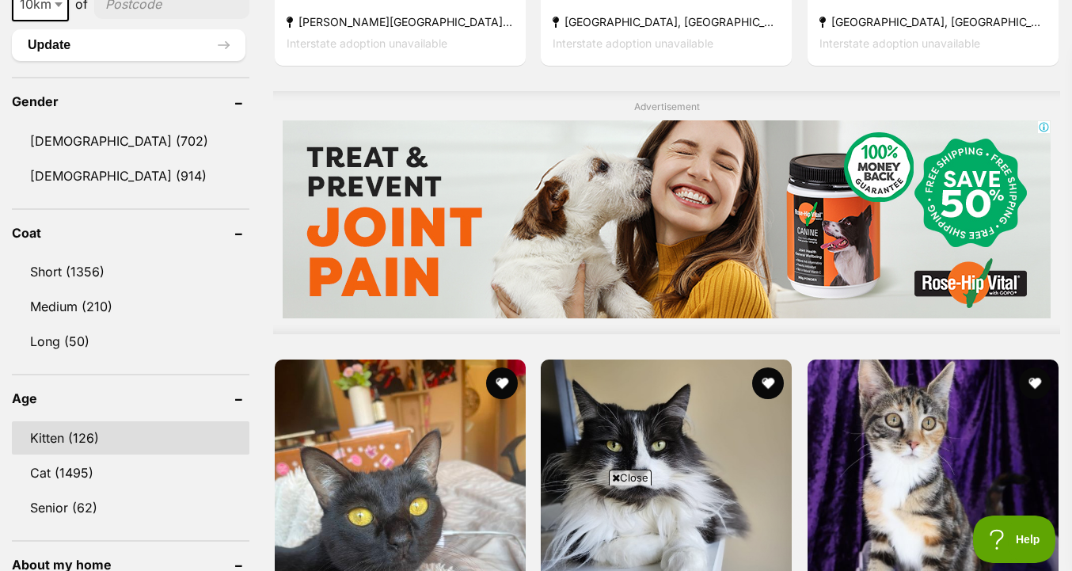
click at [95, 443] on link "Kitten (126)" at bounding box center [130, 437] width 237 height 33
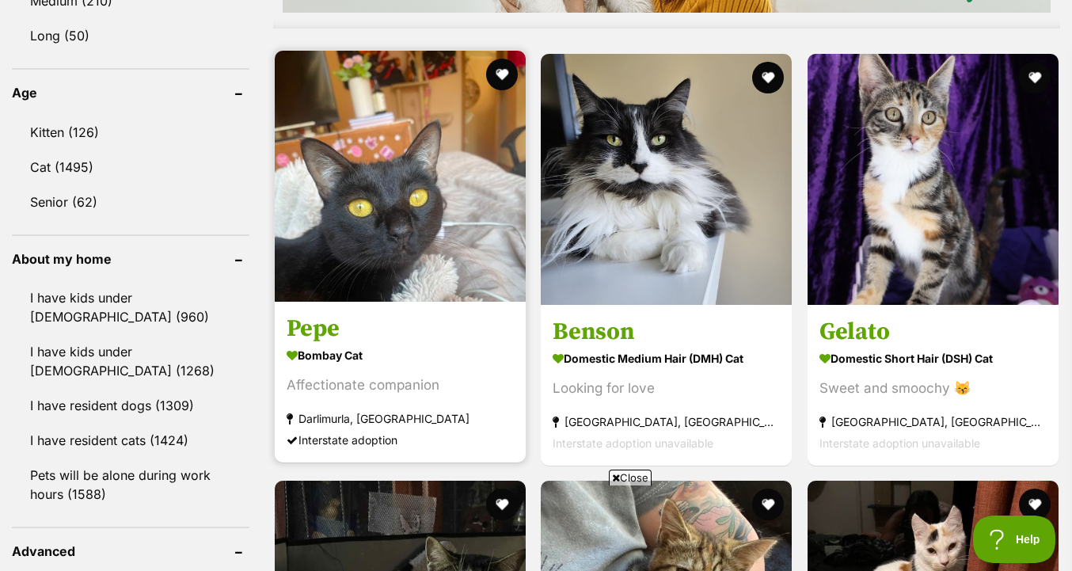
scroll to position [1553, 0]
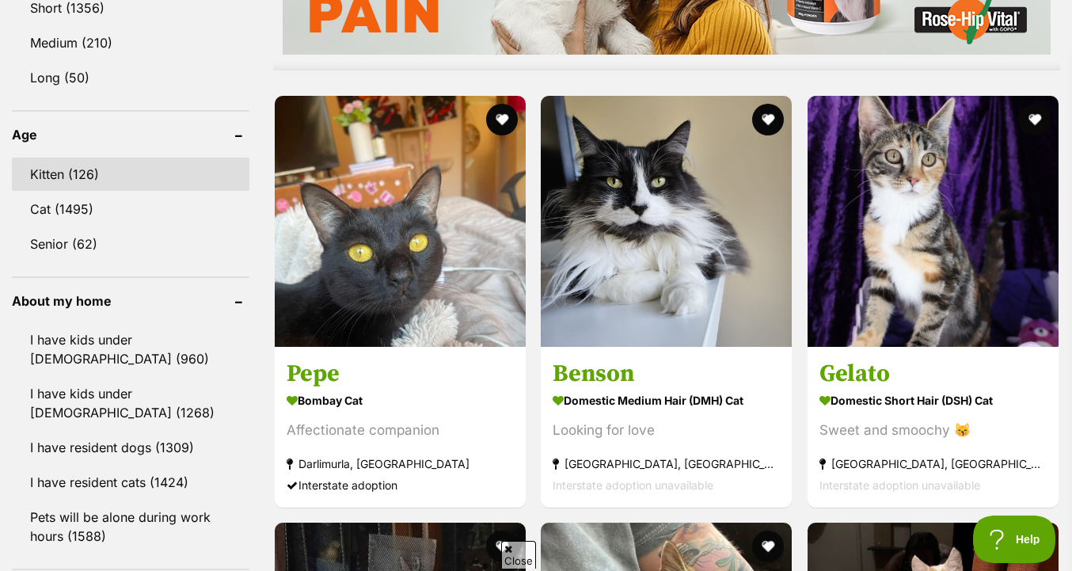
click at [128, 180] on link "Kitten (126)" at bounding box center [130, 174] width 237 height 33
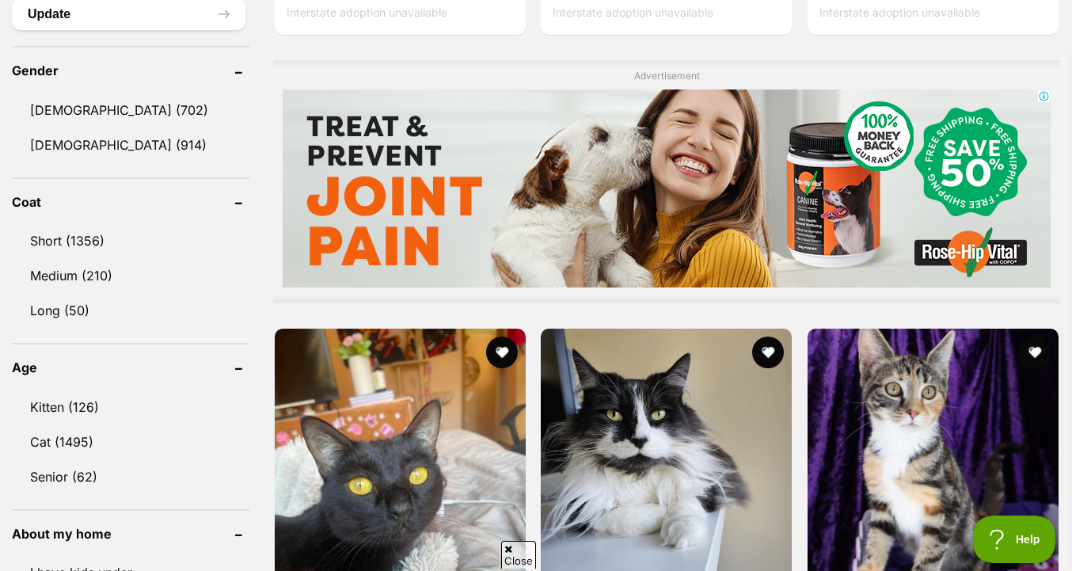
scroll to position [1367, 0]
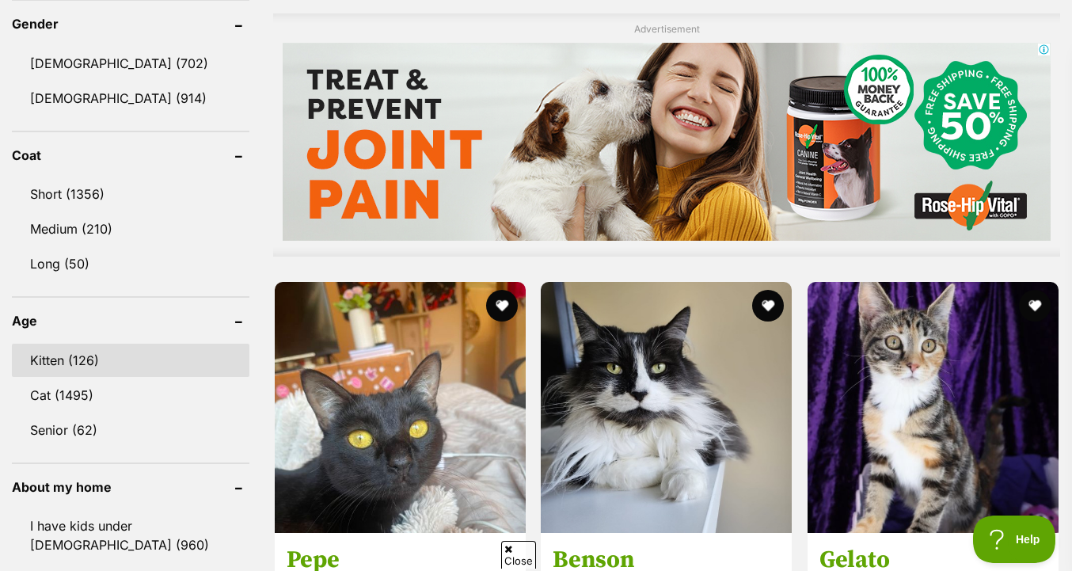
click at [108, 356] on link "Kitten (126)" at bounding box center [130, 360] width 237 height 33
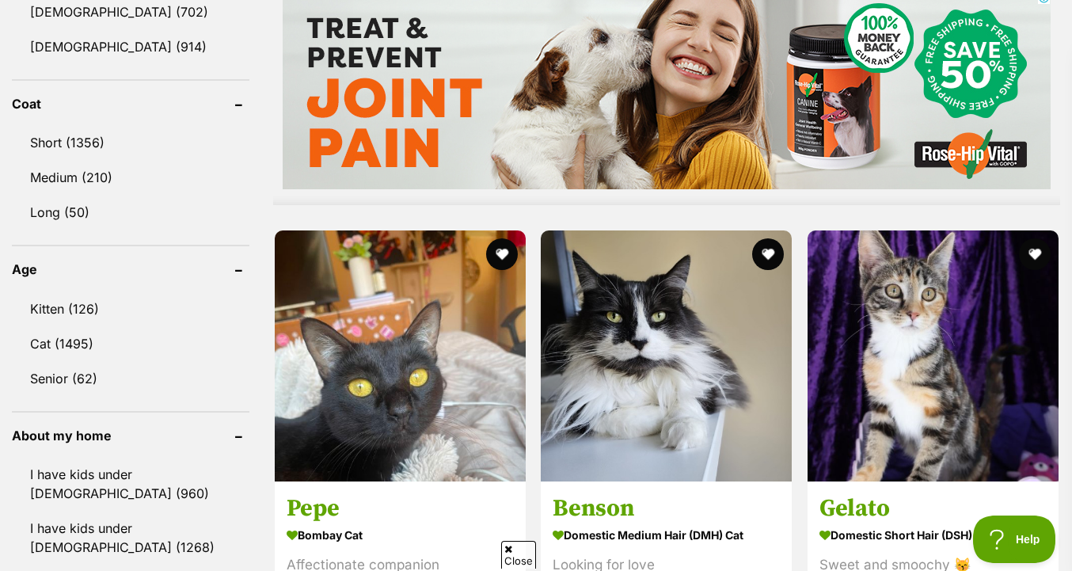
scroll to position [1594, 0]
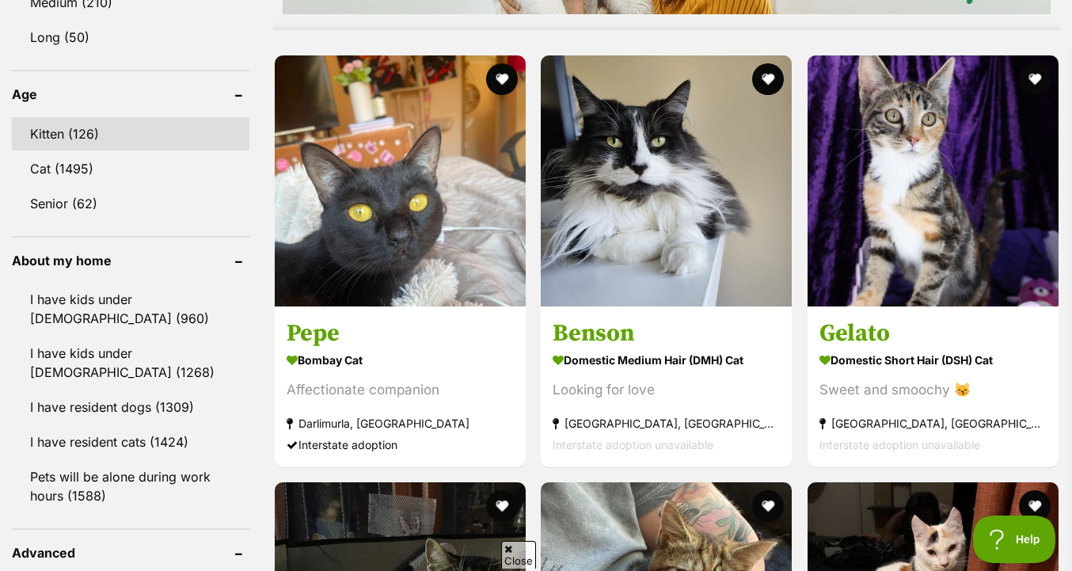
click at [145, 146] on link "Kitten (126)" at bounding box center [130, 133] width 237 height 33
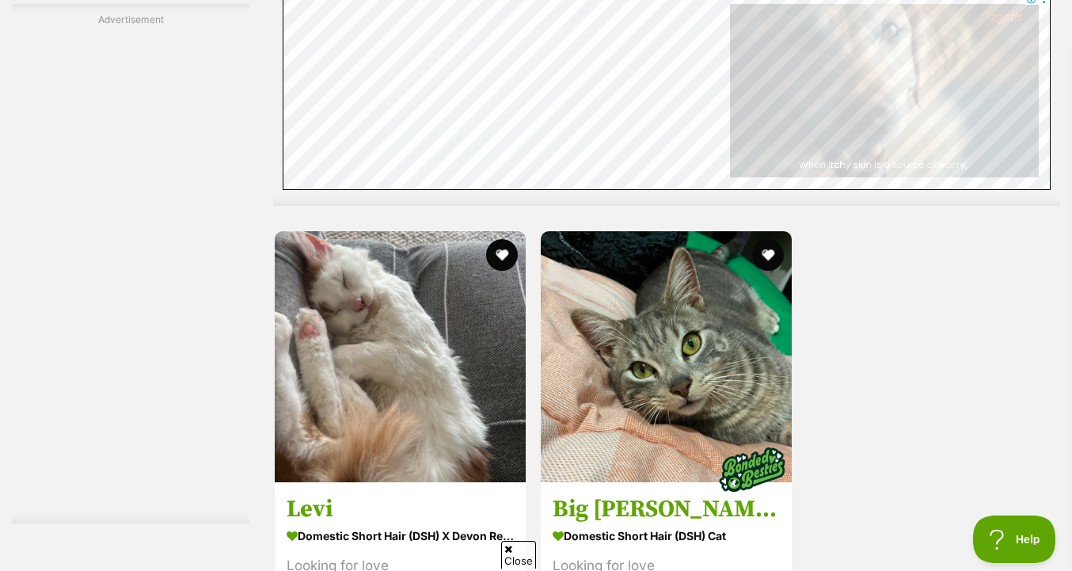
scroll to position [3560, 0]
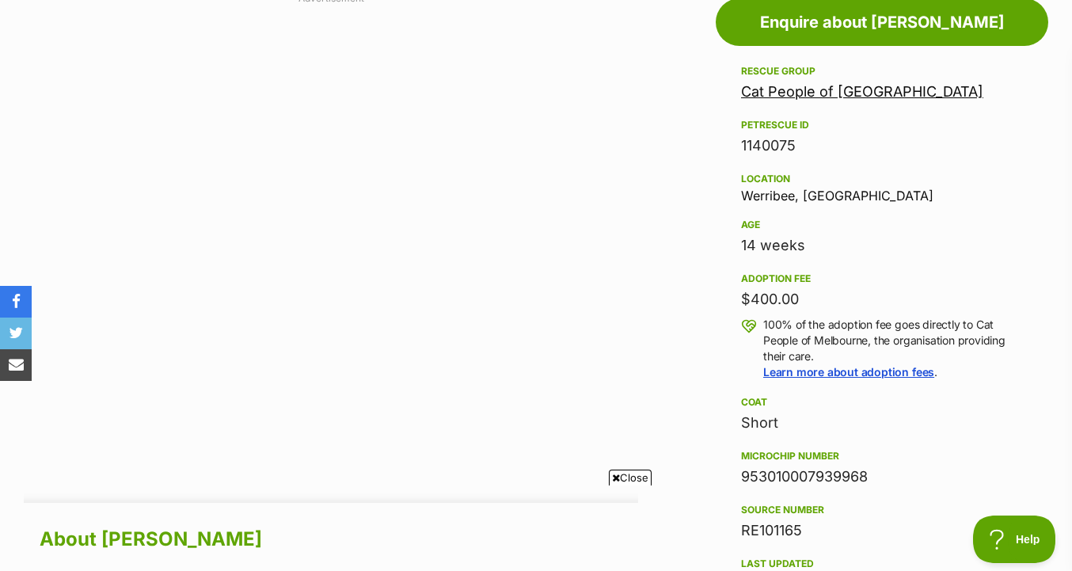
scroll to position [269, 0]
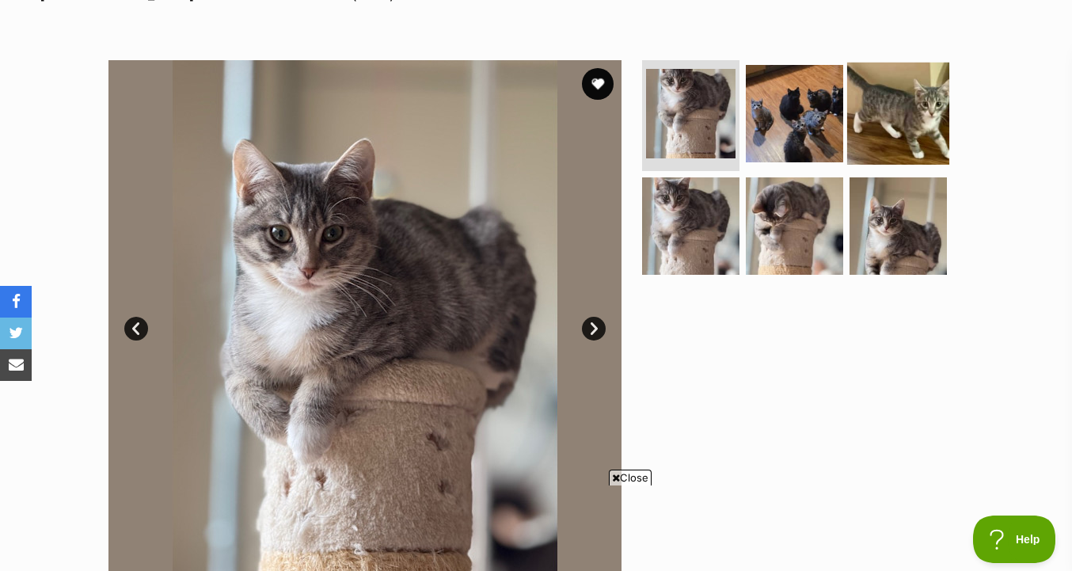
click at [878, 126] on img at bounding box center [898, 114] width 102 height 102
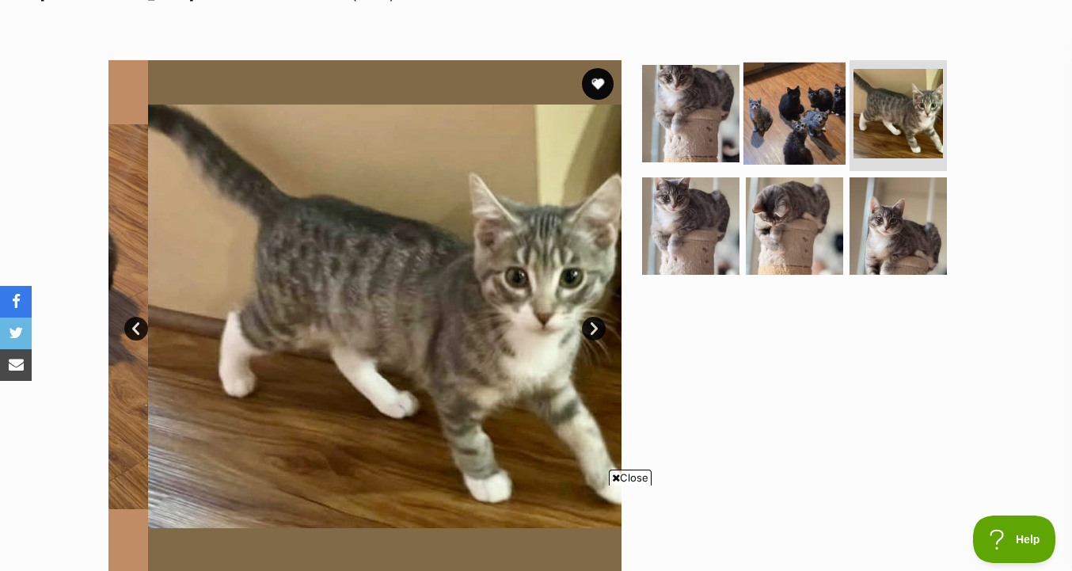
click at [791, 144] on img at bounding box center [794, 114] width 102 height 102
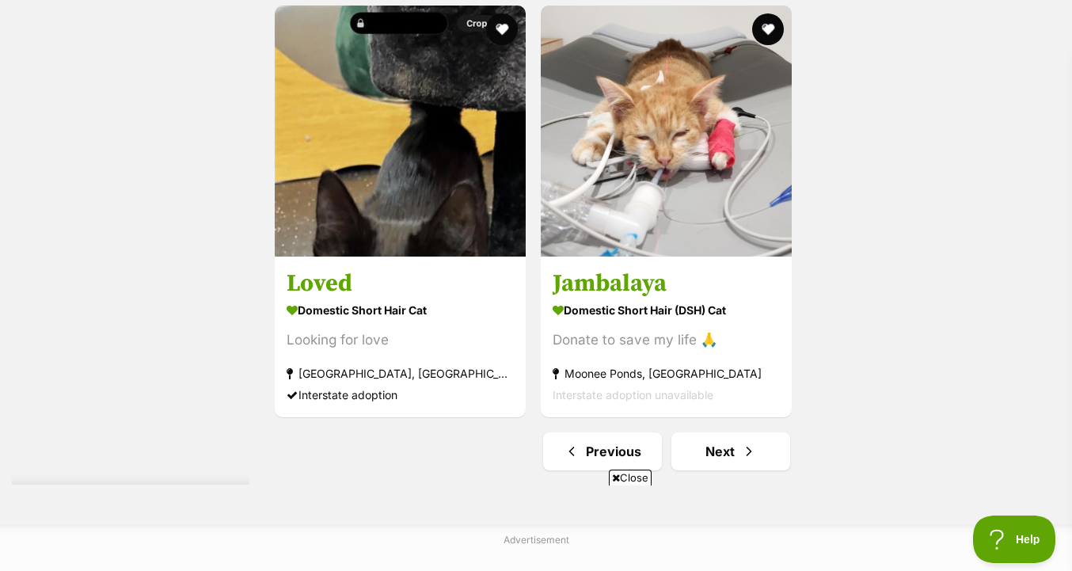
scroll to position [3783, 0]
click at [713, 452] on link "Next" at bounding box center [730, 452] width 119 height 38
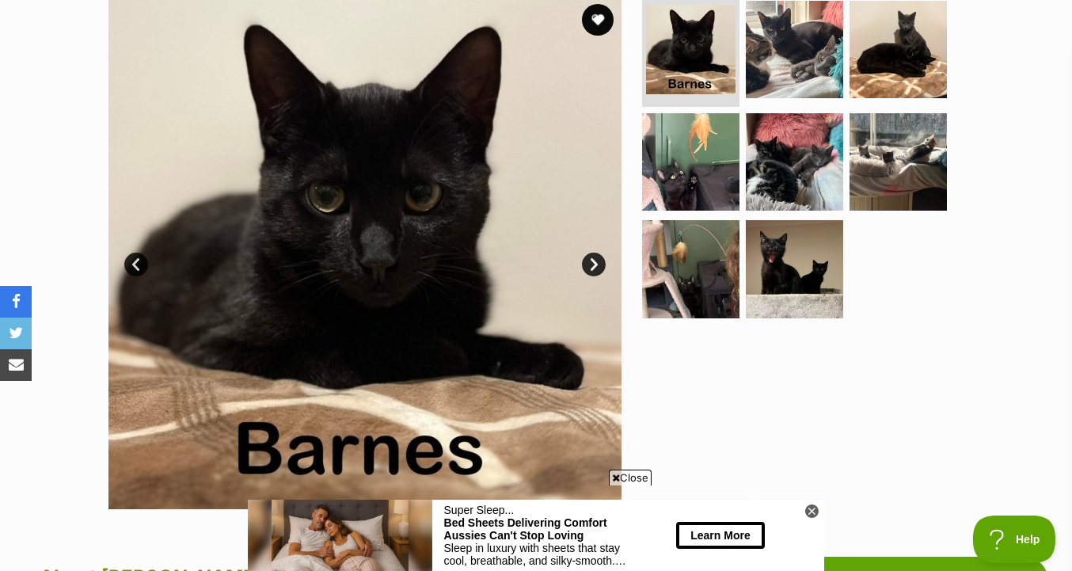
scroll to position [322, 0]
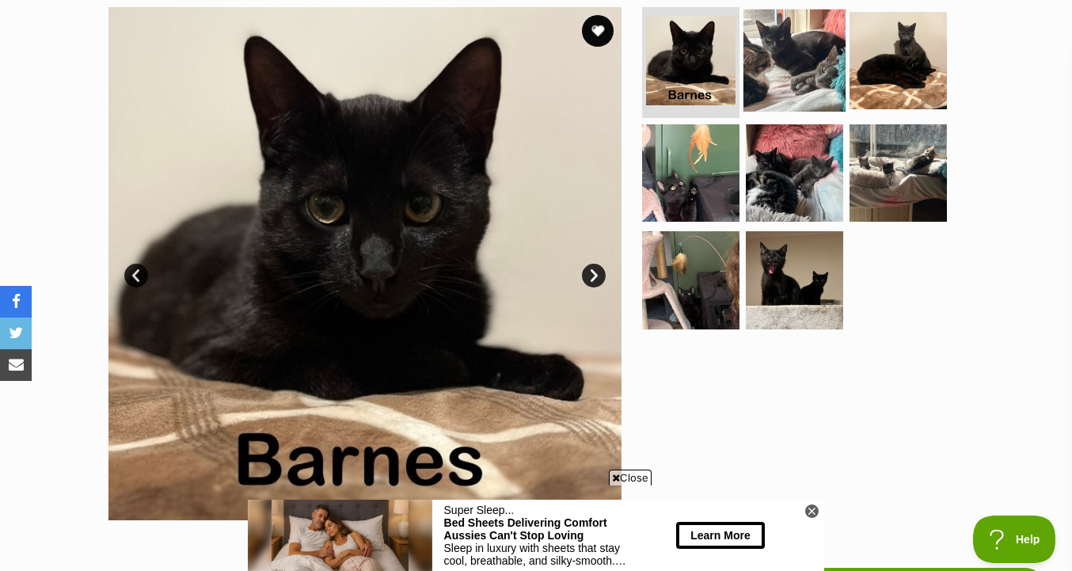
click at [807, 28] on img at bounding box center [794, 60] width 102 height 102
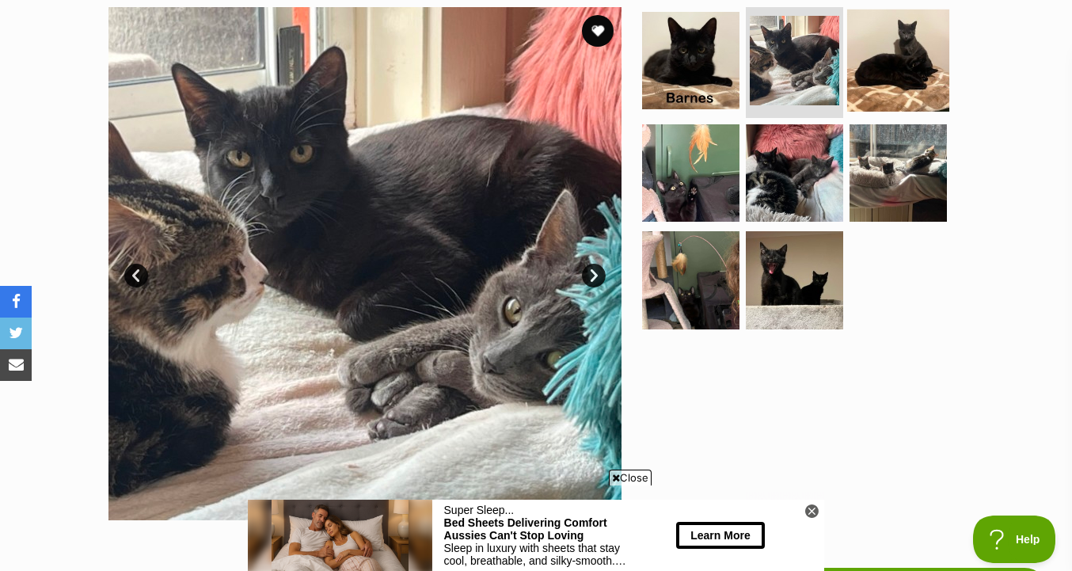
click at [895, 73] on img at bounding box center [898, 60] width 102 height 102
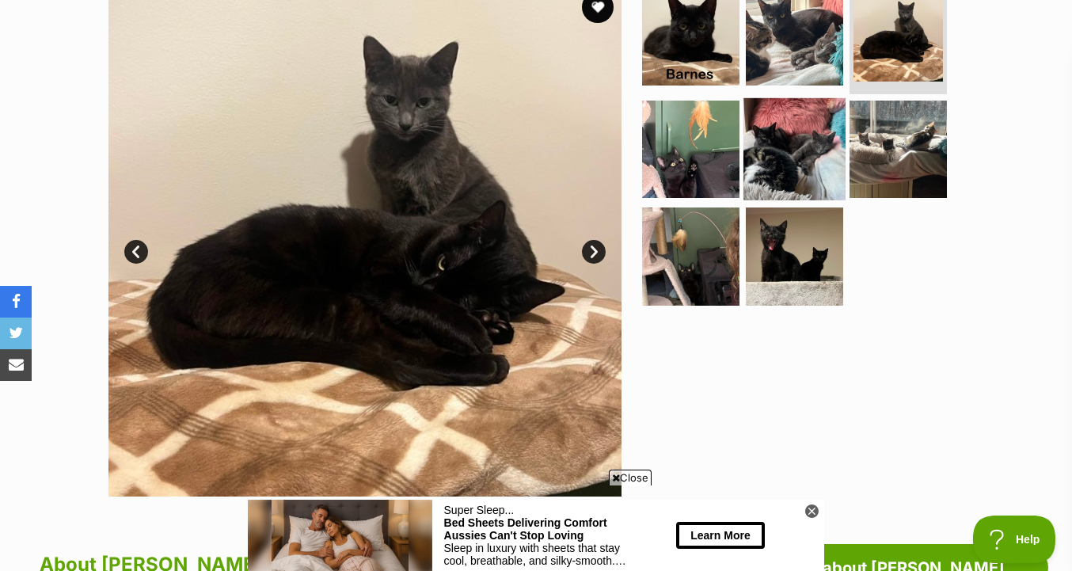
scroll to position [351, 0]
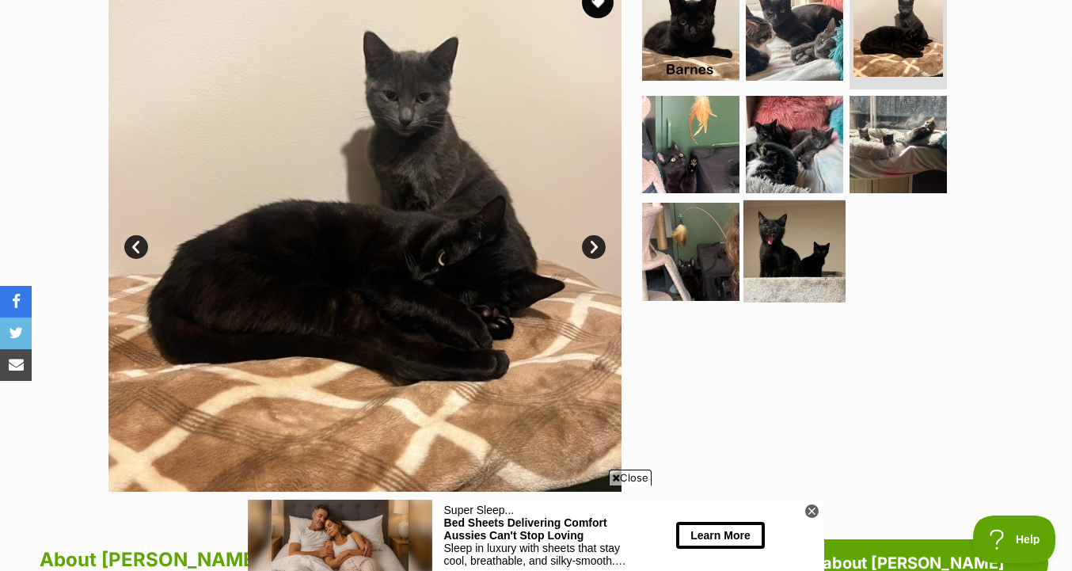
click at [767, 268] on img at bounding box center [794, 251] width 102 height 102
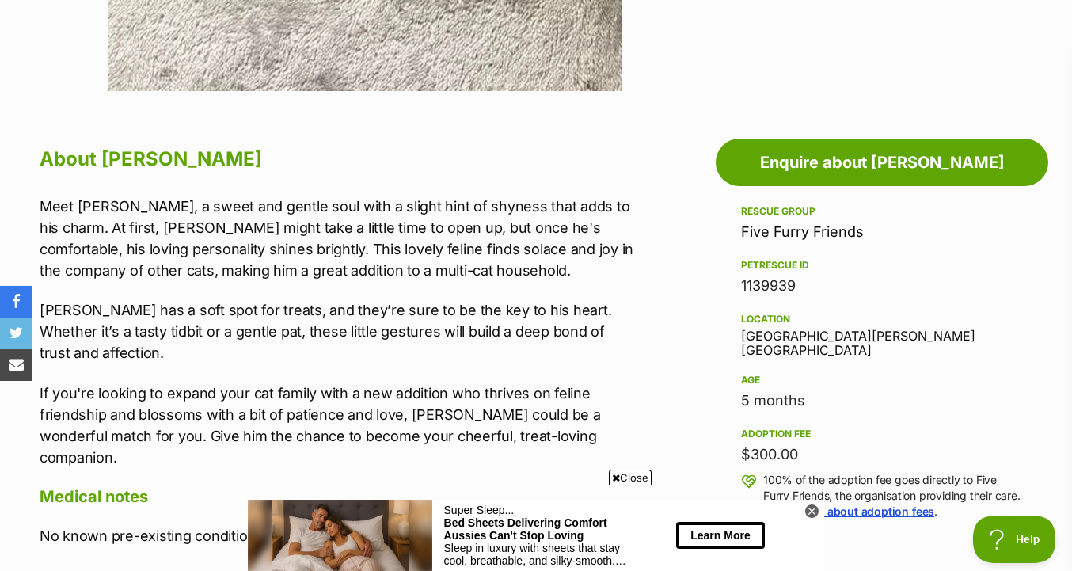
scroll to position [753, 0]
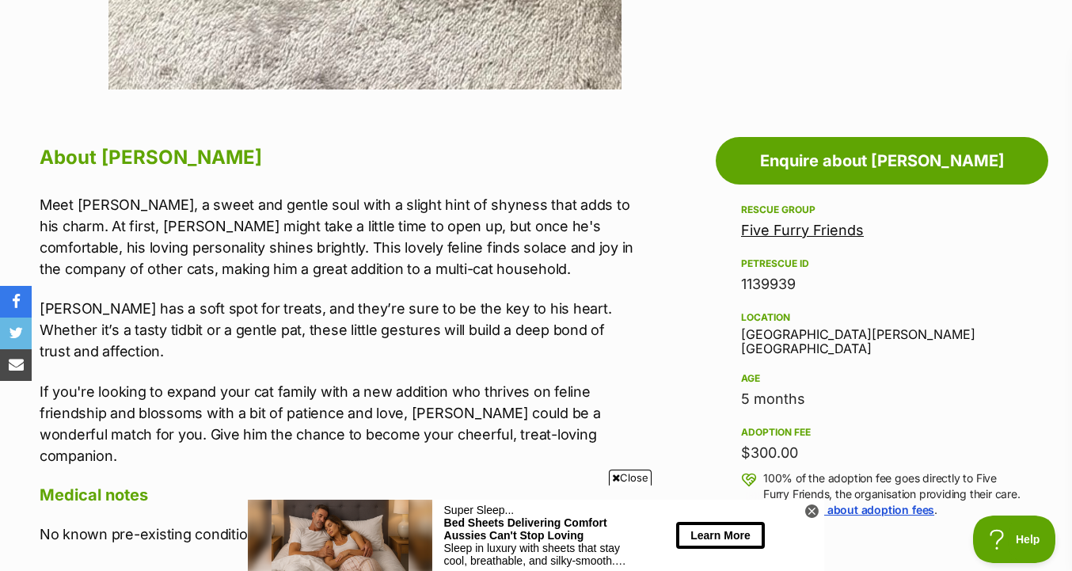
click at [773, 240] on div "Five Furry Friends" at bounding box center [882, 230] width 282 height 22
click at [773, 238] on link "Five Furry Friends" at bounding box center [802, 230] width 123 height 17
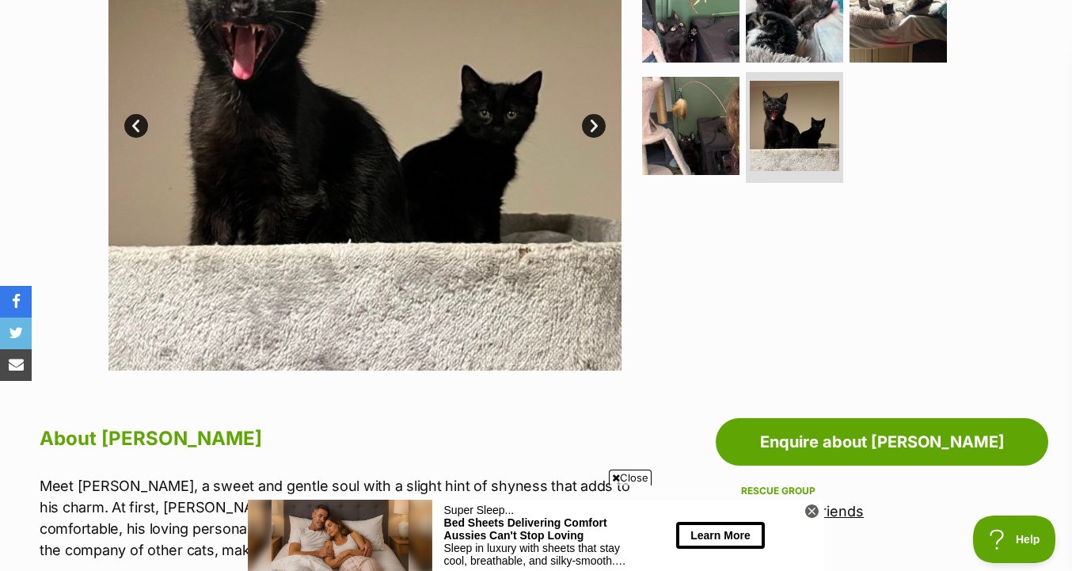
scroll to position [436, 0]
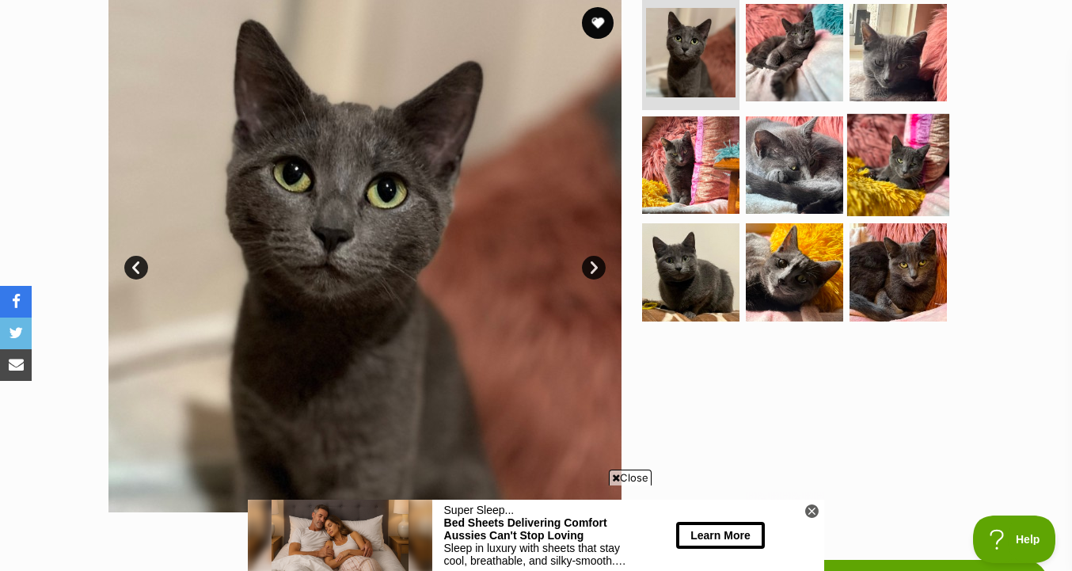
click at [853, 177] on img at bounding box center [898, 164] width 102 height 102
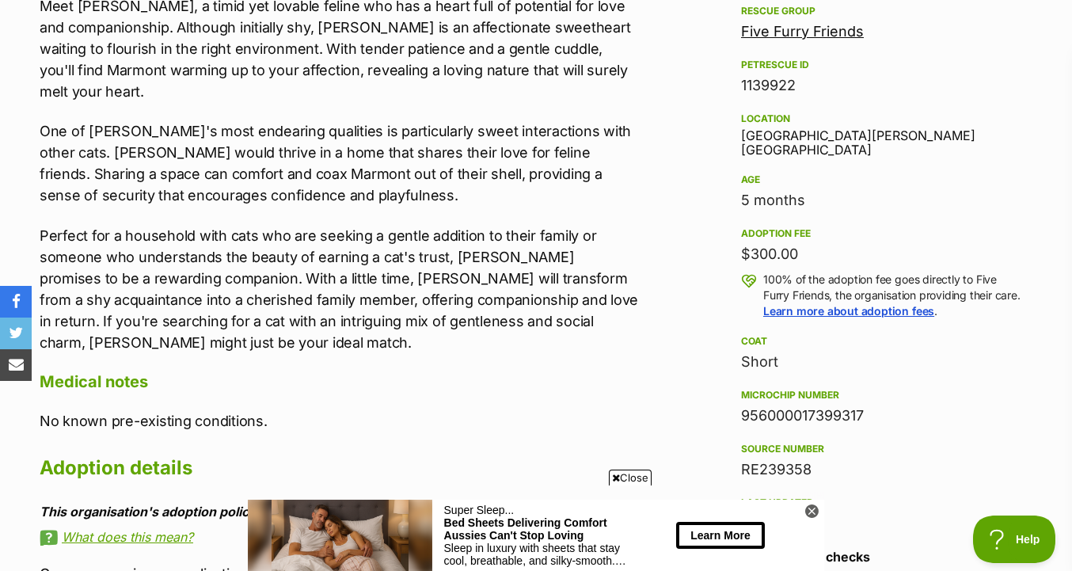
scroll to position [937, 0]
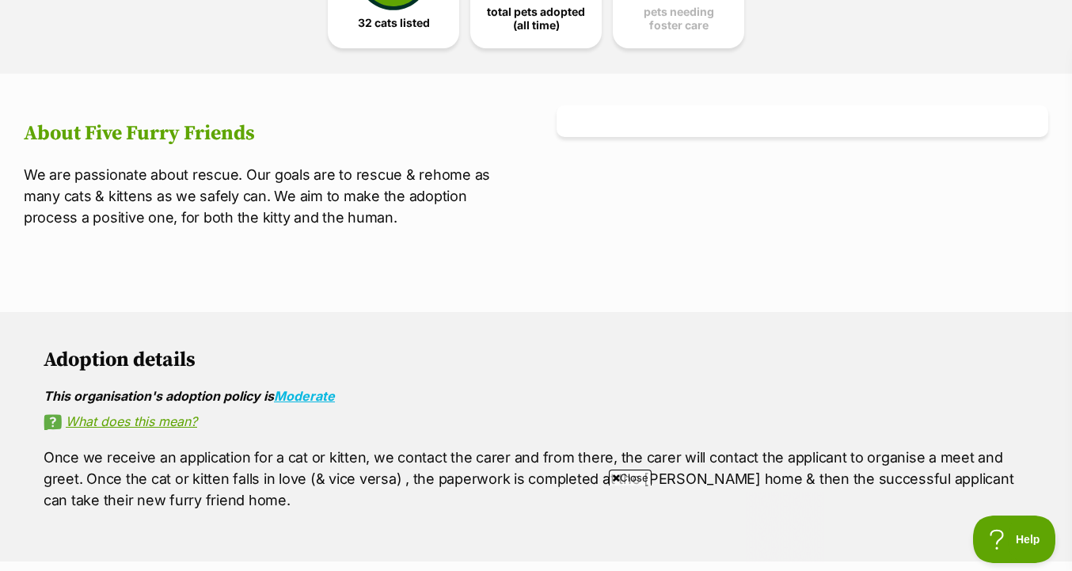
scroll to position [385, 0]
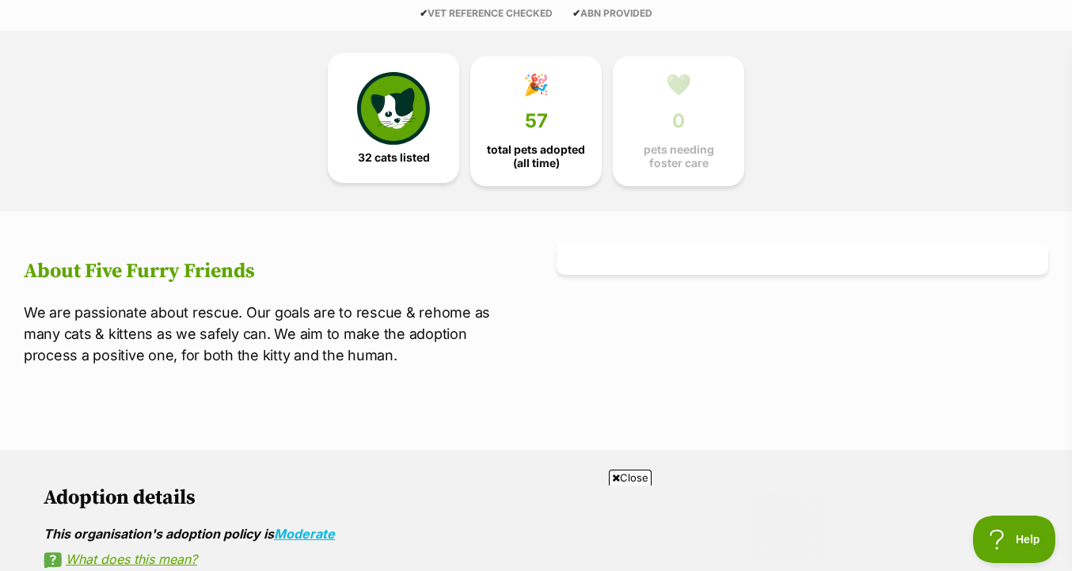
click at [393, 146] on link "32 cats listed" at bounding box center [393, 118] width 131 height 130
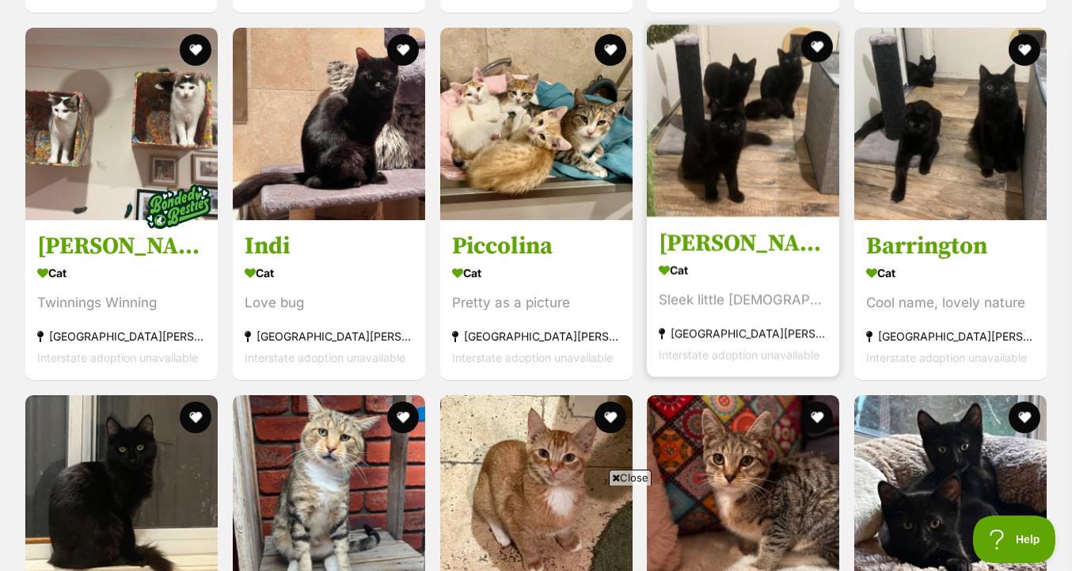
scroll to position [2474, 0]
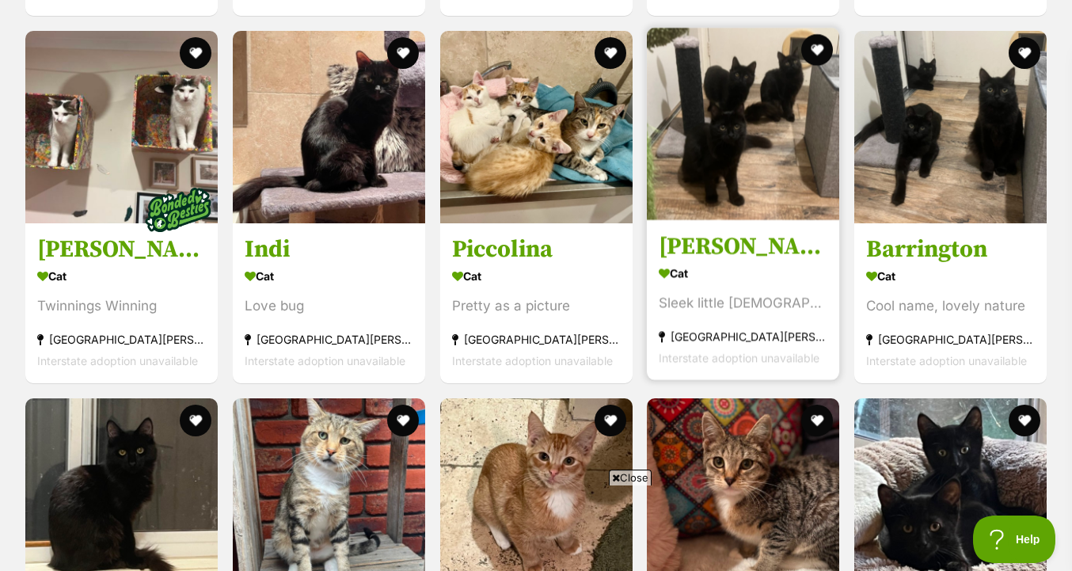
click at [756, 192] on img at bounding box center [743, 124] width 192 height 192
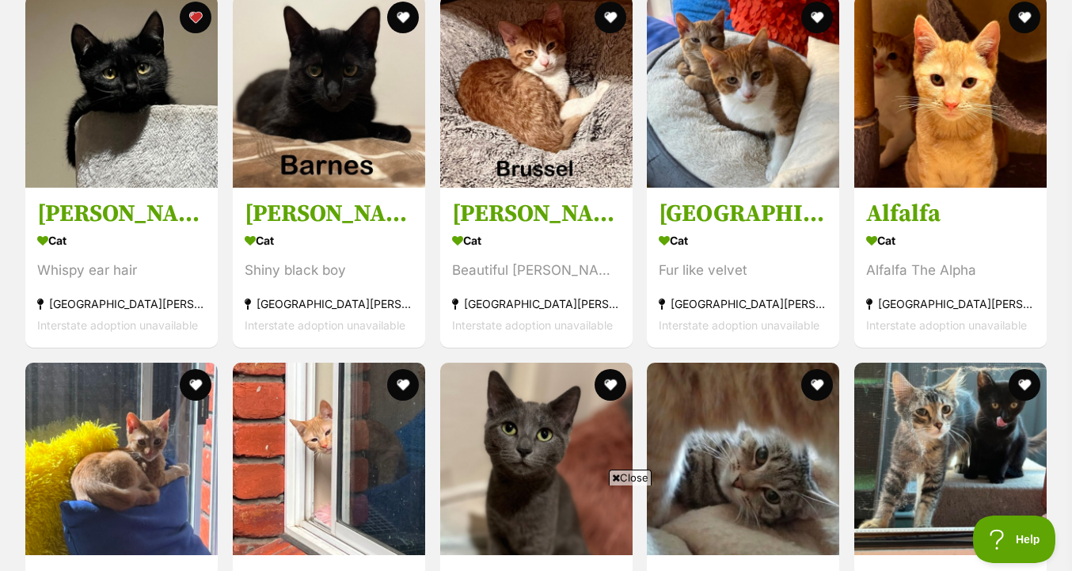
scroll to position [1289, 0]
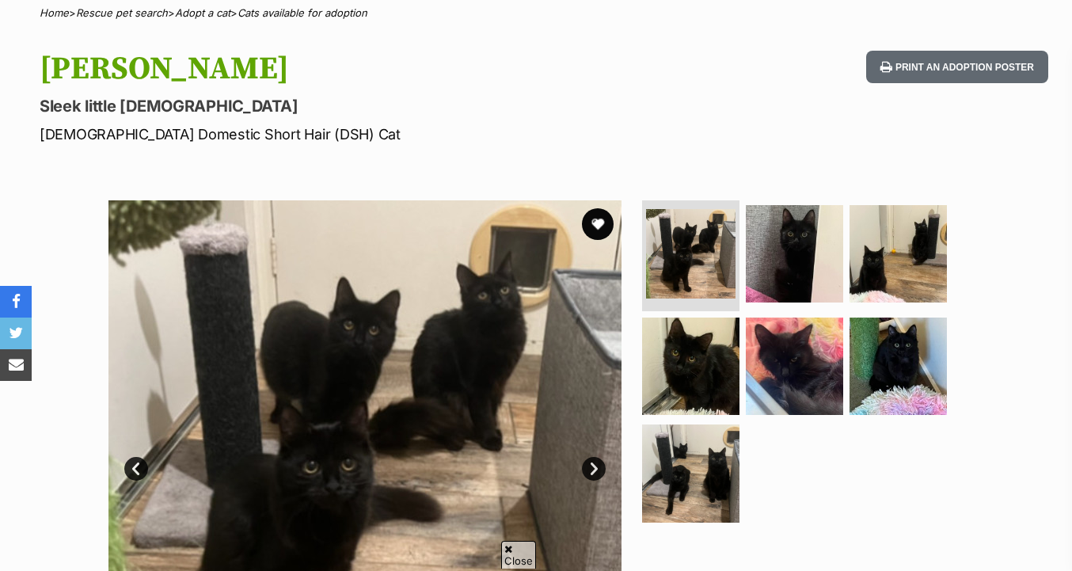
click at [746, 317] on img at bounding box center [794, 365] width 97 height 97
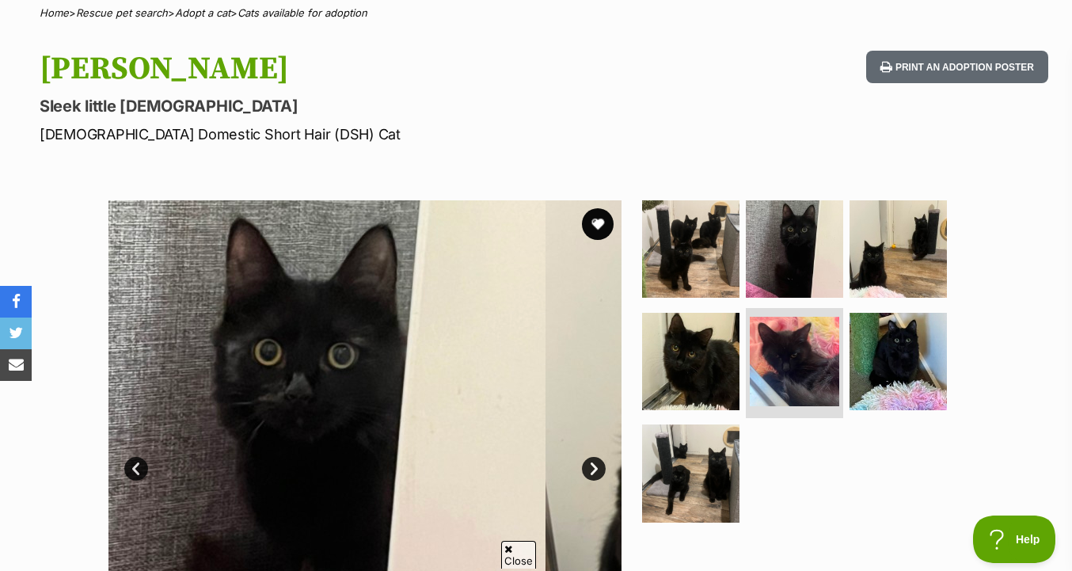
click at [778, 301] on ul at bounding box center [801, 366] width 325 height 332
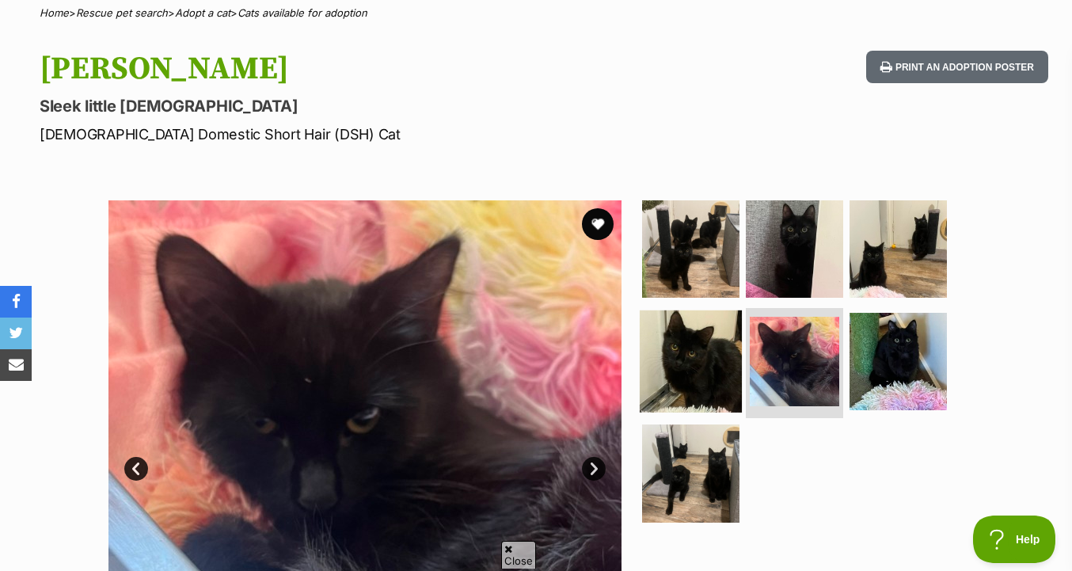
click at [699, 364] on img at bounding box center [691, 361] width 102 height 102
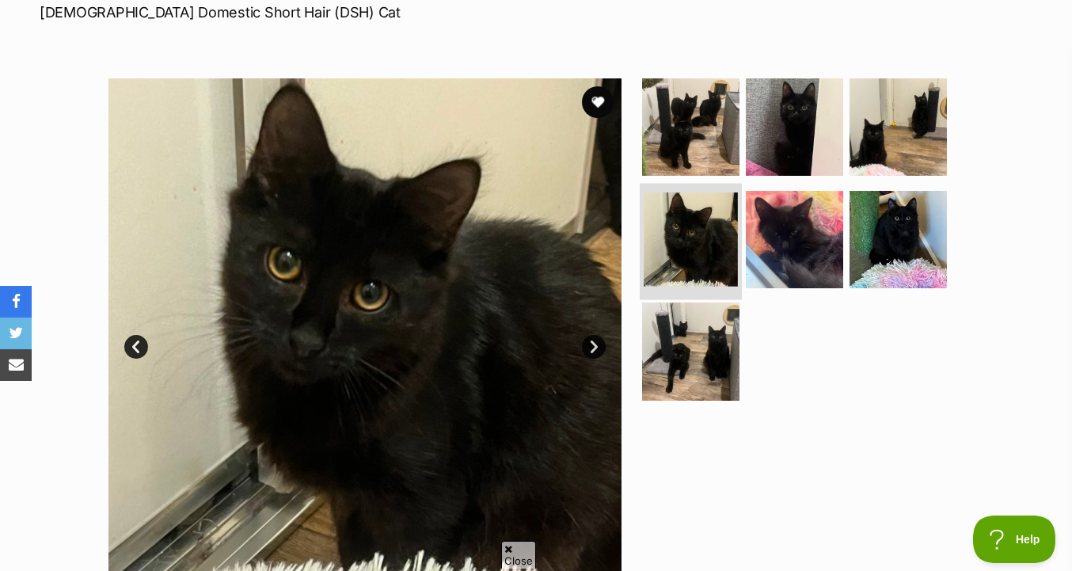
scroll to position [299, 0]
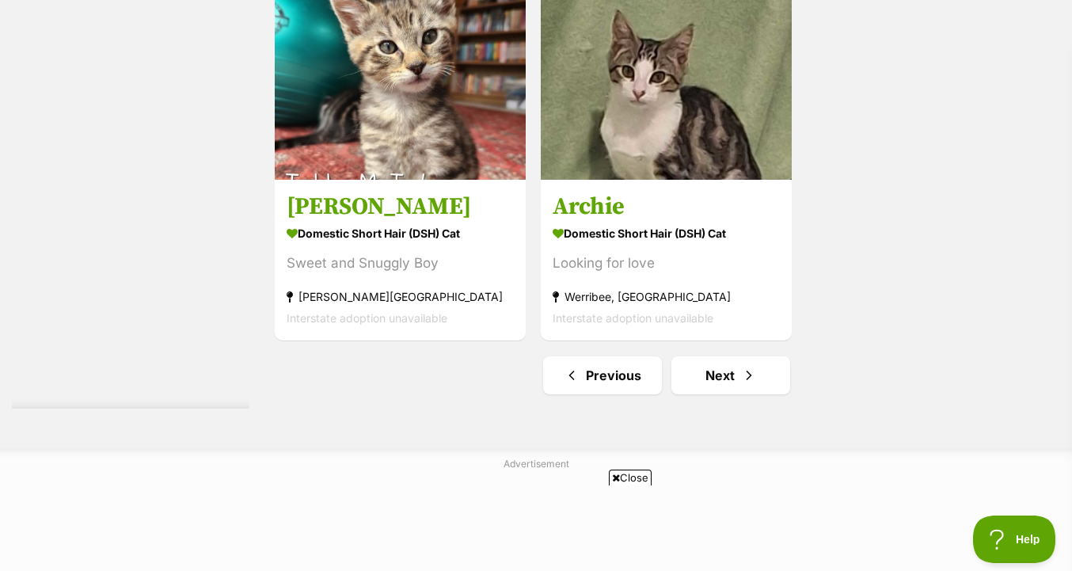
scroll to position [4022, 0]
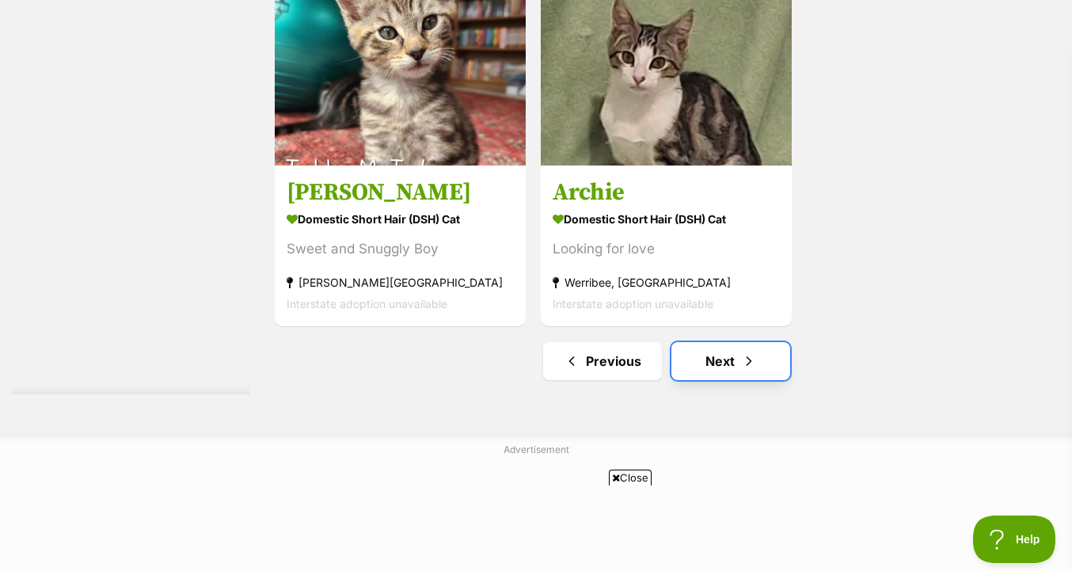
click at [734, 342] on link "Next" at bounding box center [730, 361] width 119 height 38
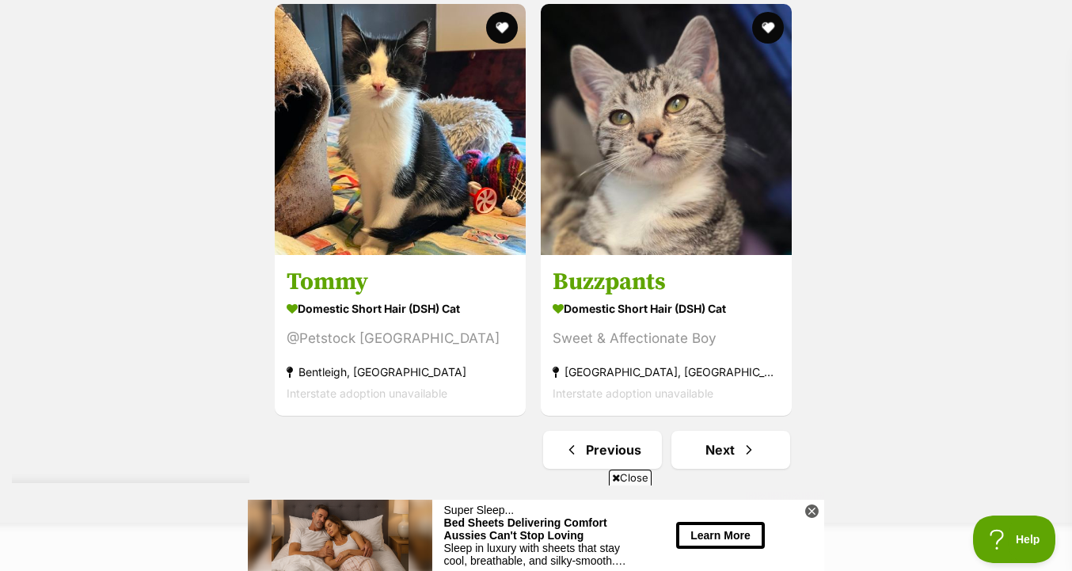
scroll to position [3787, 0]
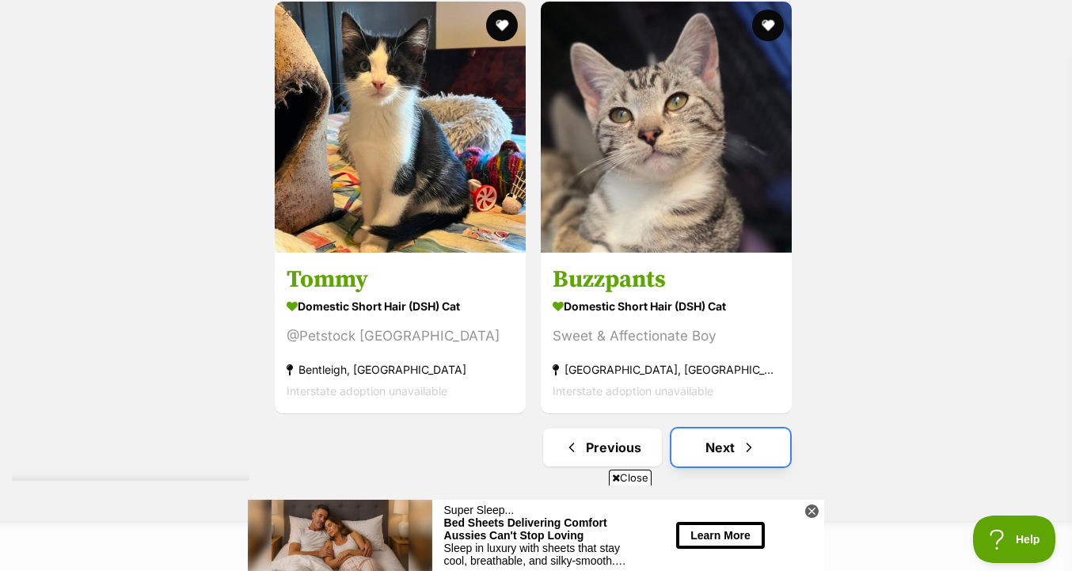
click at [748, 449] on span "Next page" at bounding box center [749, 447] width 16 height 19
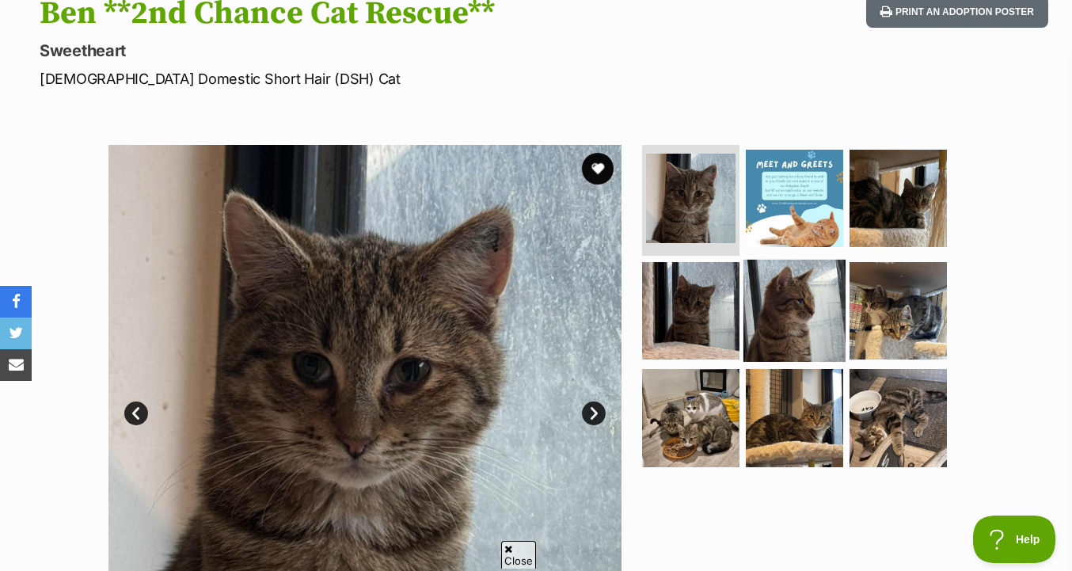
click at [792, 336] on img at bounding box center [794, 310] width 102 height 102
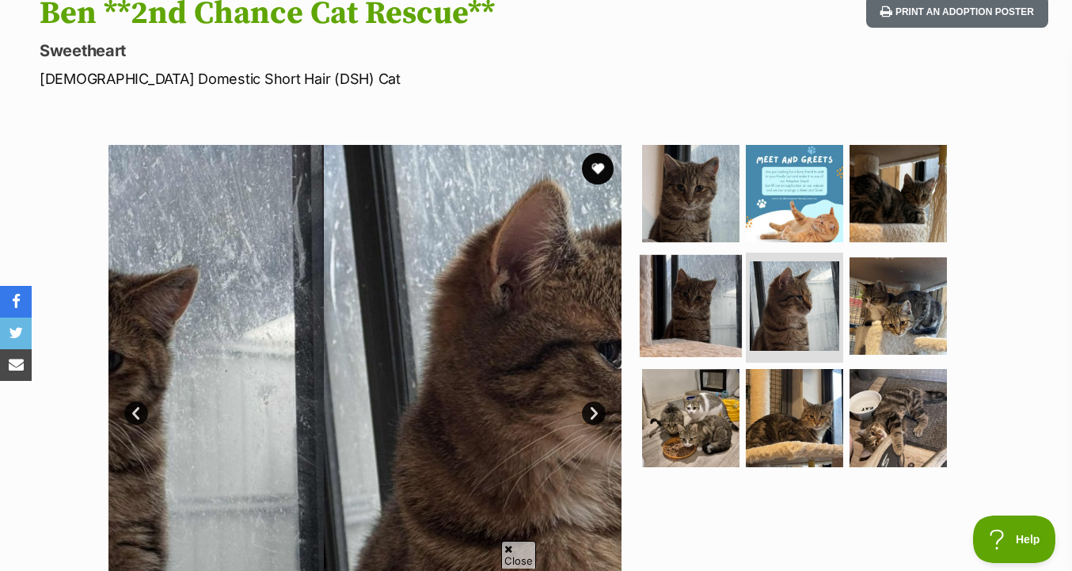
click at [723, 313] on img at bounding box center [691, 305] width 102 height 102
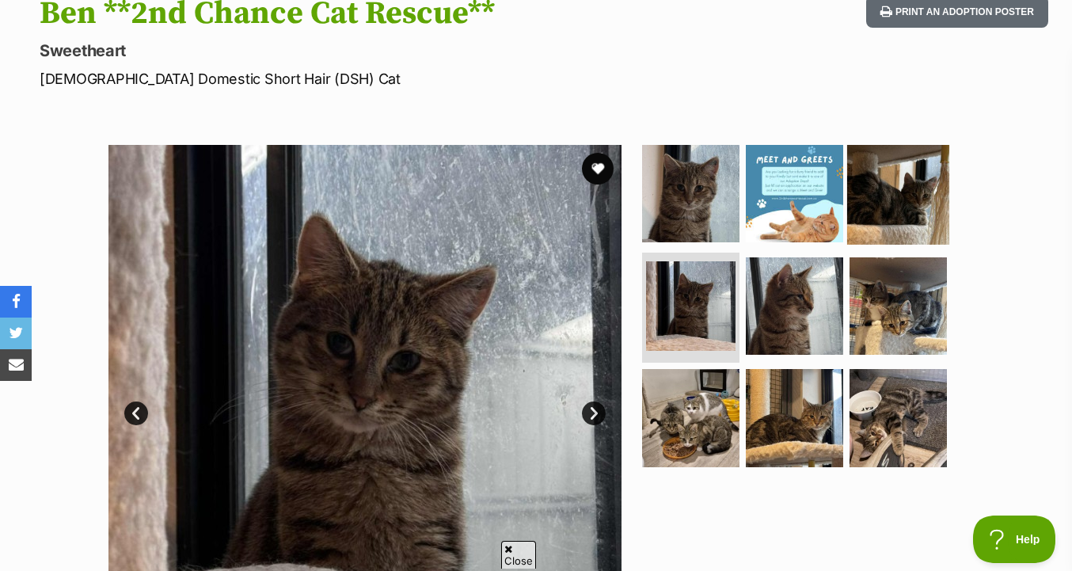
click at [899, 214] on img at bounding box center [898, 193] width 102 height 102
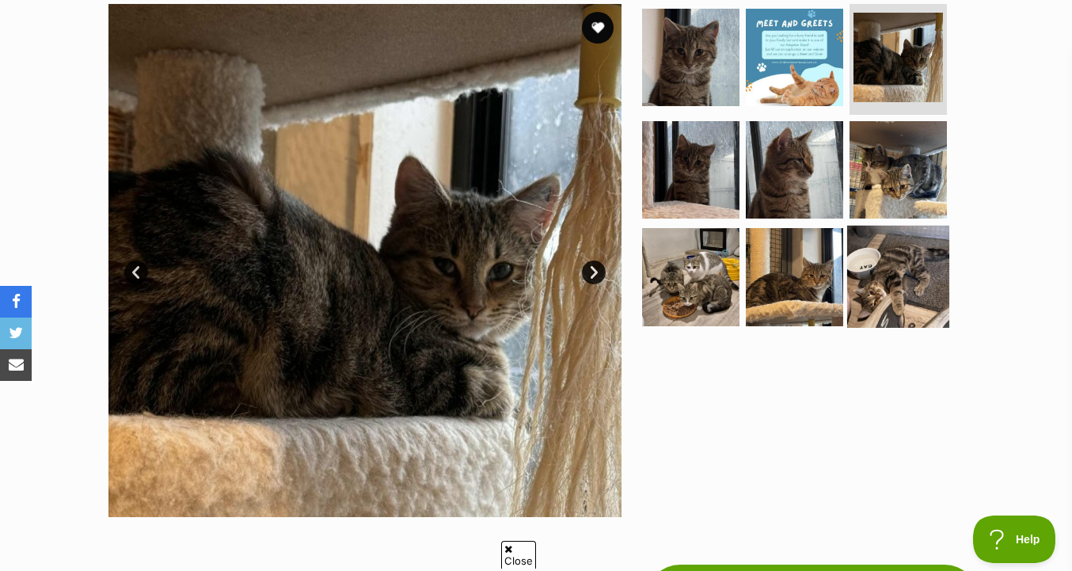
click at [907, 279] on img at bounding box center [898, 277] width 102 height 102
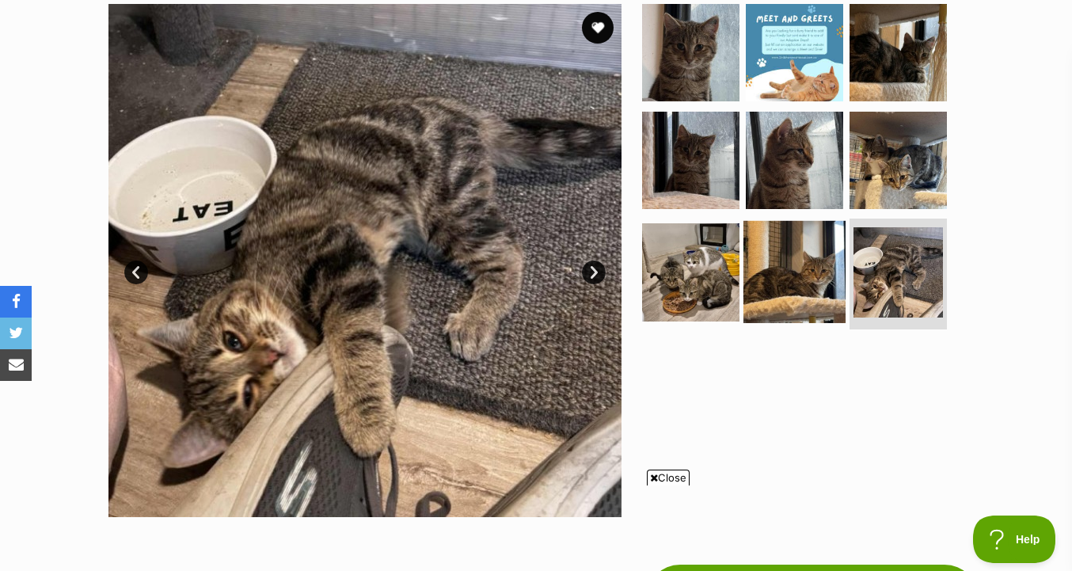
click at [815, 308] on img at bounding box center [794, 272] width 102 height 102
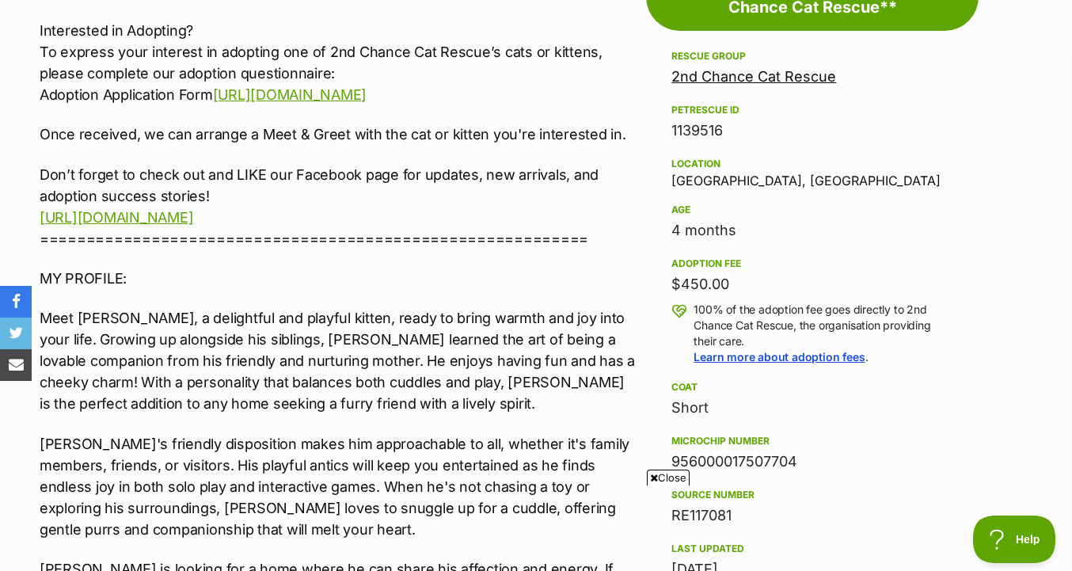
scroll to position [920, 0]
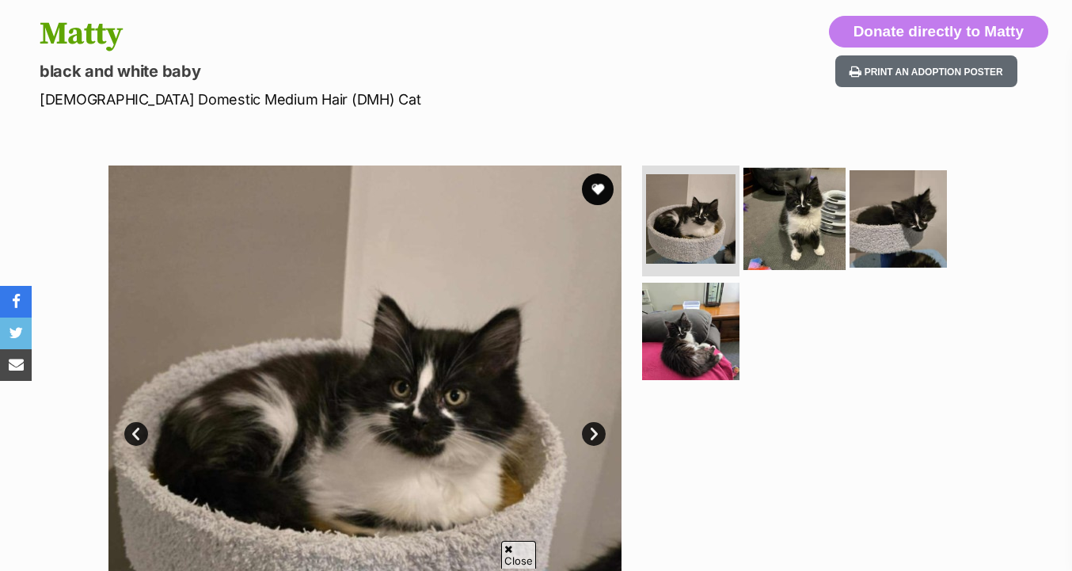
click at [802, 230] on img at bounding box center [794, 219] width 102 height 102
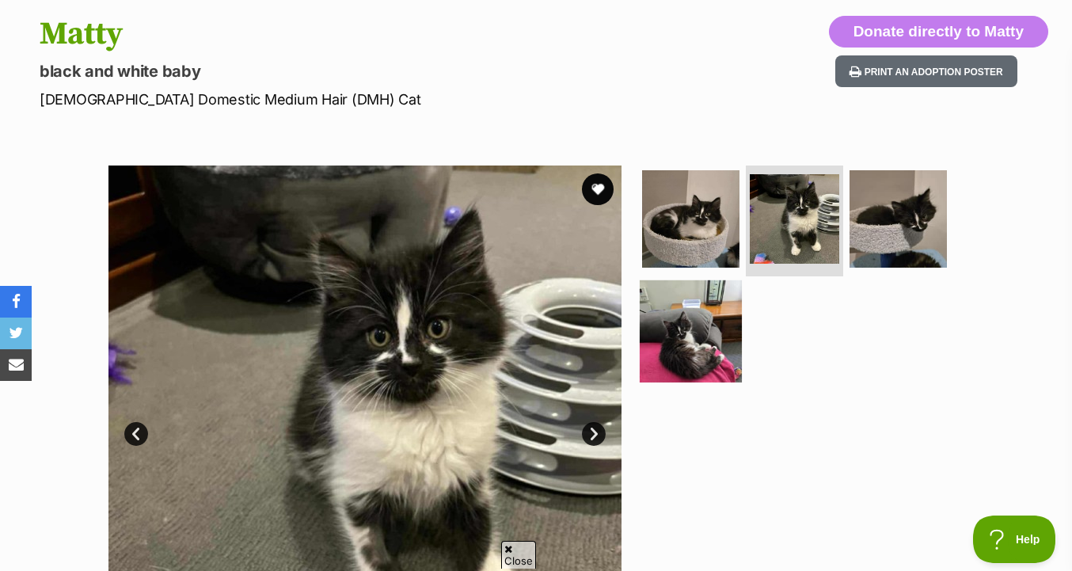
click at [717, 359] on img at bounding box center [691, 330] width 102 height 102
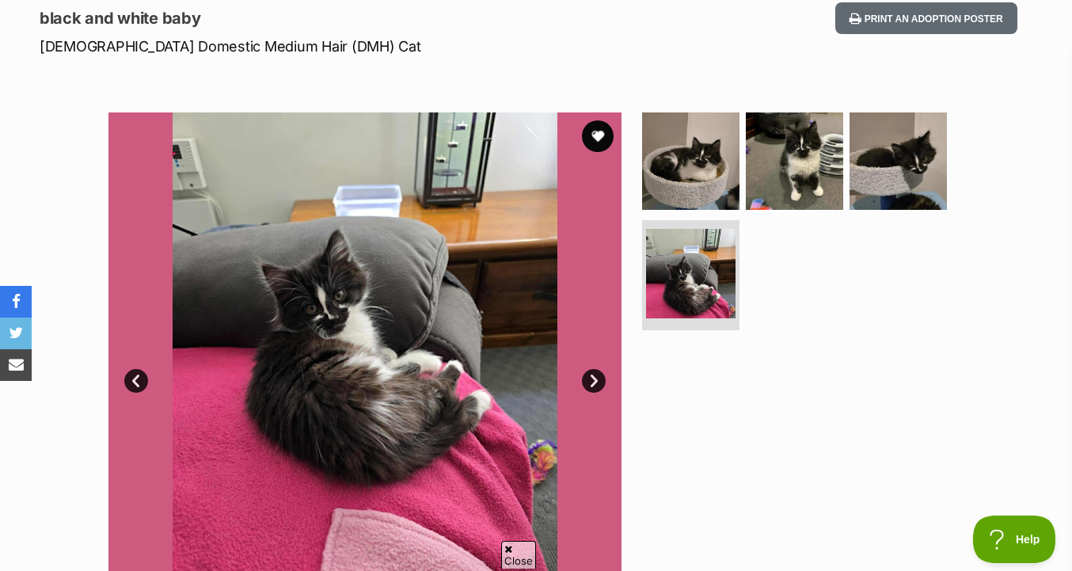
scroll to position [230, 0]
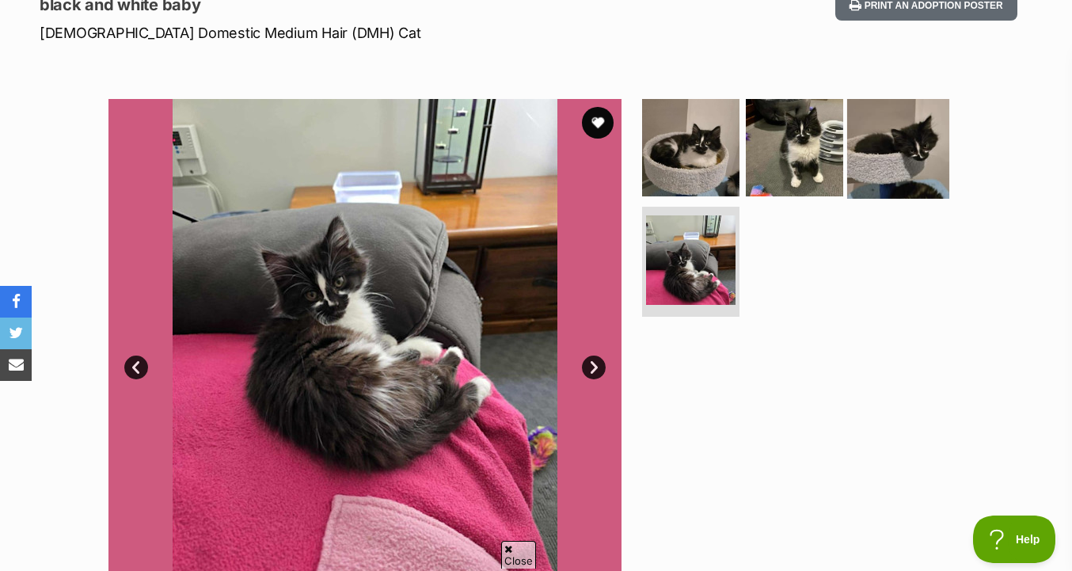
click at [891, 150] on img at bounding box center [898, 148] width 102 height 102
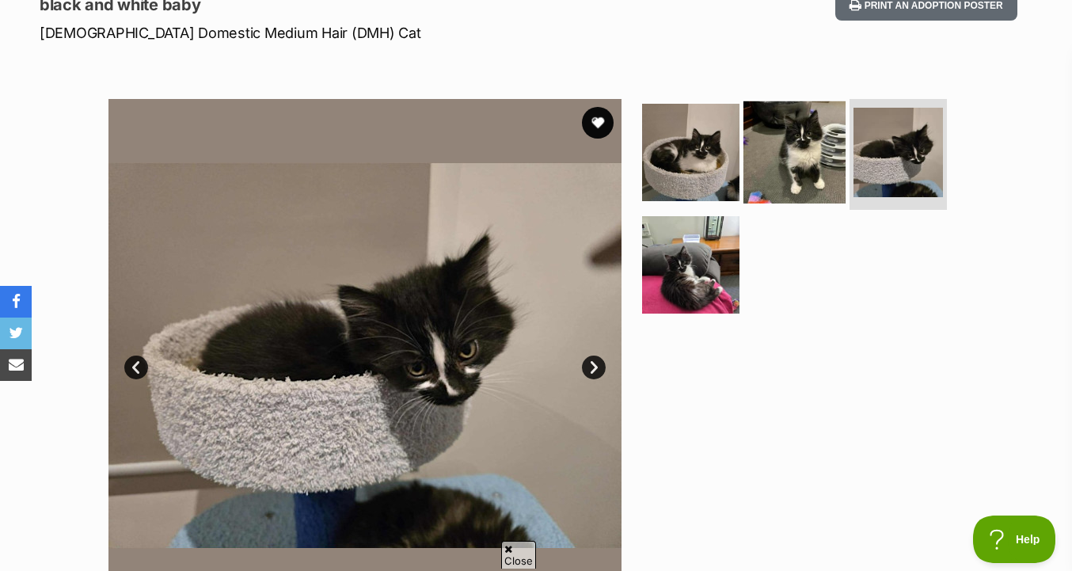
click at [792, 165] on img at bounding box center [794, 152] width 102 height 102
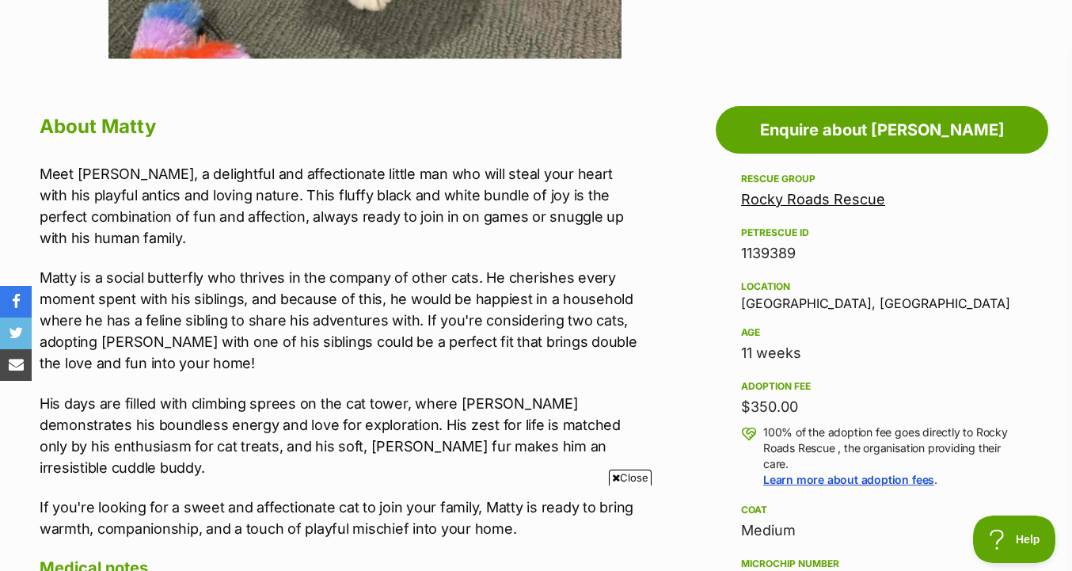
scroll to position [0, 0]
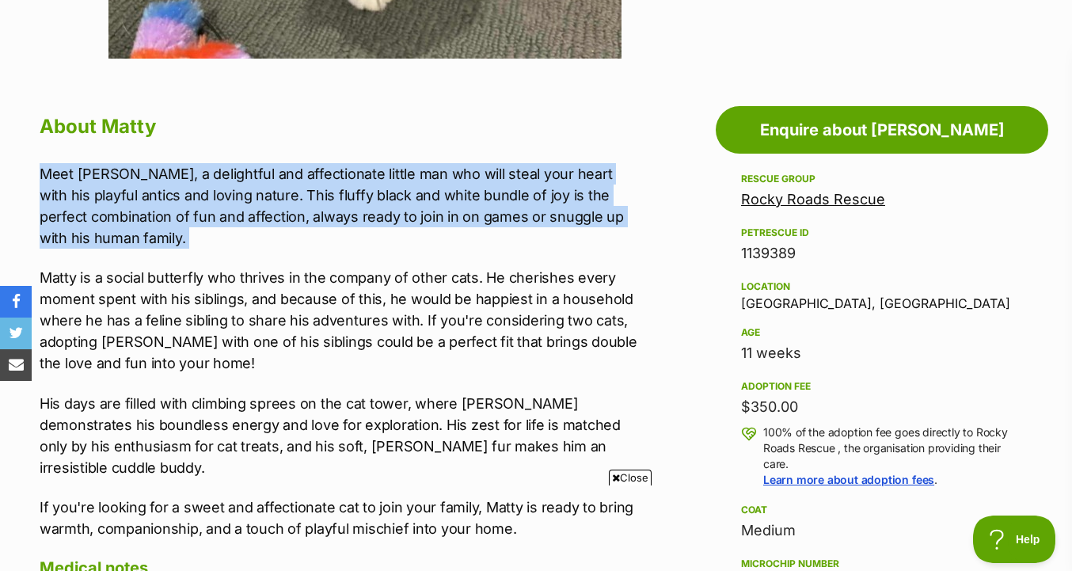
drag, startPoint x: 654, startPoint y: 151, endPoint x: 648, endPoint y: 261, distance: 110.2
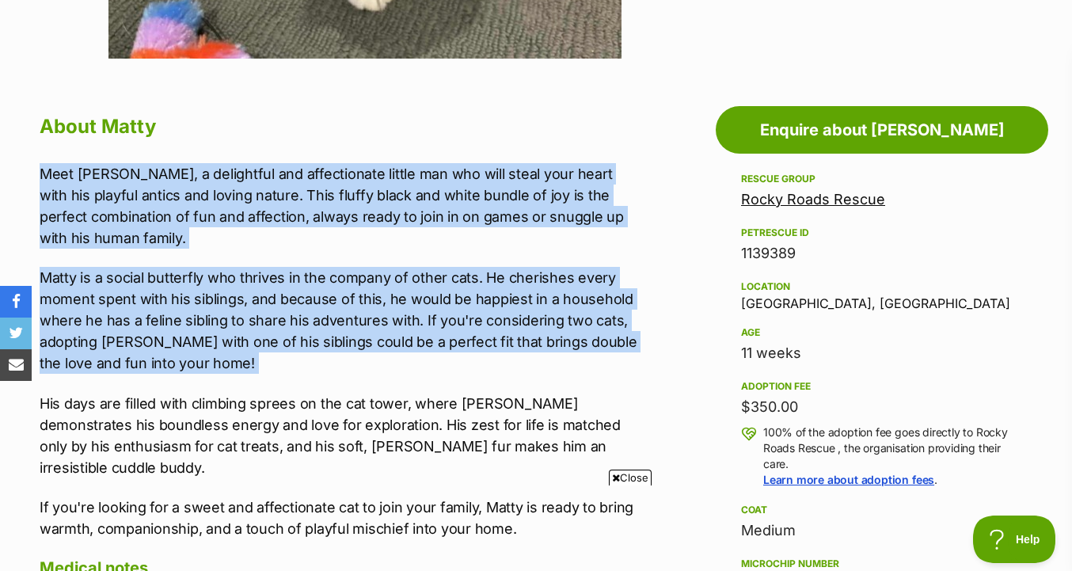
drag, startPoint x: 644, startPoint y: 382, endPoint x: 652, endPoint y: 149, distance: 232.9
drag, startPoint x: 648, startPoint y: 149, endPoint x: 638, endPoint y: 386, distance: 237.7
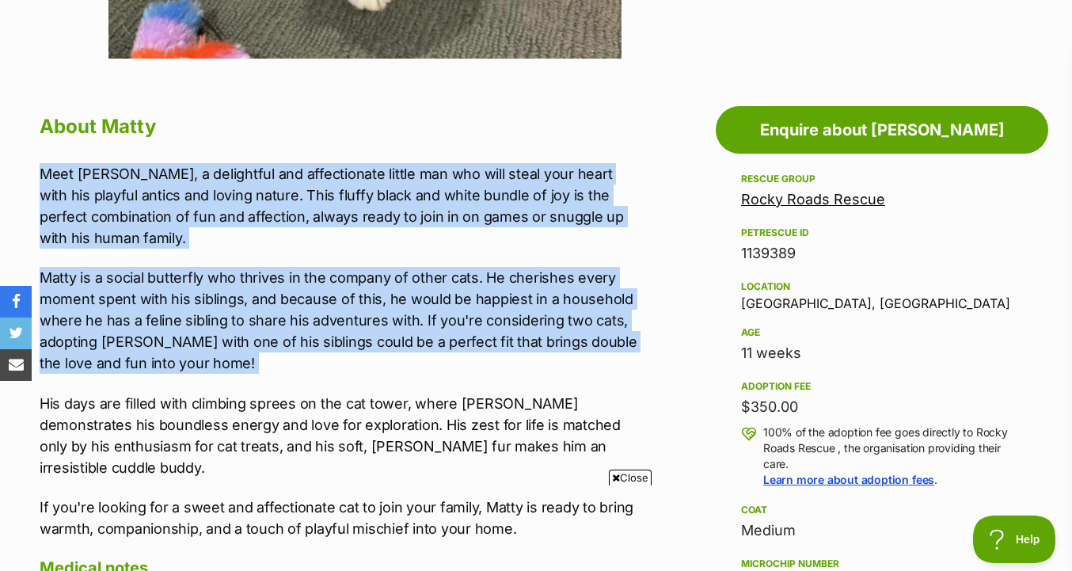
click at [638, 386] on div "Meet [PERSON_NAME], a delightful and affectionate little man who will steal you…" at bounding box center [339, 351] width 598 height 376
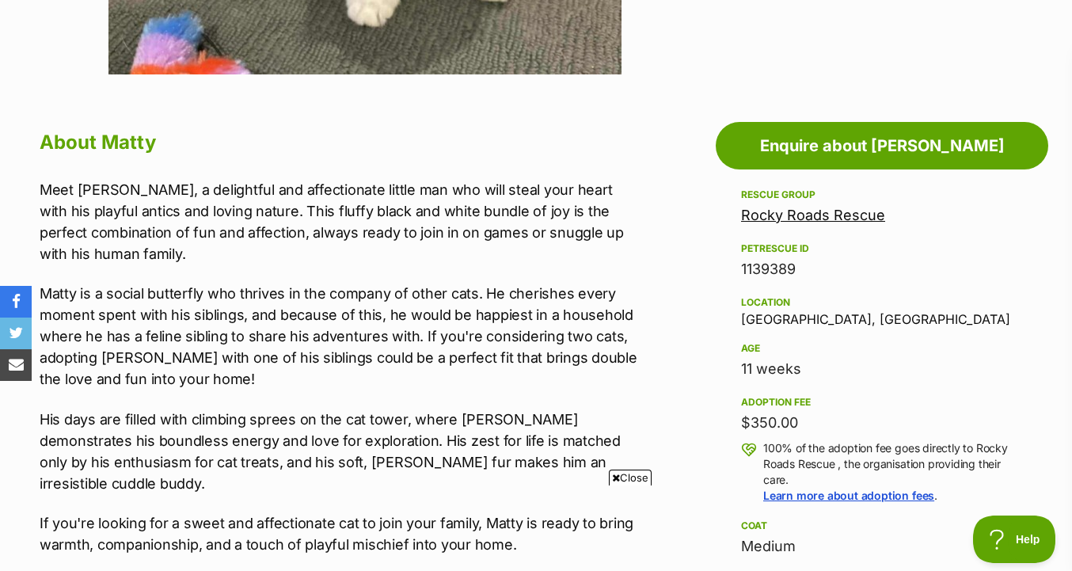
scroll to position [767, 0]
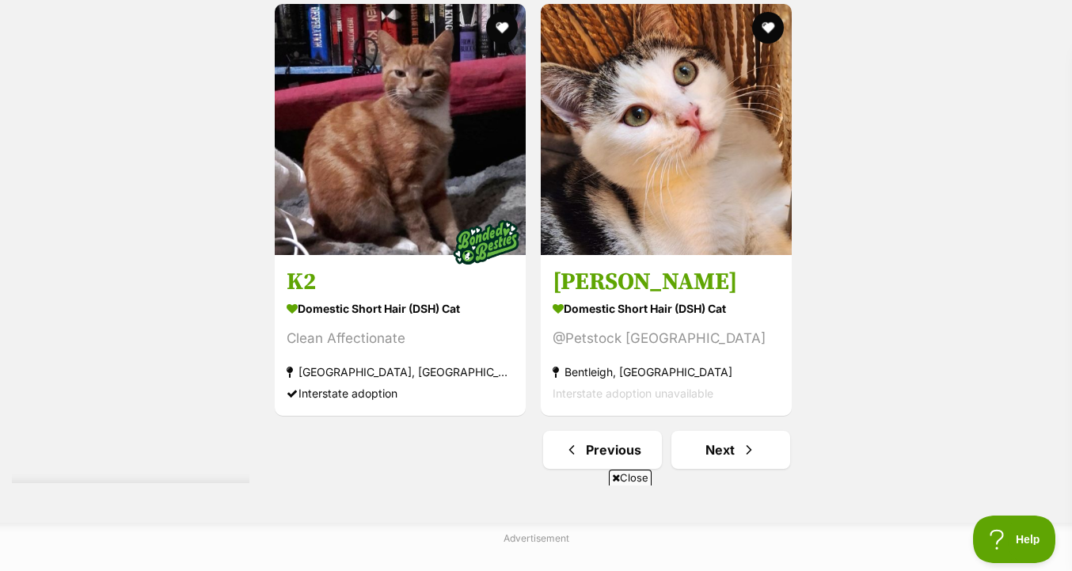
scroll to position [3904, 0]
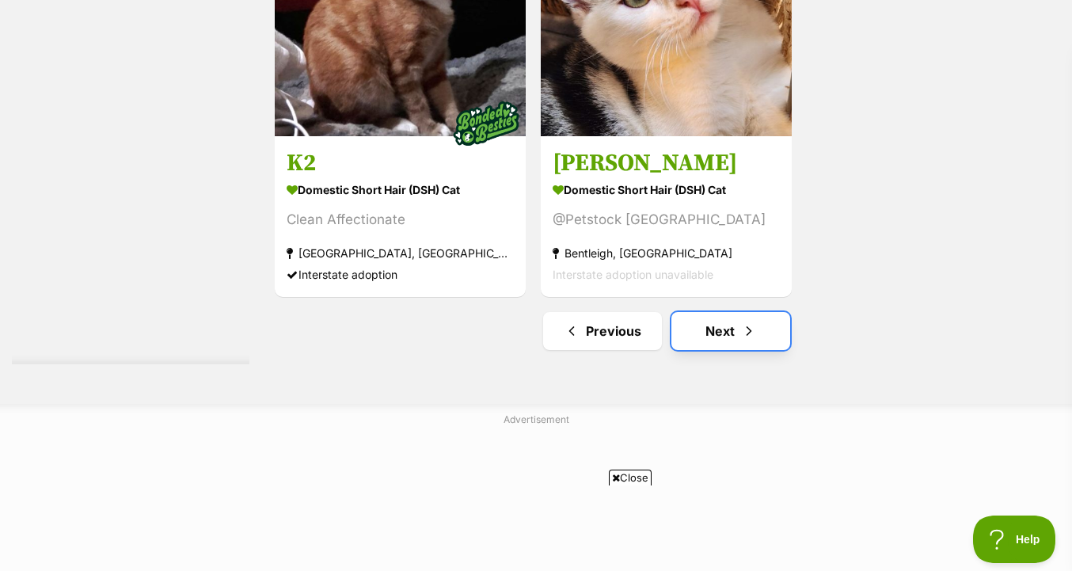
click at [726, 319] on link "Next" at bounding box center [730, 331] width 119 height 38
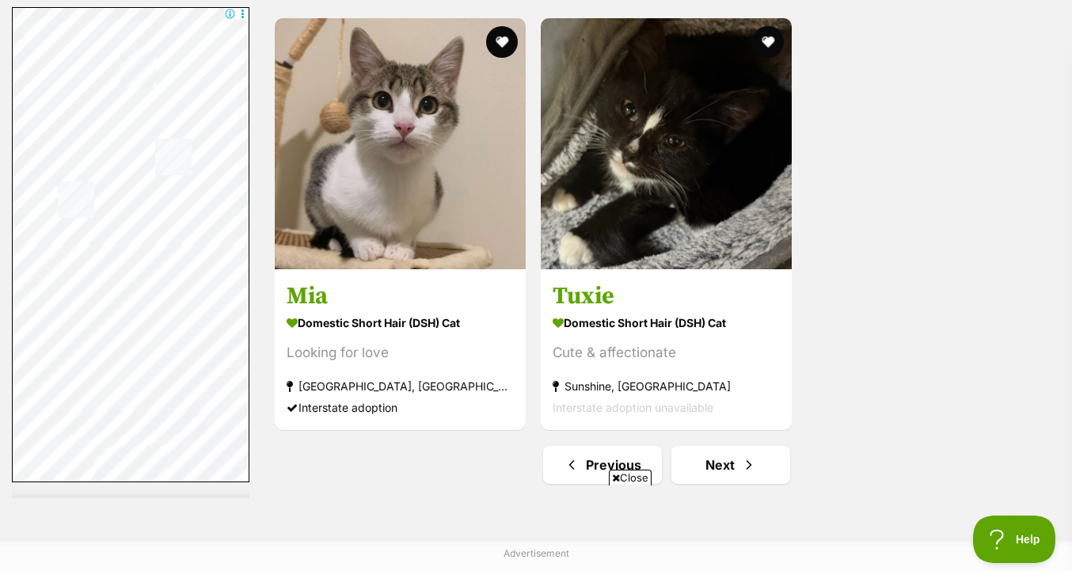
scroll to position [3914, 0]
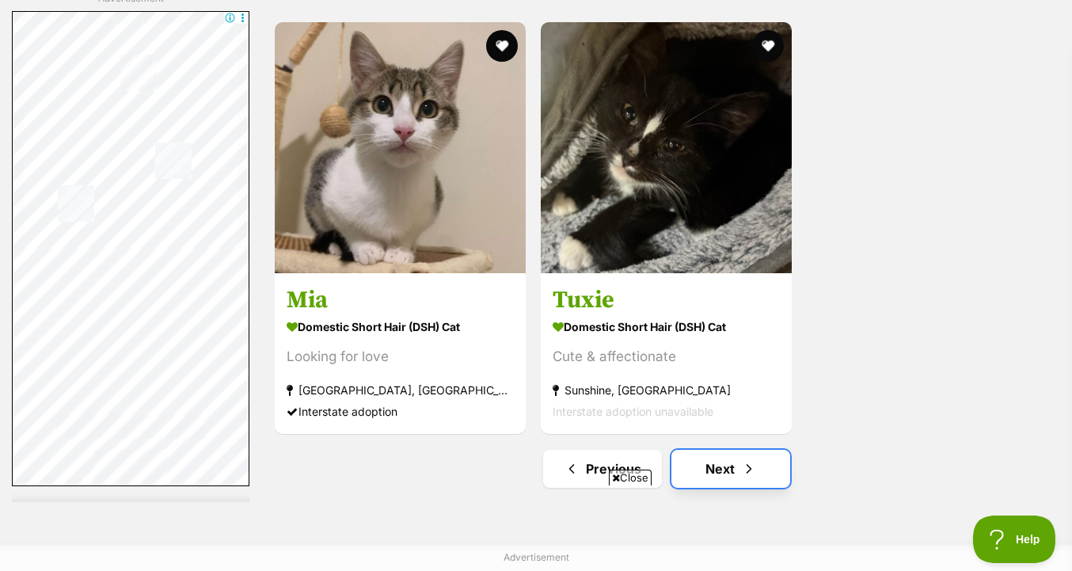
click at [731, 450] on link "Next" at bounding box center [730, 469] width 119 height 38
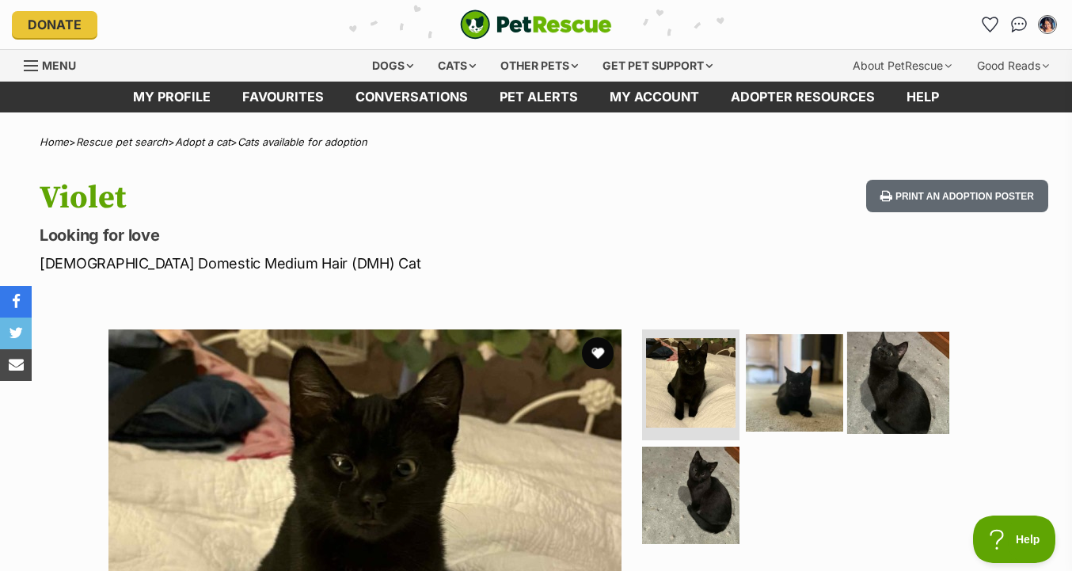
click at [883, 389] on img at bounding box center [898, 383] width 102 height 102
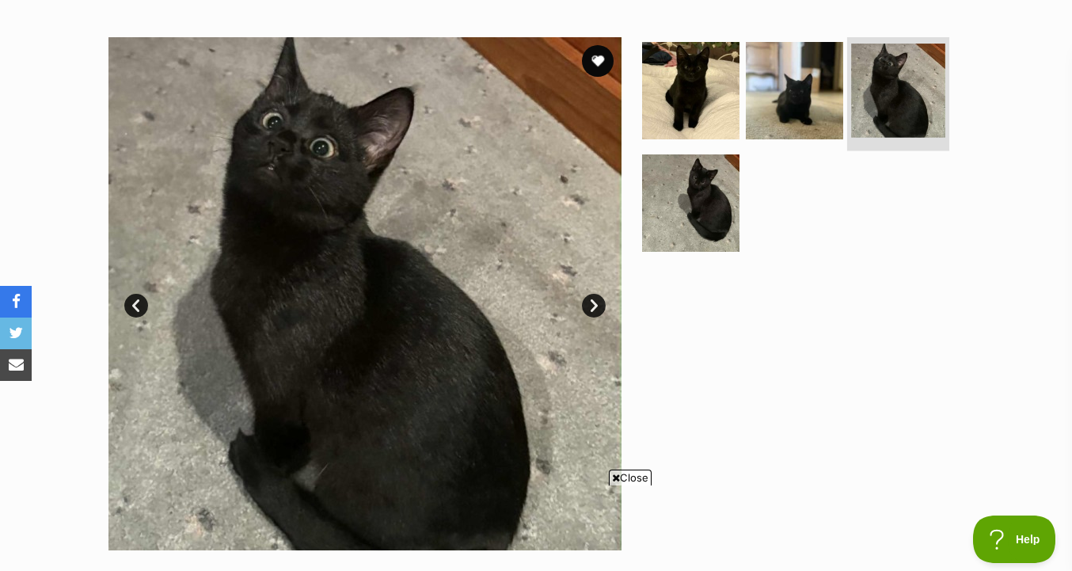
scroll to position [291, 0]
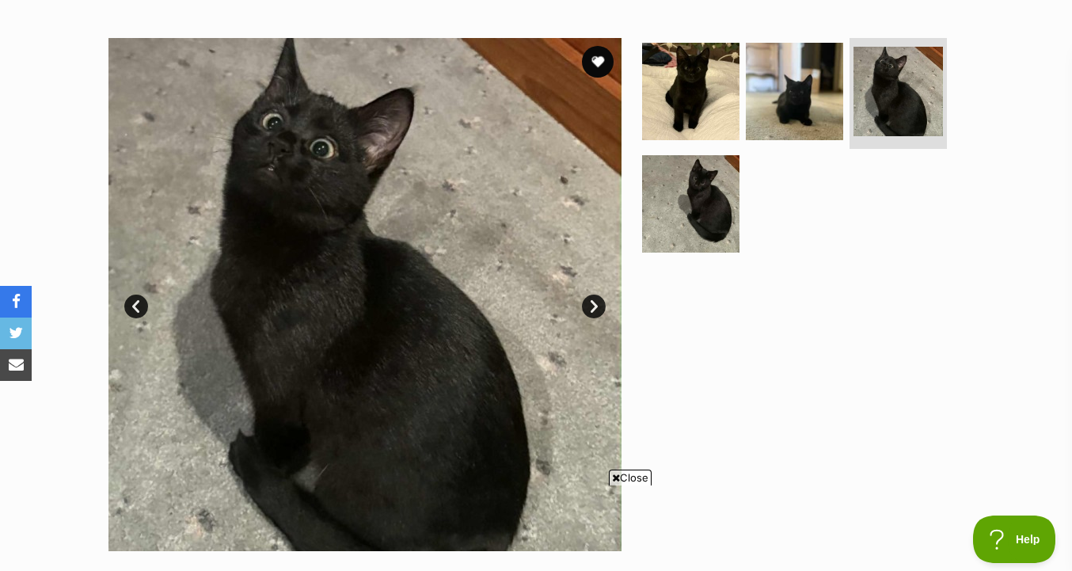
click at [713, 252] on ul at bounding box center [801, 150] width 325 height 225
click at [709, 196] on img at bounding box center [691, 203] width 102 height 102
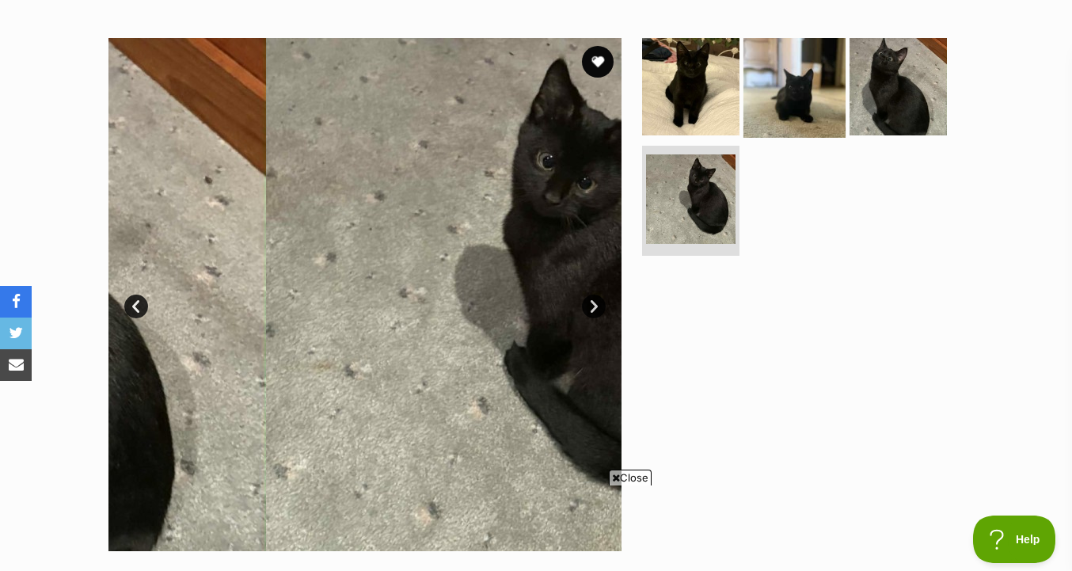
scroll to position [0, 0]
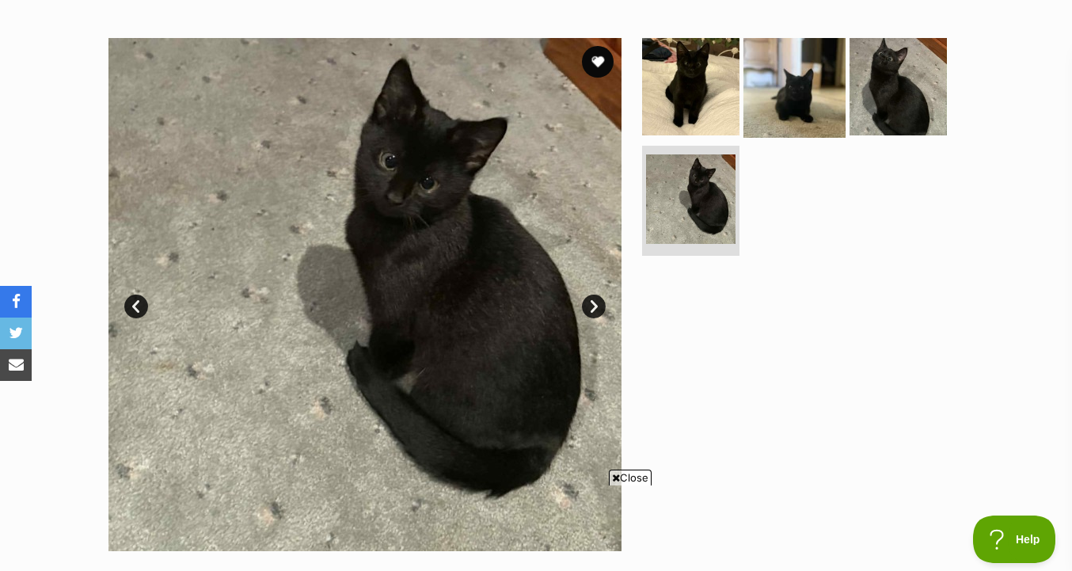
click at [819, 68] on img at bounding box center [794, 87] width 102 height 102
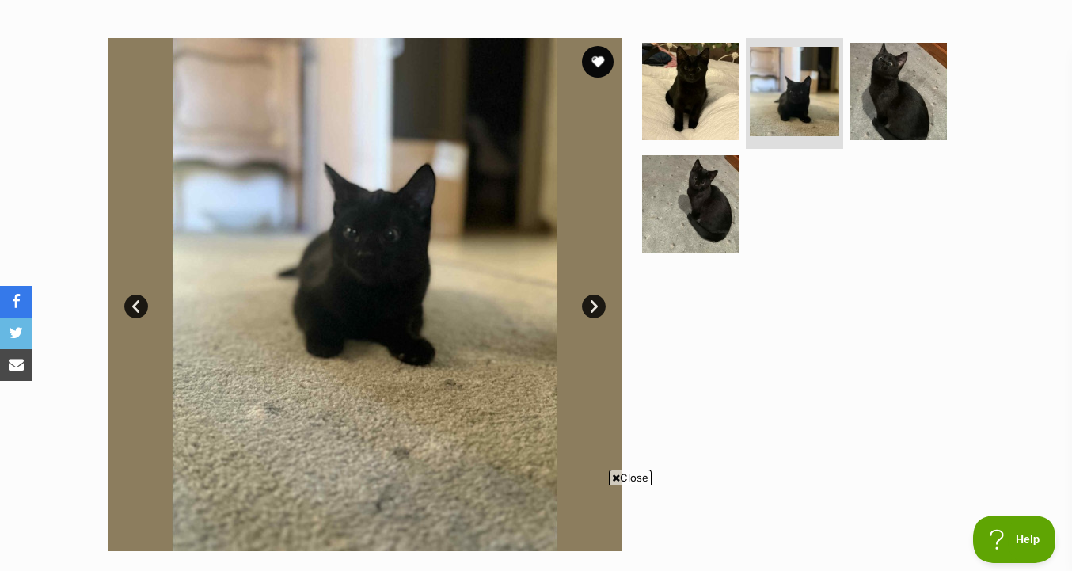
scroll to position [837, 0]
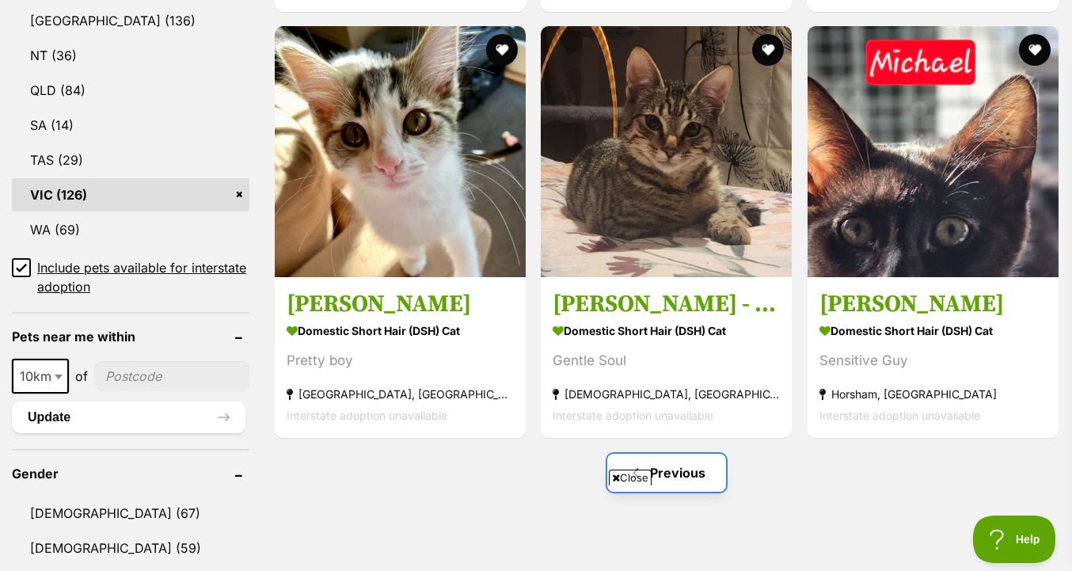
click at [695, 472] on link "Previous" at bounding box center [666, 473] width 119 height 38
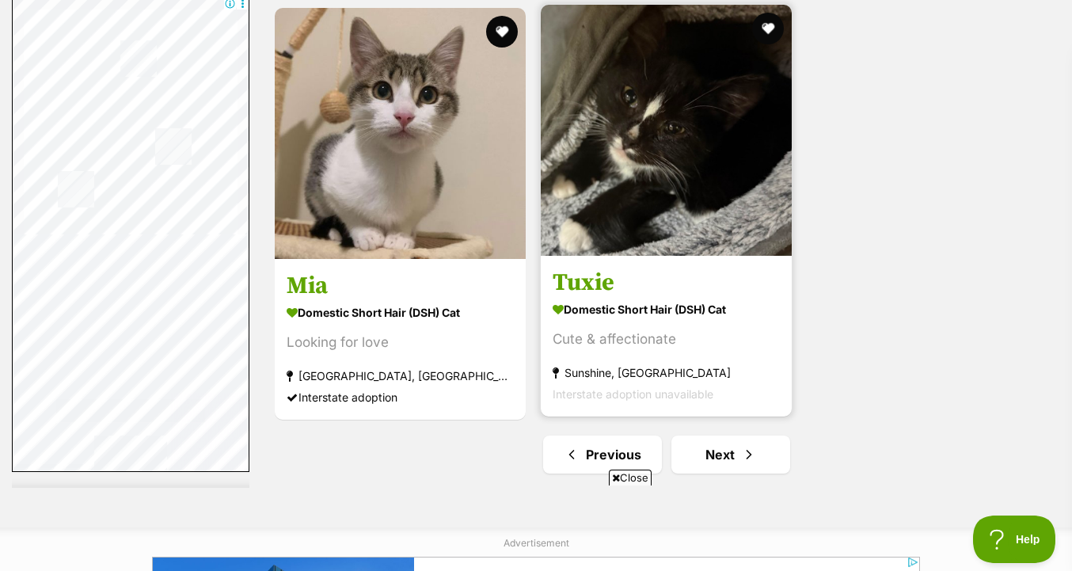
scroll to position [3904, 0]
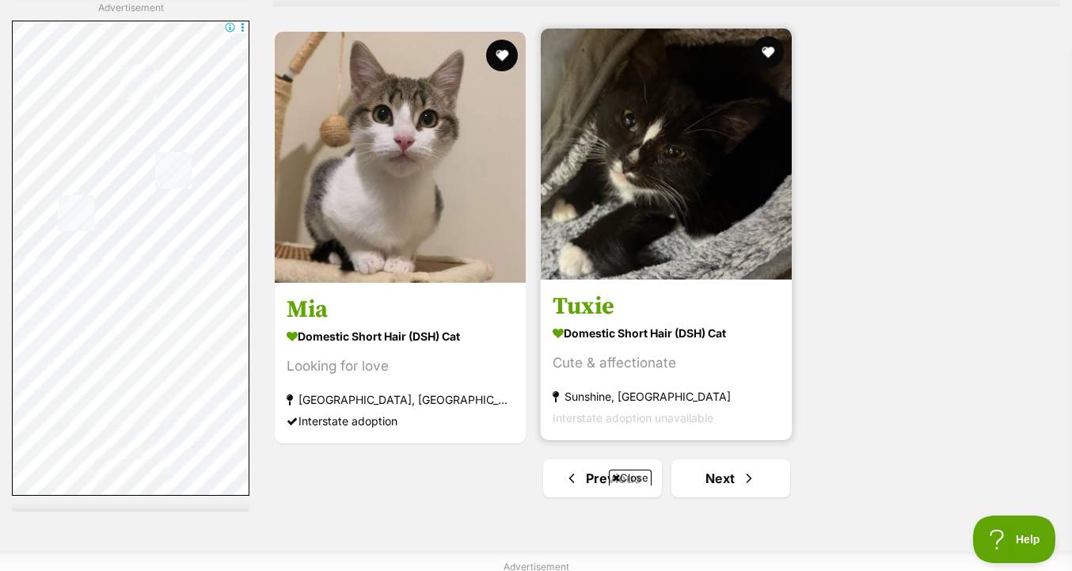
click at [701, 186] on img at bounding box center [666, 153] width 251 height 251
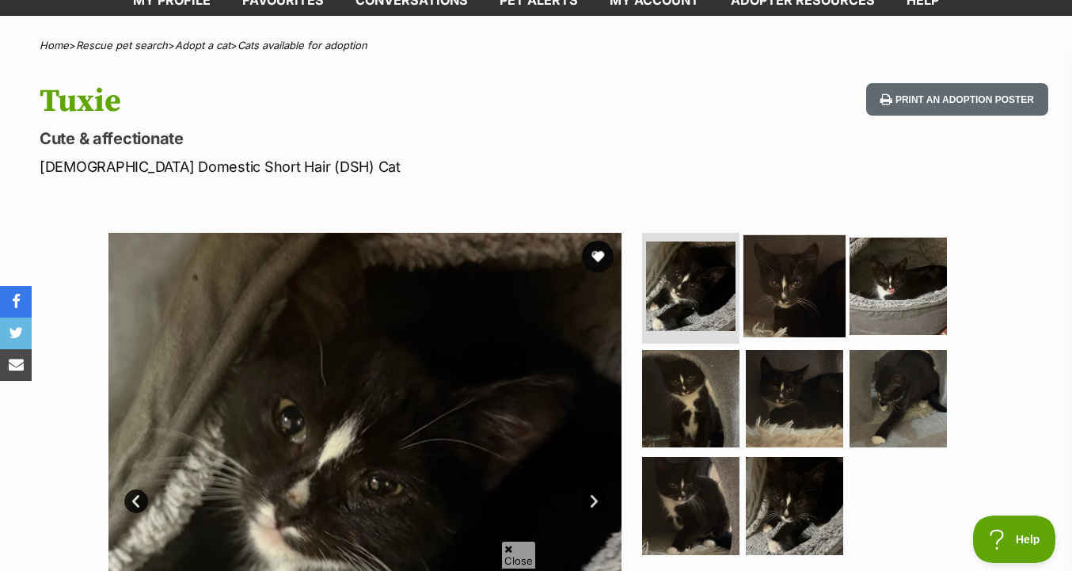
click at [802, 314] on img at bounding box center [794, 286] width 102 height 102
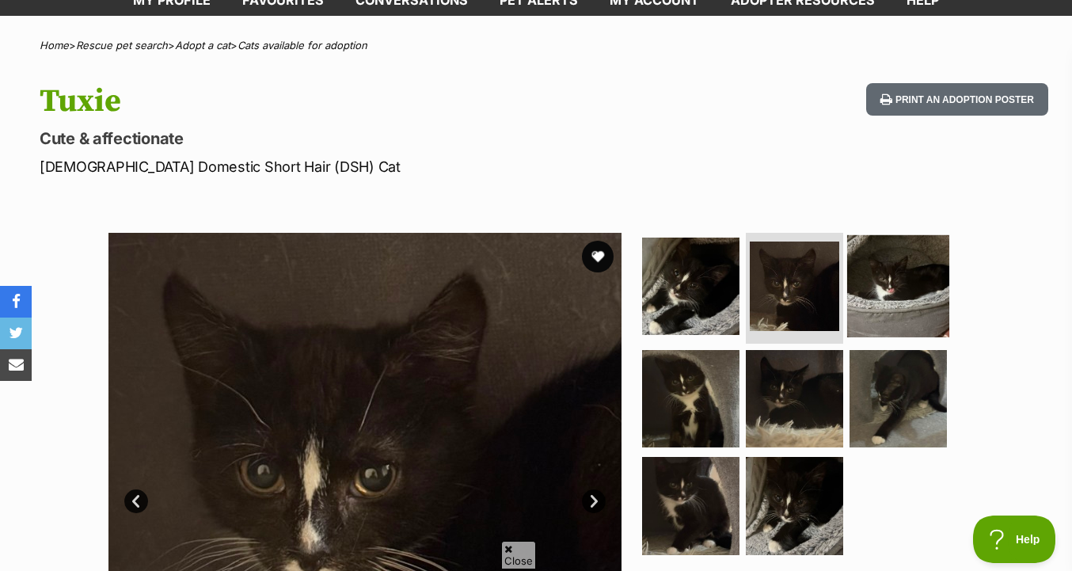
click at [910, 314] on img at bounding box center [898, 286] width 102 height 102
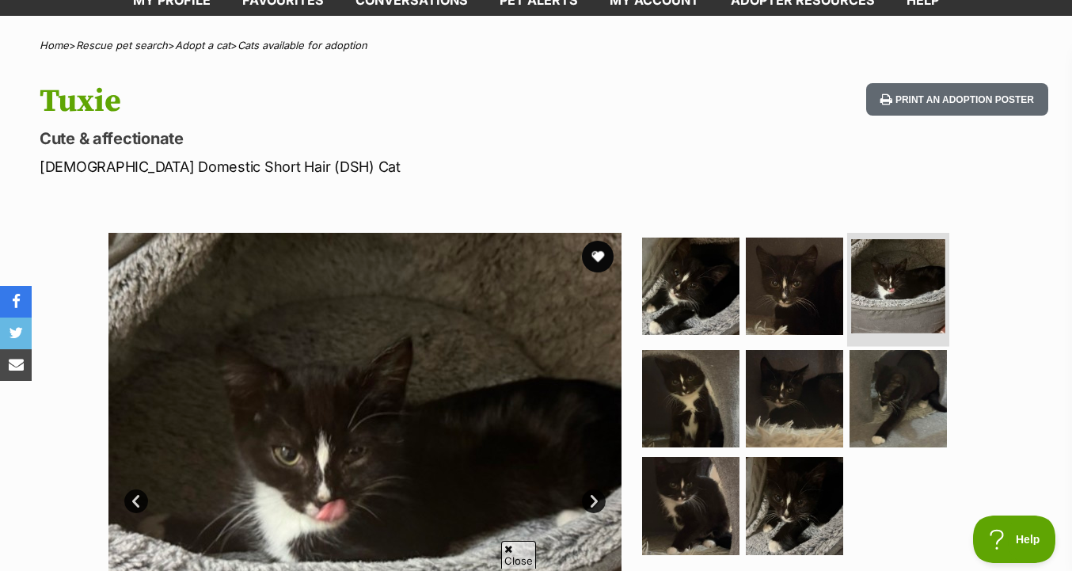
scroll to position [233, 0]
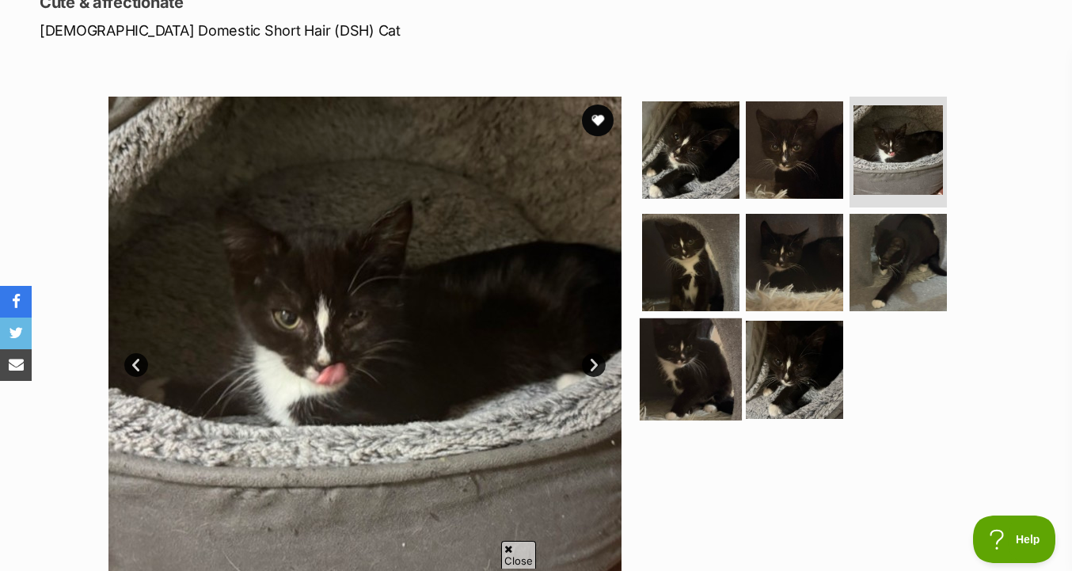
click at [704, 344] on img at bounding box center [691, 369] width 102 height 102
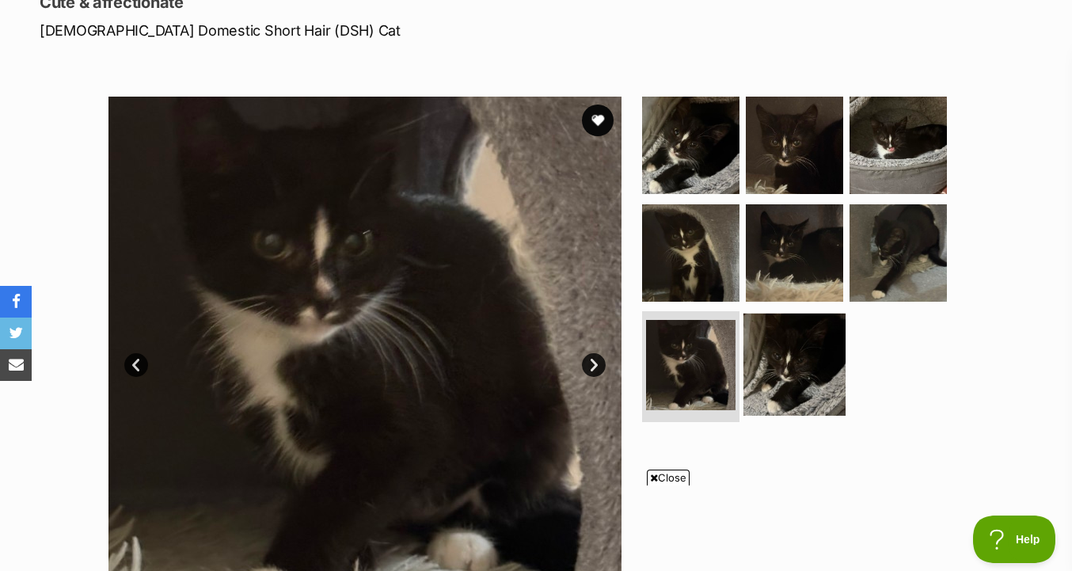
scroll to position [0, 0]
click at [774, 363] on img at bounding box center [794, 364] width 102 height 102
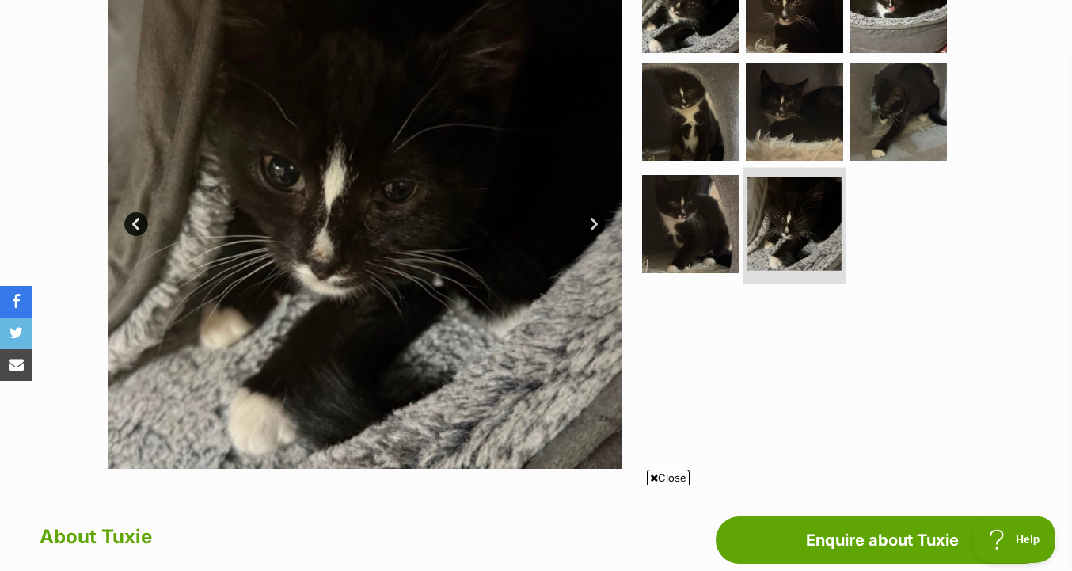
scroll to position [355, 0]
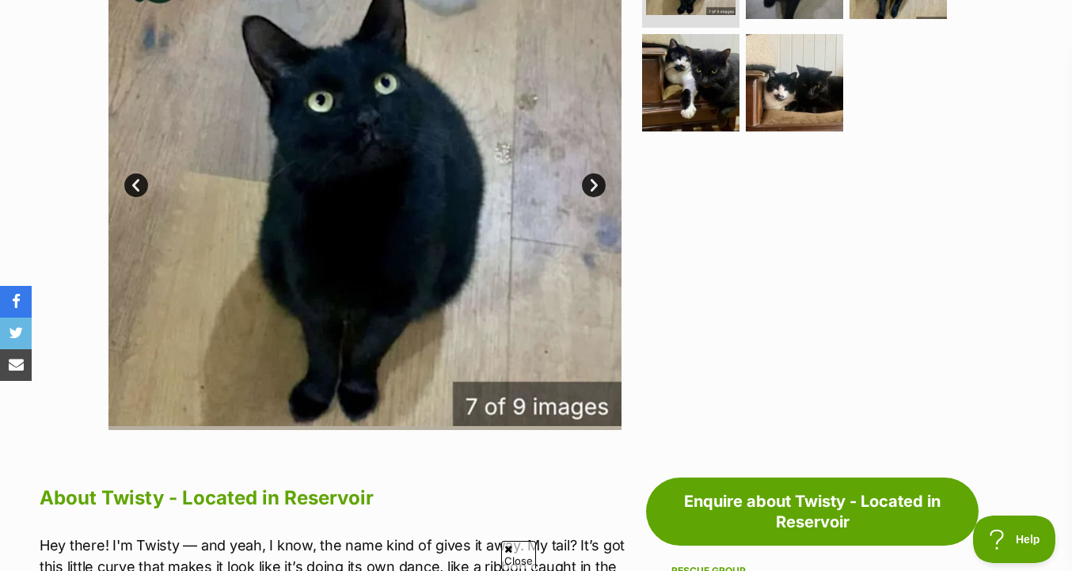
click at [743, 55] on ul at bounding box center [801, 29] width 325 height 225
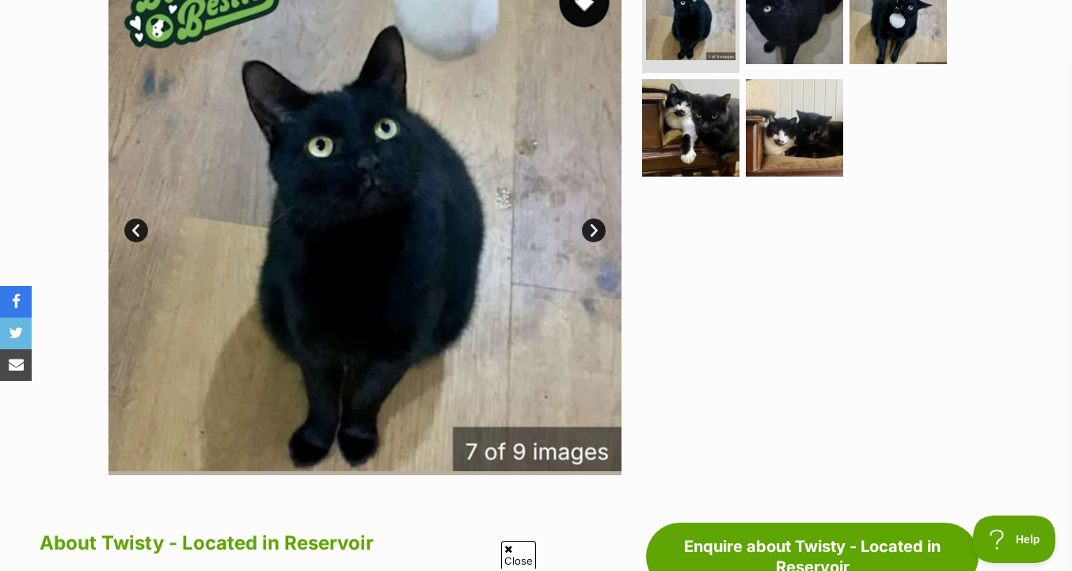
scroll to position [321, 0]
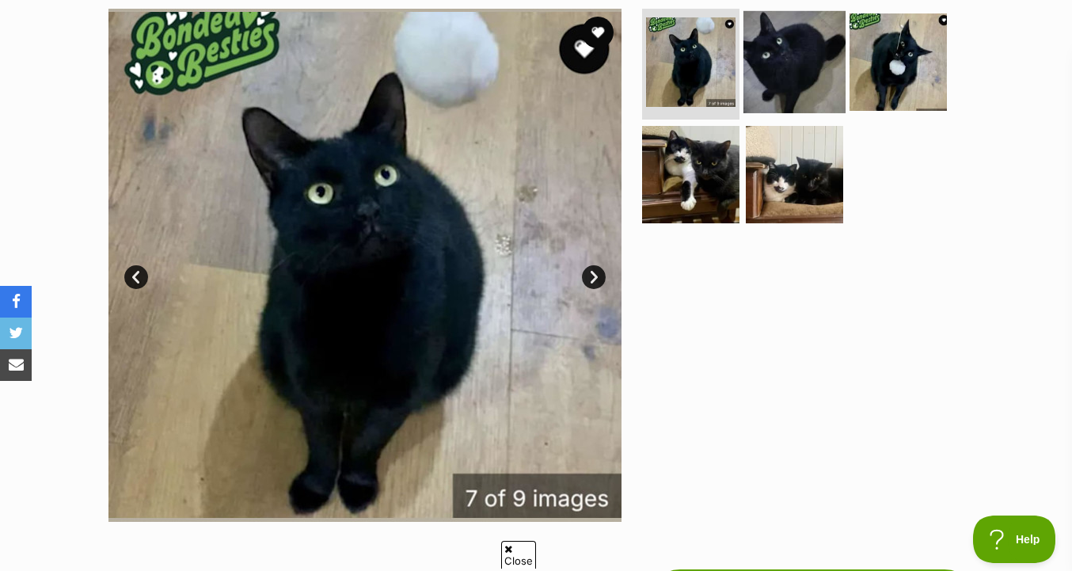
click at [781, 60] on img at bounding box center [794, 62] width 102 height 102
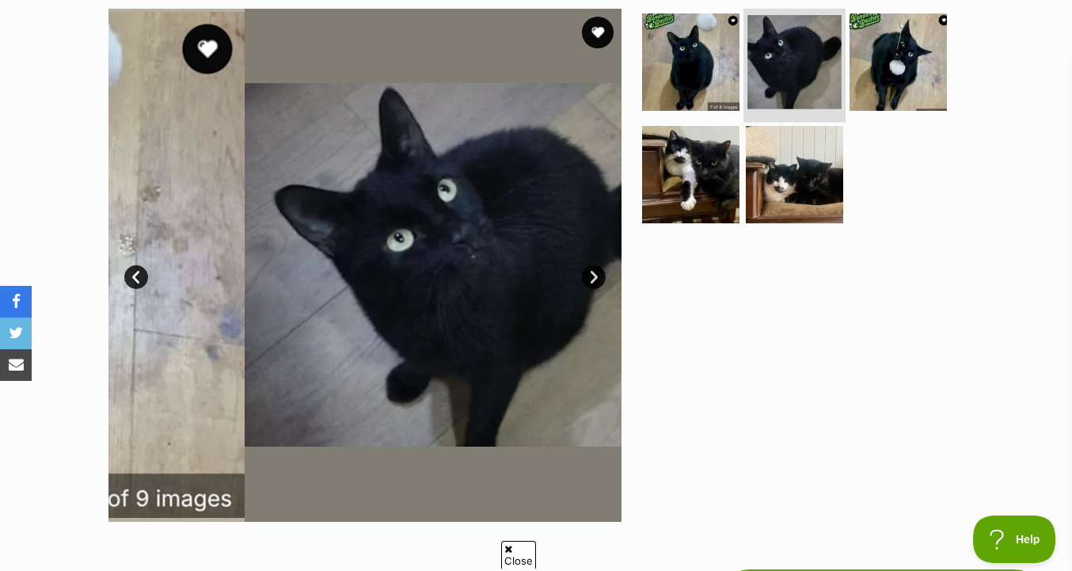
scroll to position [0, 0]
